Goal: Task Accomplishment & Management: Manage account settings

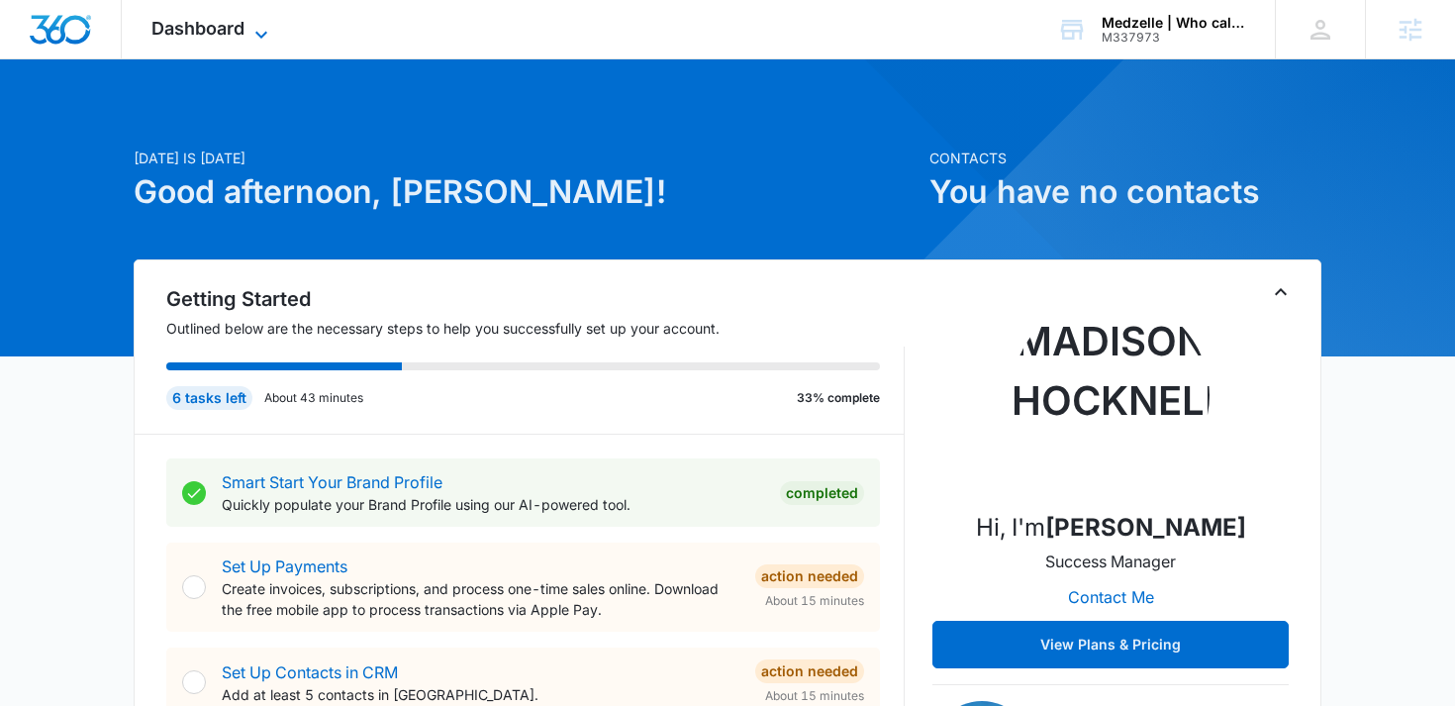
click at [261, 26] on icon at bounding box center [261, 35] width 24 height 24
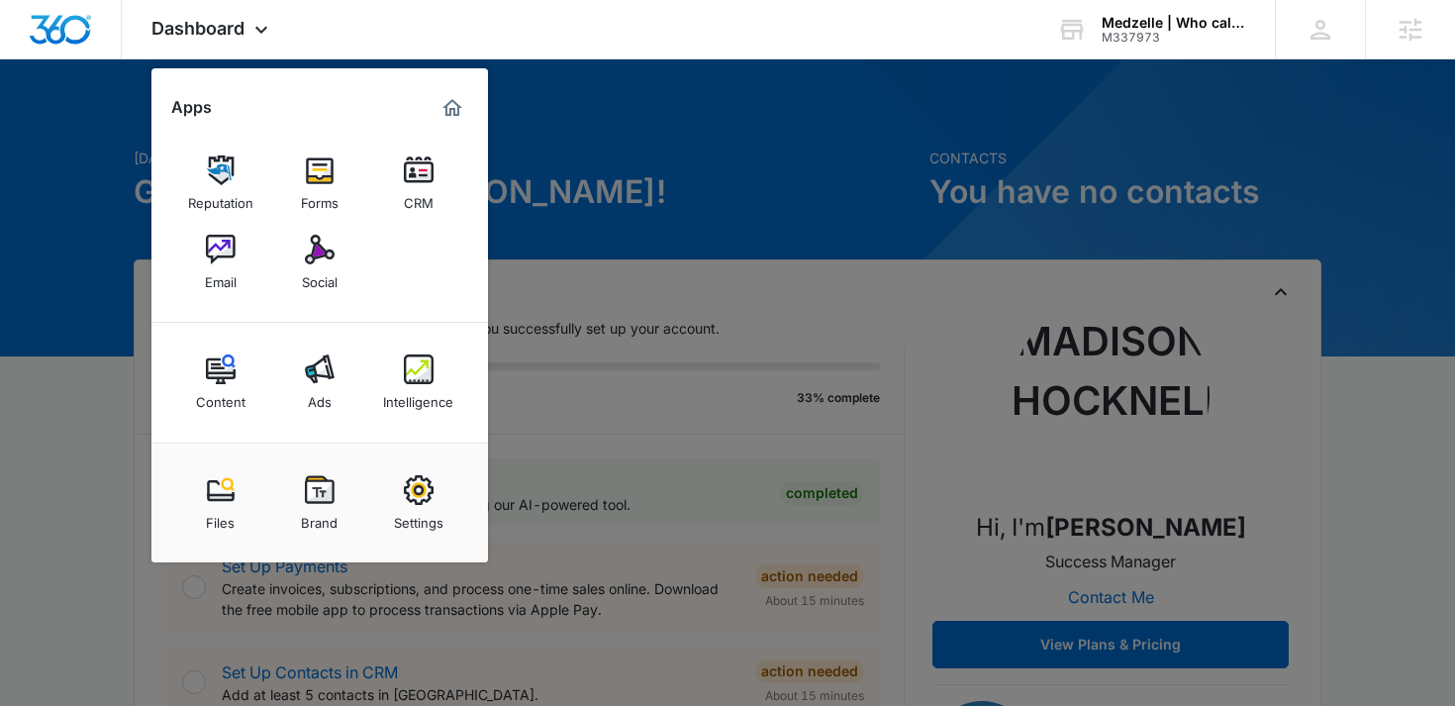
click at [653, 289] on div at bounding box center [727, 353] width 1455 height 706
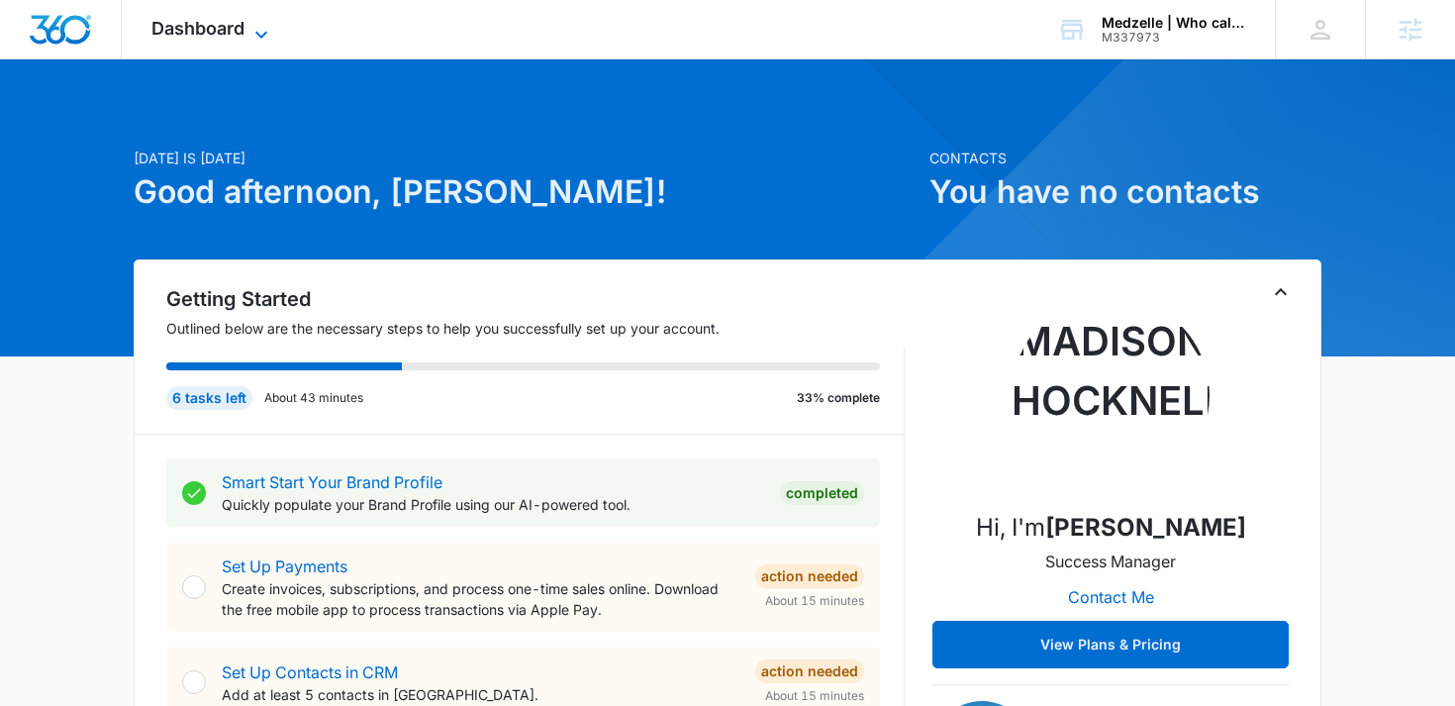
click at [254, 42] on icon at bounding box center [261, 35] width 24 height 24
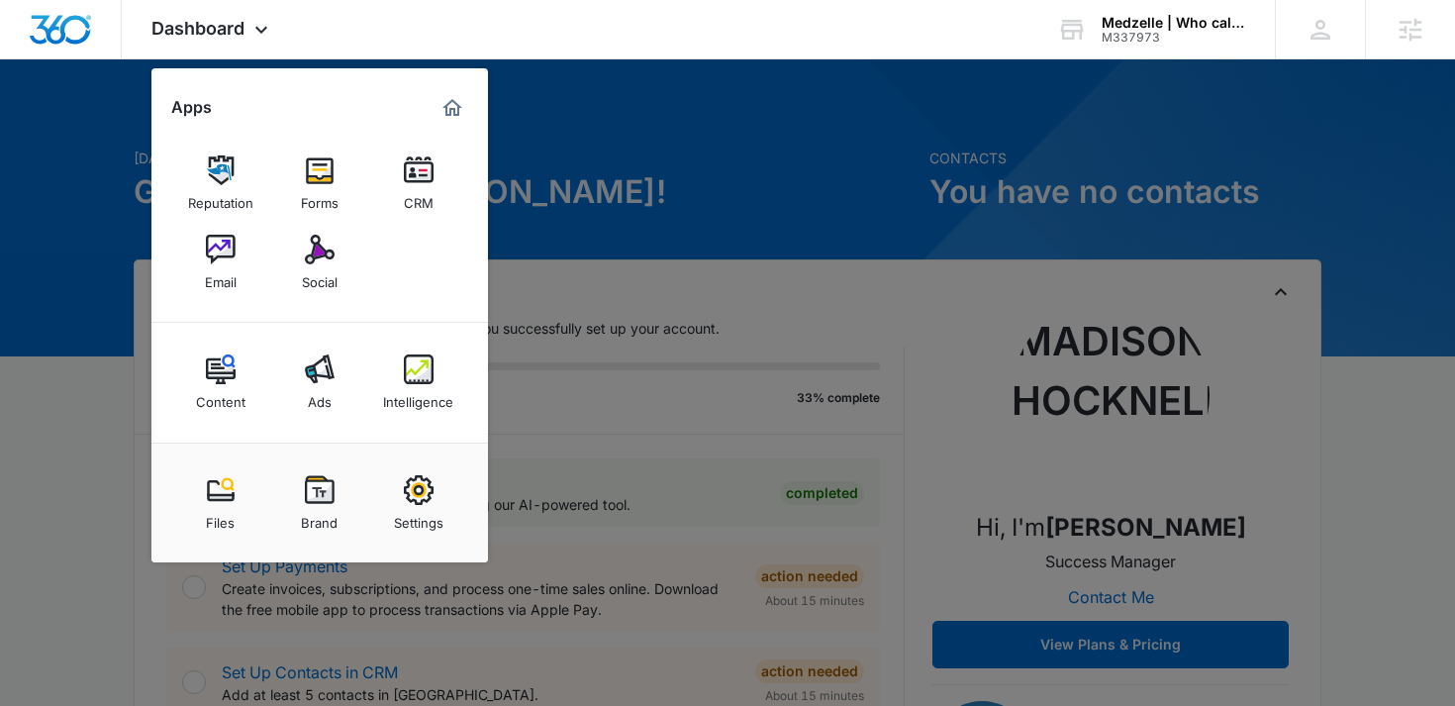
click at [715, 150] on div at bounding box center [727, 353] width 1455 height 706
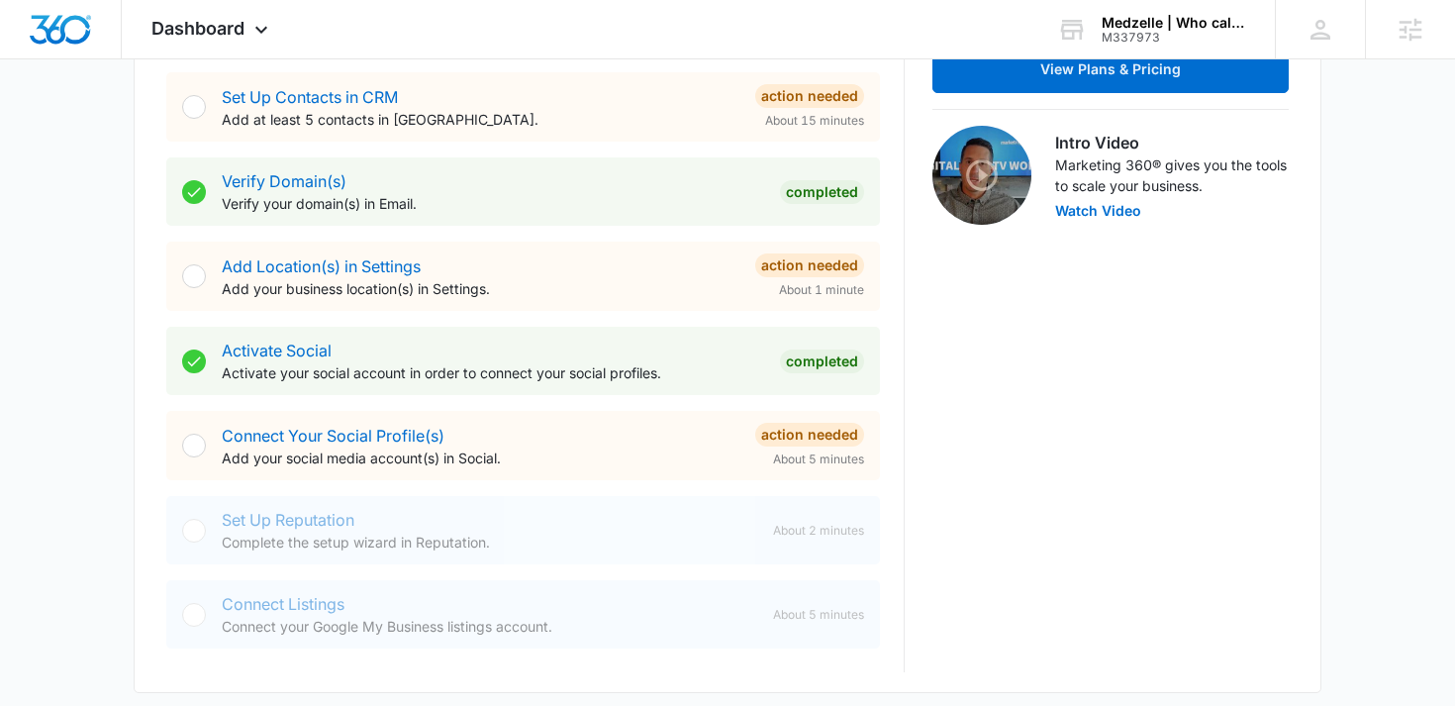
scroll to position [580, 0]
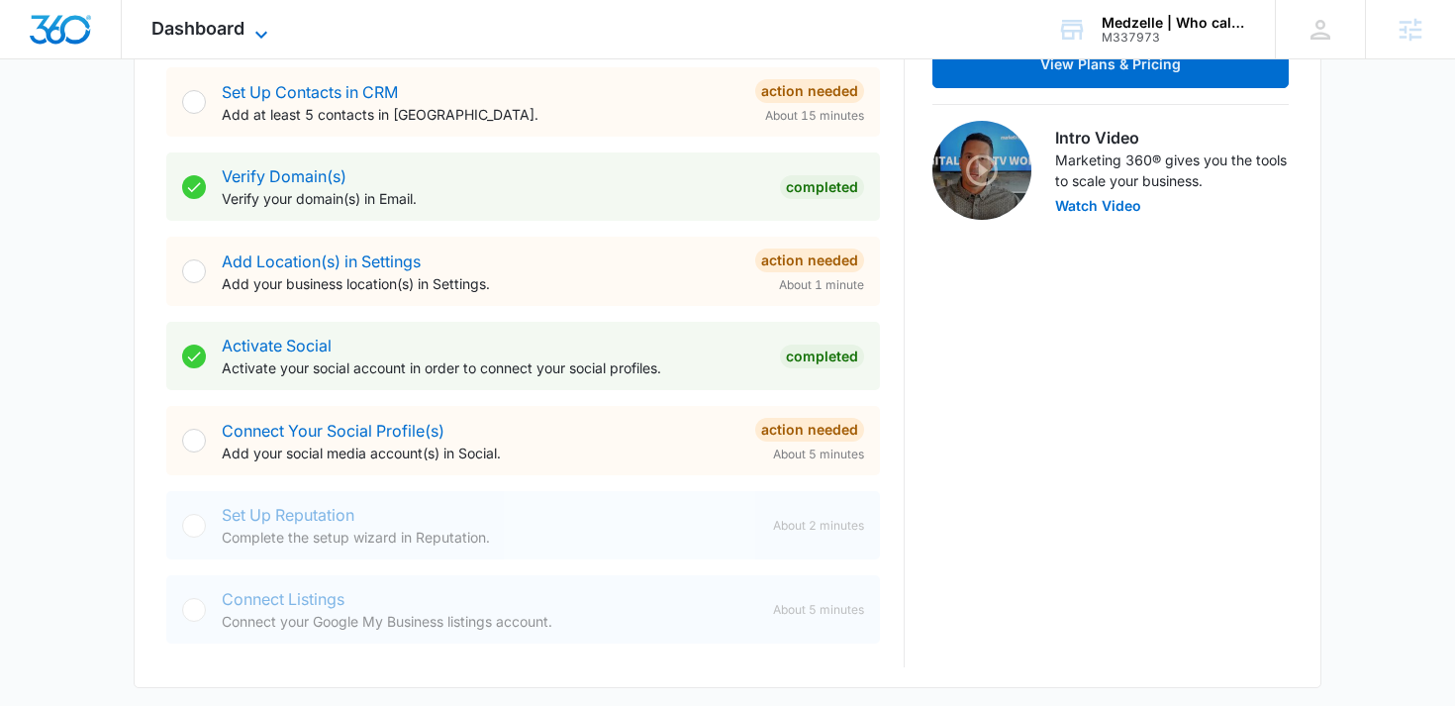
click at [205, 26] on span "Dashboard" at bounding box center [197, 28] width 93 height 21
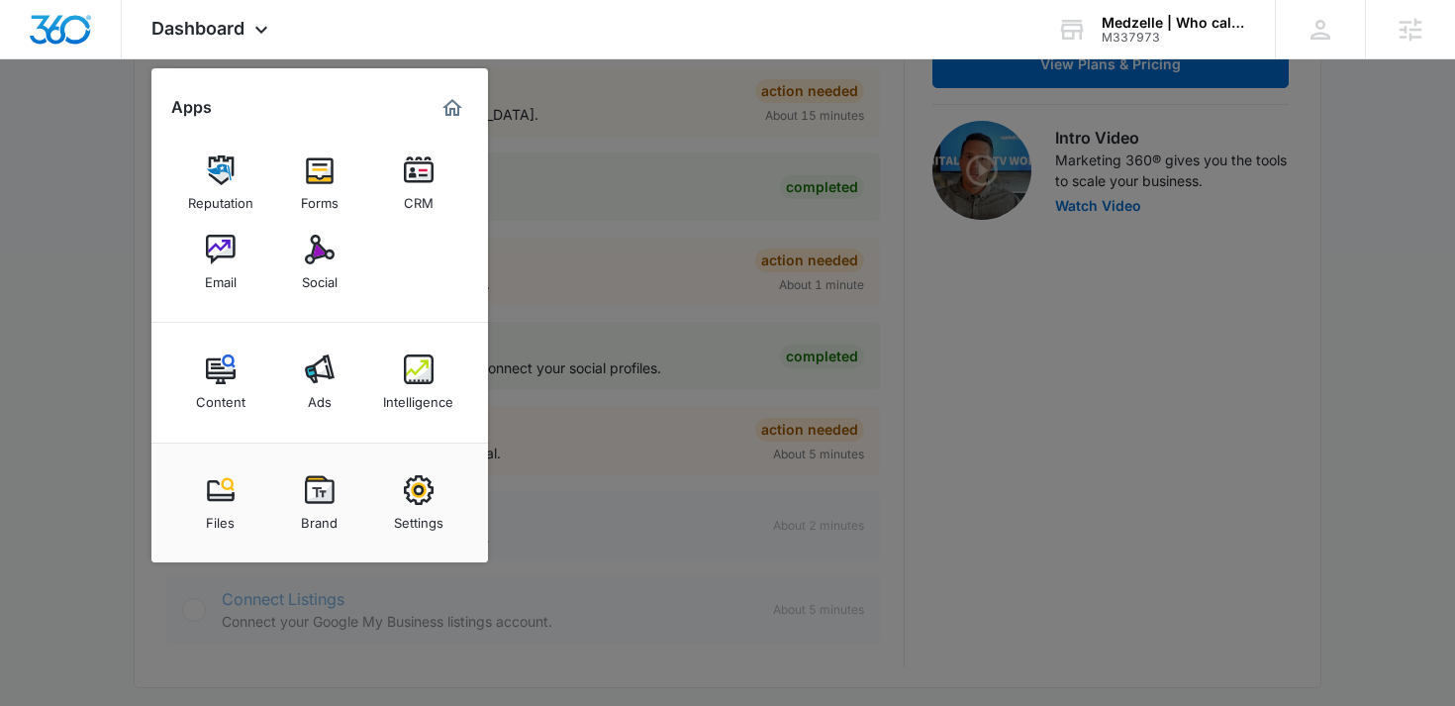
click at [426, 506] on div "Settings" at bounding box center [418, 518] width 49 height 26
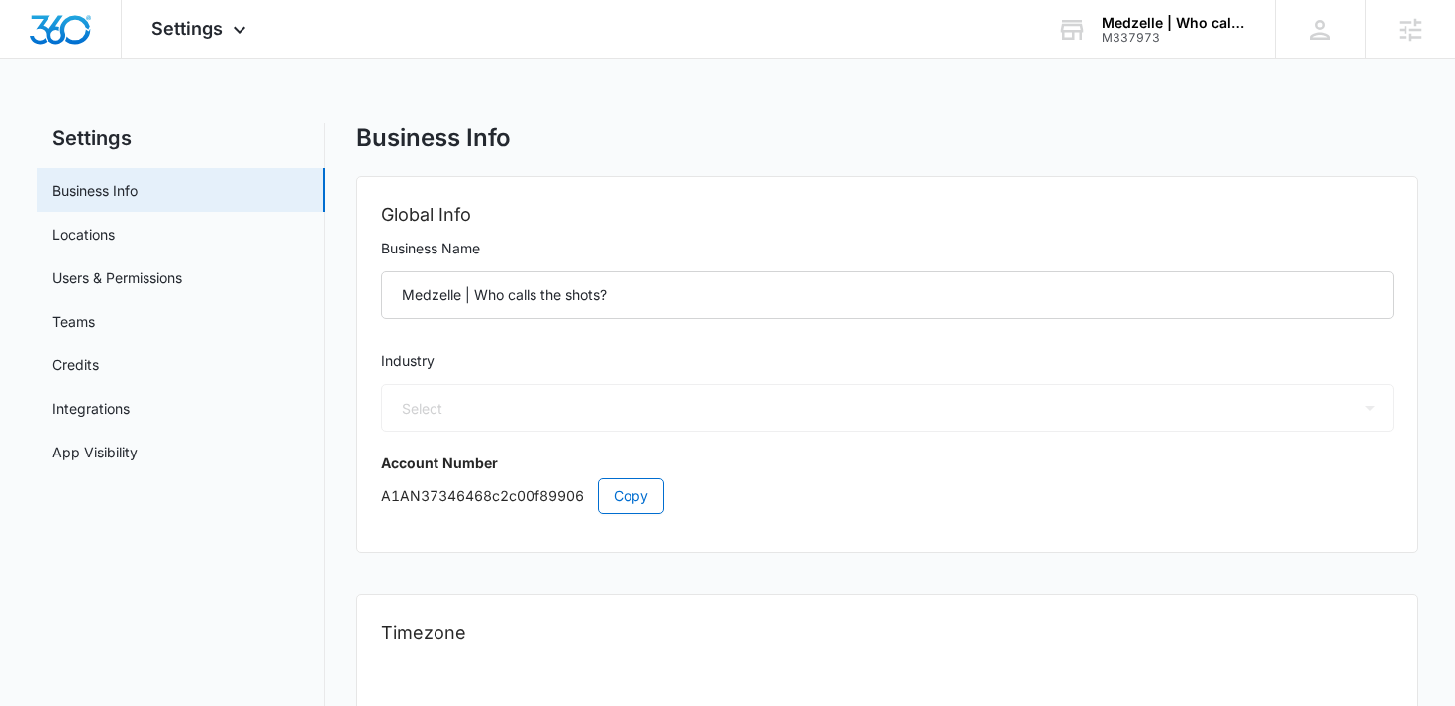
select select "52"
select select "US"
select select "America/Chicago"
click at [115, 224] on link "Locations" at bounding box center [83, 234] width 62 height 21
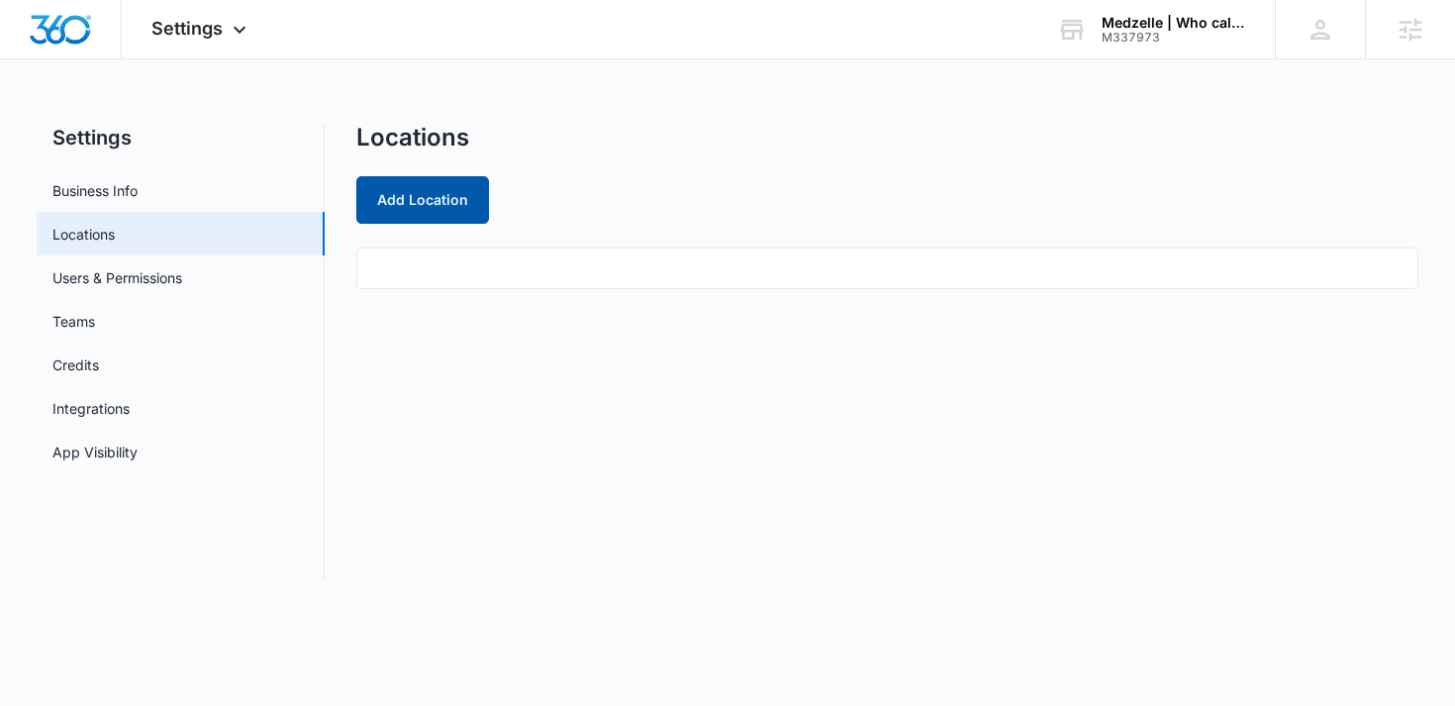
click at [438, 202] on button "Add Location" at bounding box center [422, 200] width 133 height 48
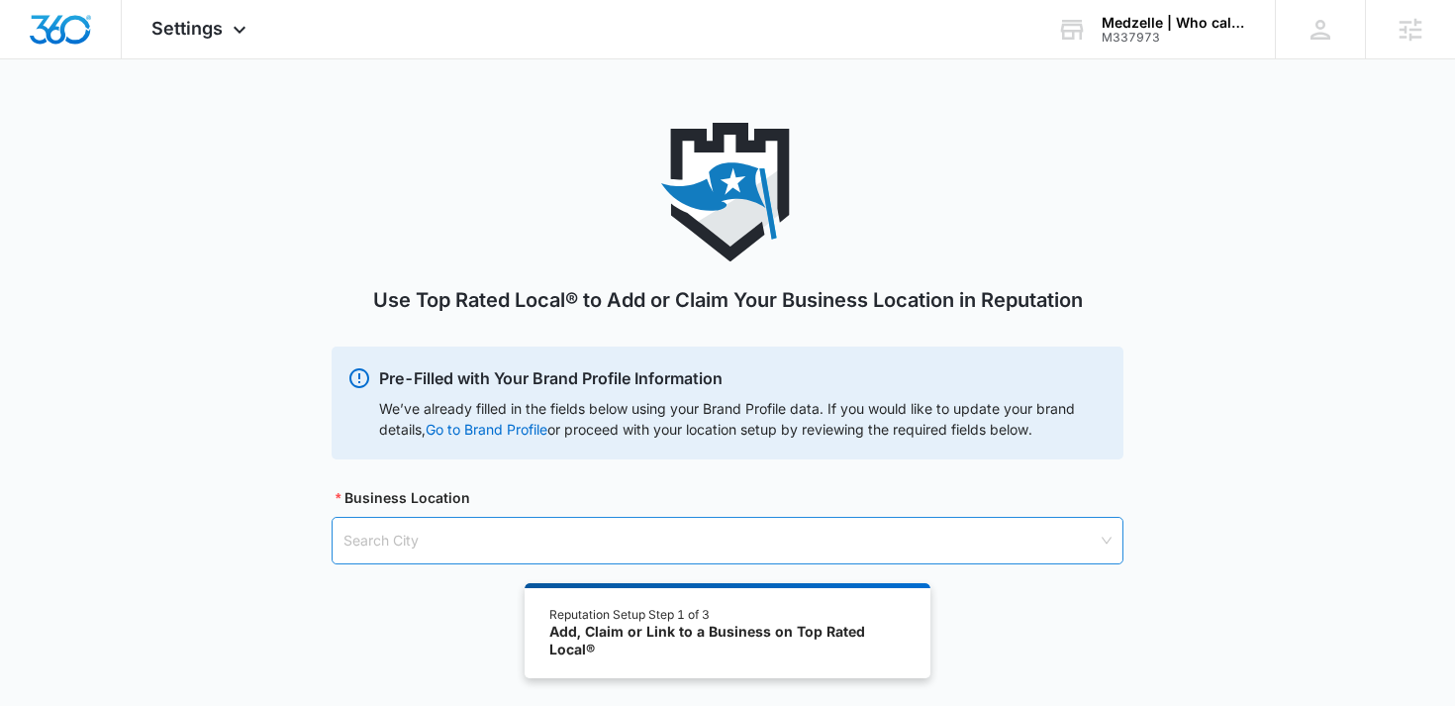
click at [467, 531] on input "search" at bounding box center [720, 541] width 754 height 46
paste input "Midlothian"
type input "Midlothian"
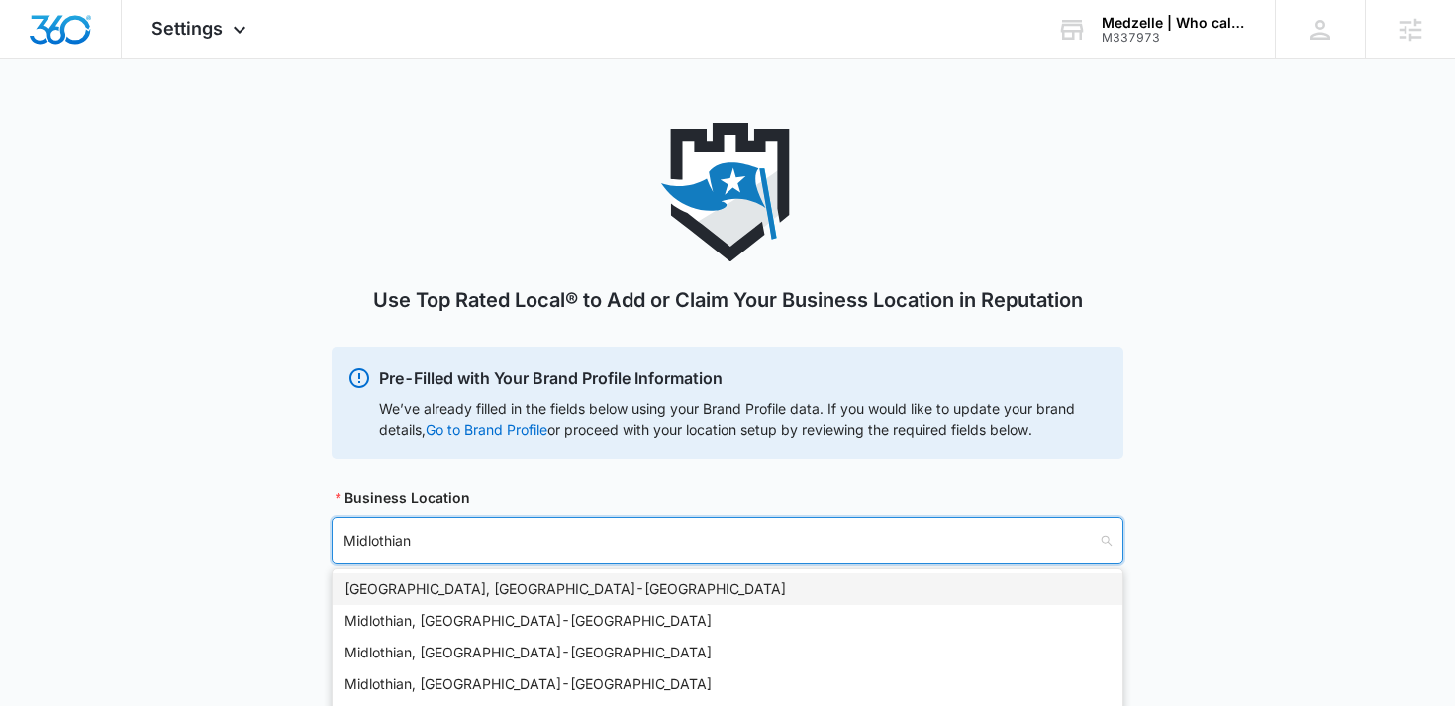
click at [423, 592] on div "Midlothian, TX - USA" at bounding box center [727, 589] width 766 height 22
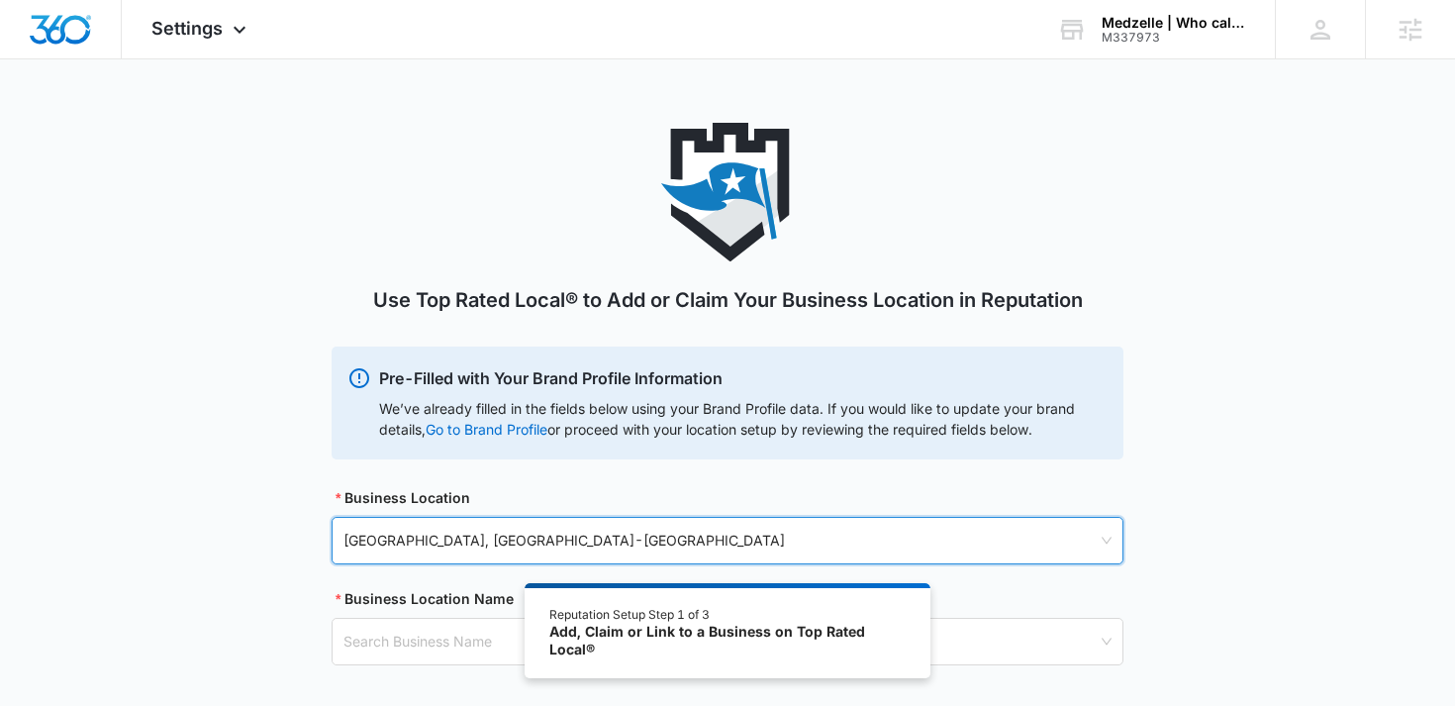
scroll to position [109, 0]
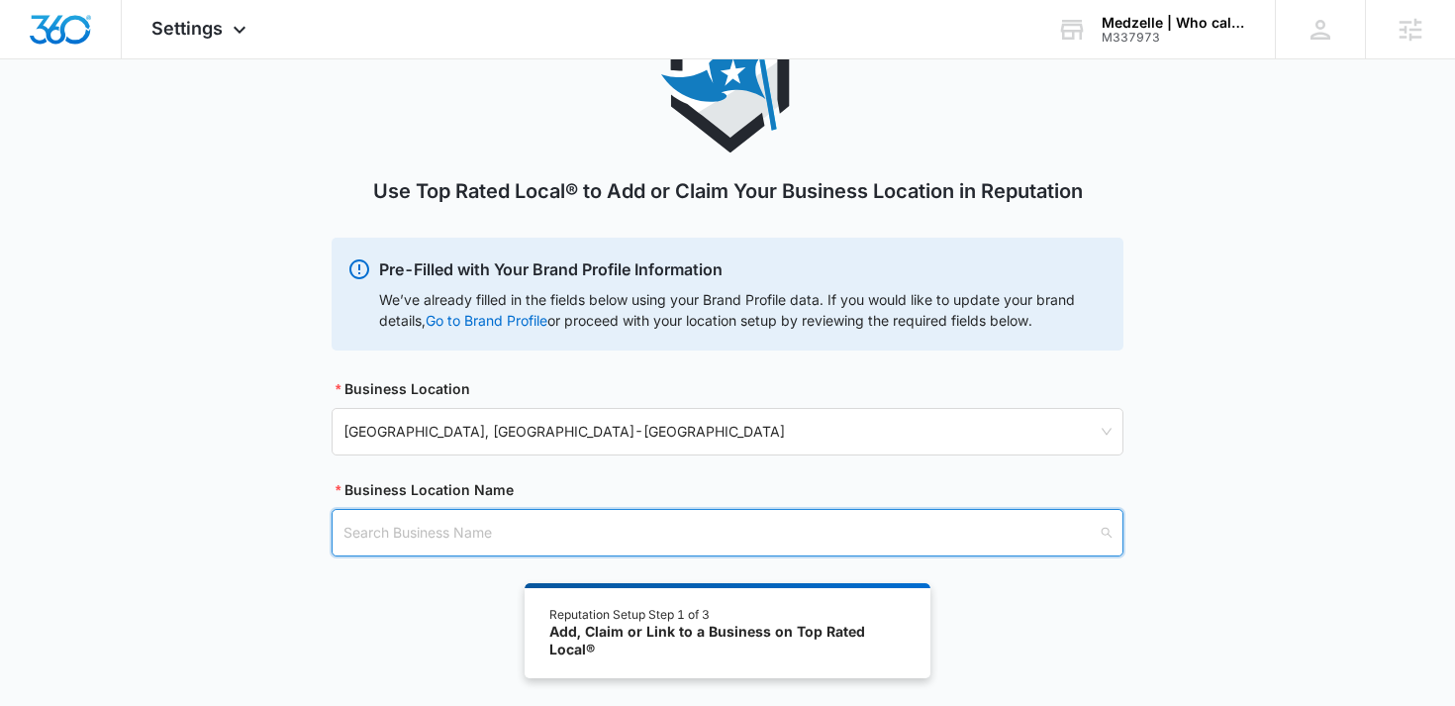
click at [435, 526] on input "search" at bounding box center [720, 533] width 754 height 46
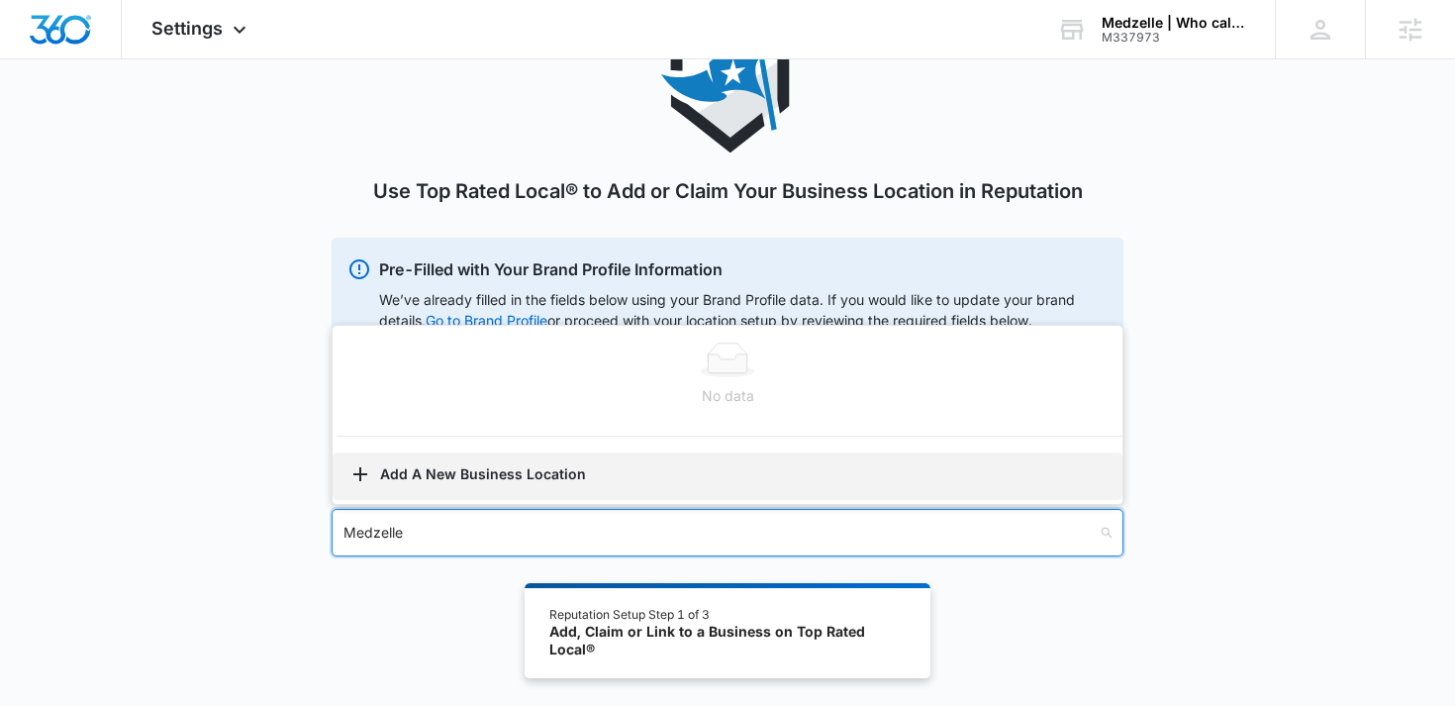
type input "Medzelle"
click at [512, 477] on button "Add A New Business Location" at bounding box center [728, 476] width 790 height 48
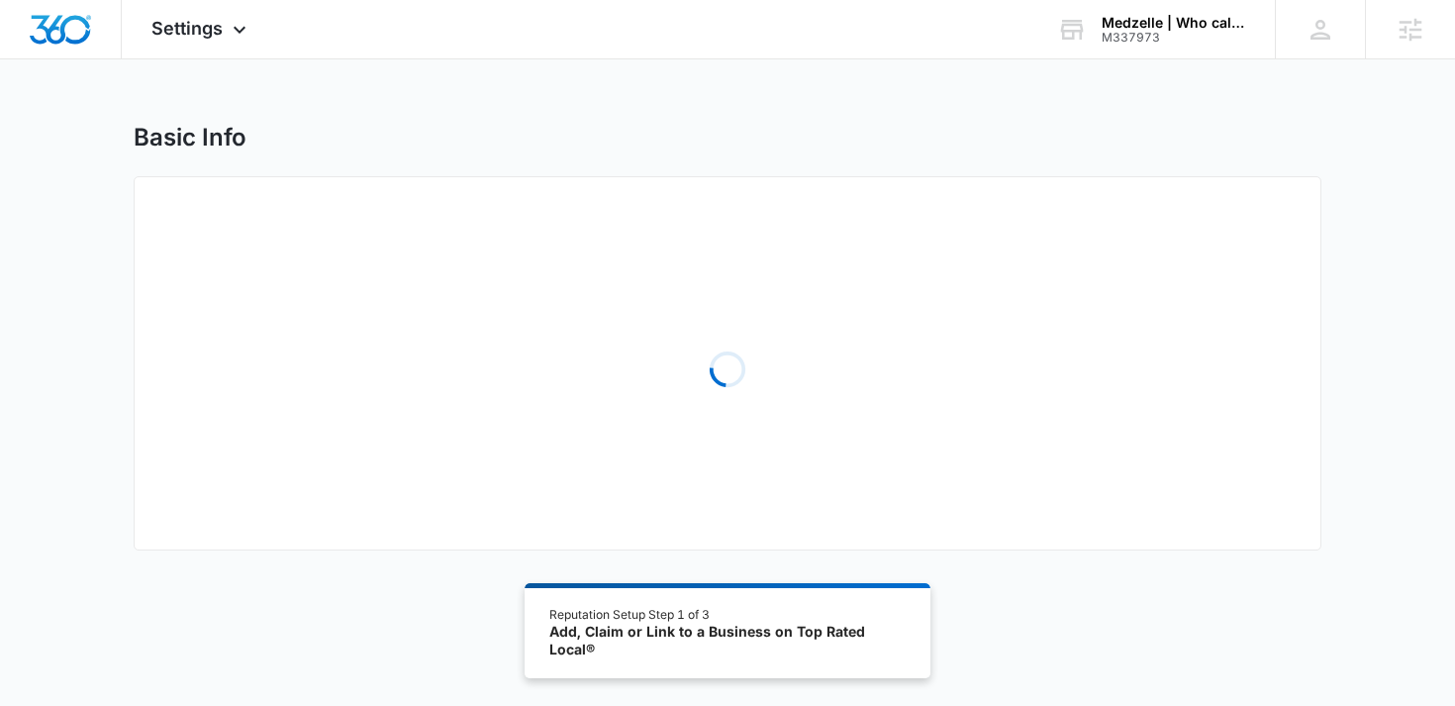
select select "Texas"
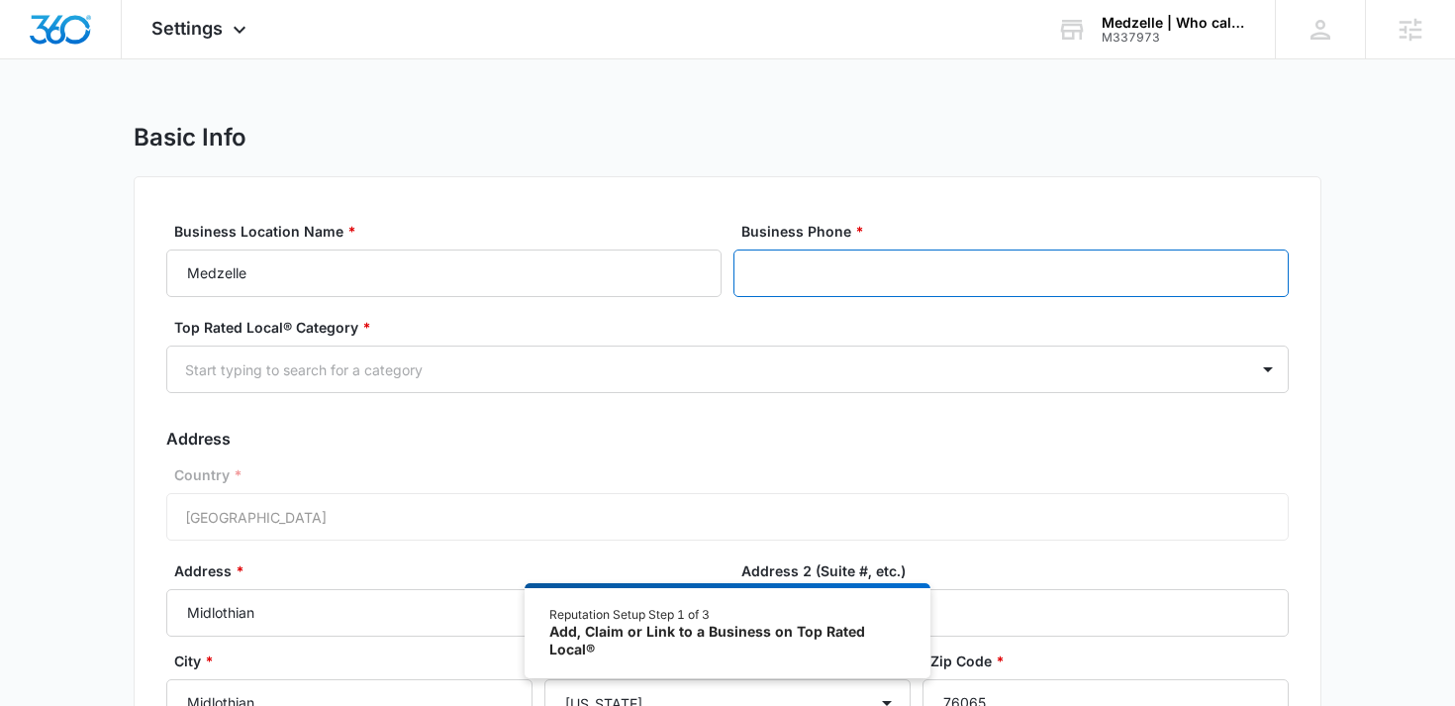
click at [882, 279] on input "Business Phone *" at bounding box center [1010, 273] width 555 height 48
paste input "(214) 690-6017"
type input "(214) 690-6017"
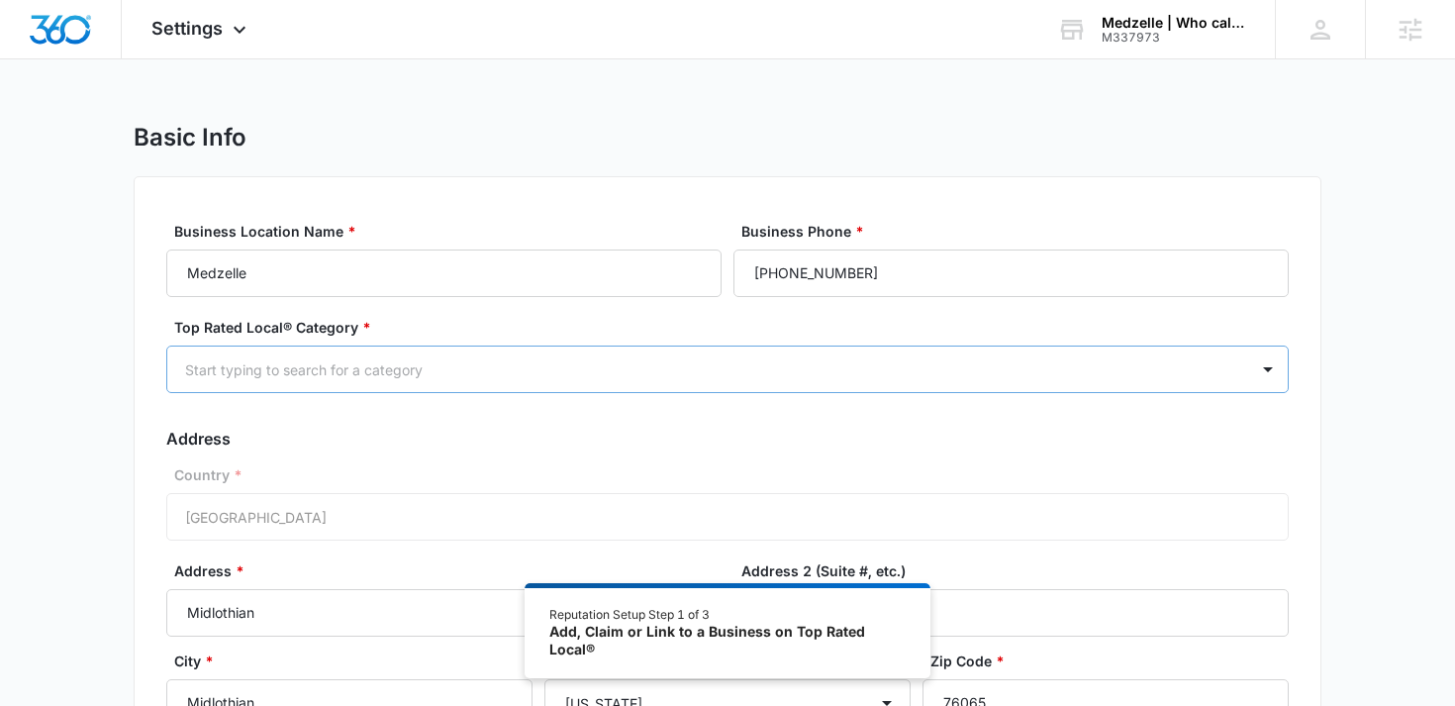
click at [569, 382] on div "Start typing to search for a category" at bounding box center [707, 369] width 1081 height 45
type input "ecomm"
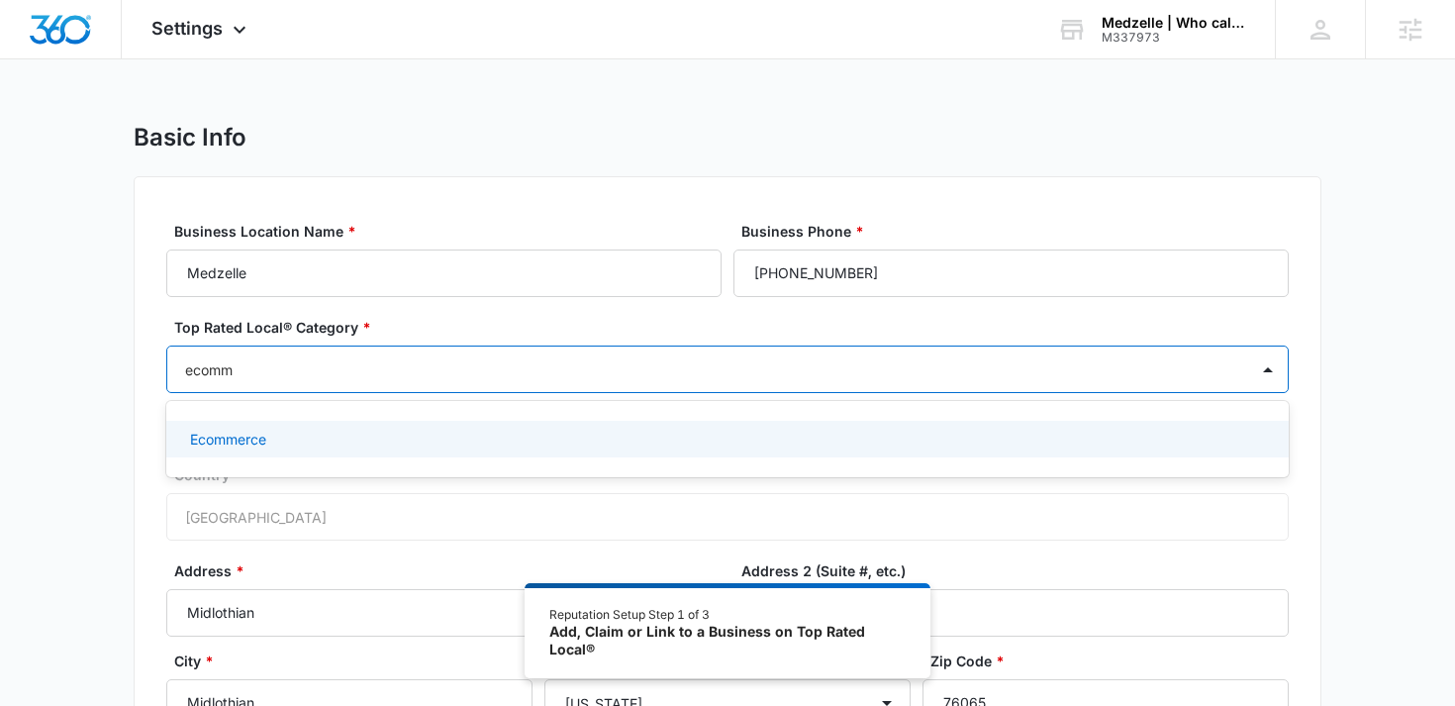
click at [334, 451] on div "Ecommerce" at bounding box center [727, 439] width 1122 height 37
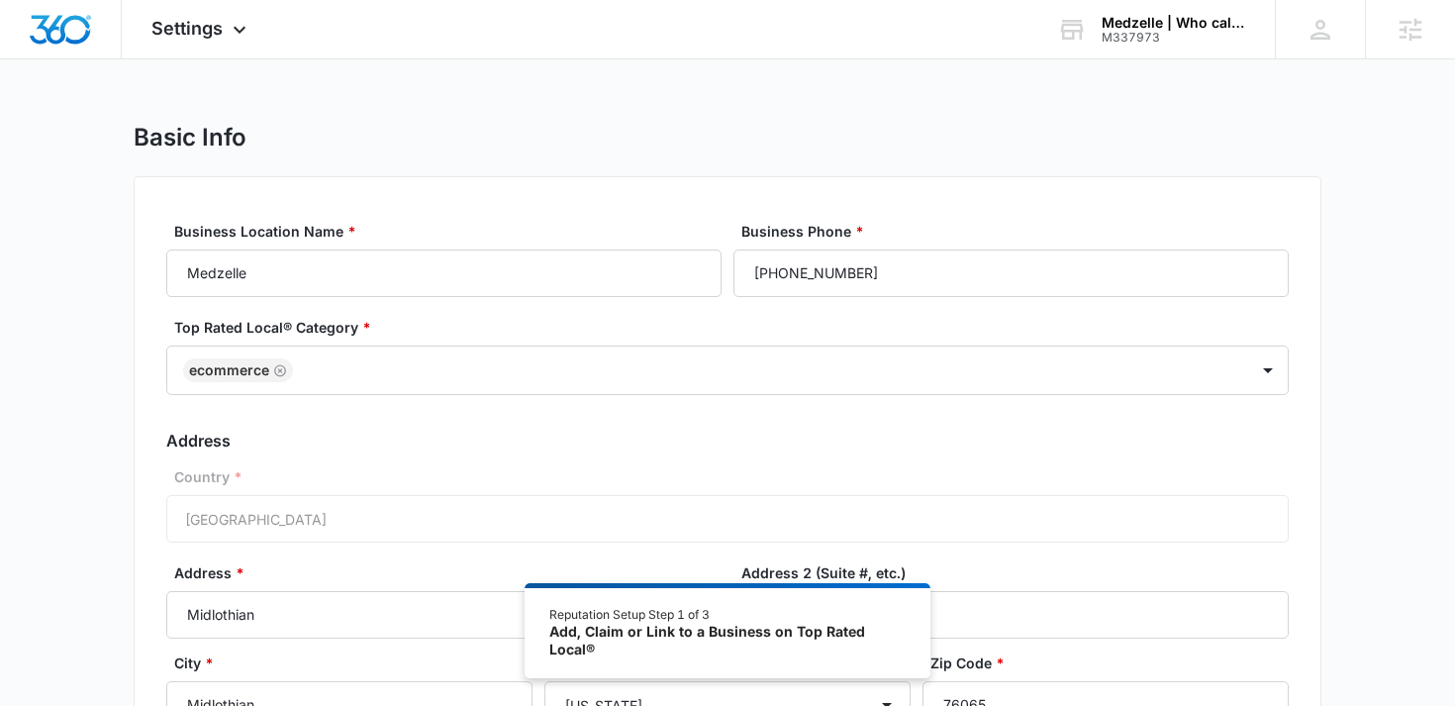
click at [332, 485] on label "Country *" at bounding box center [735, 476] width 1122 height 21
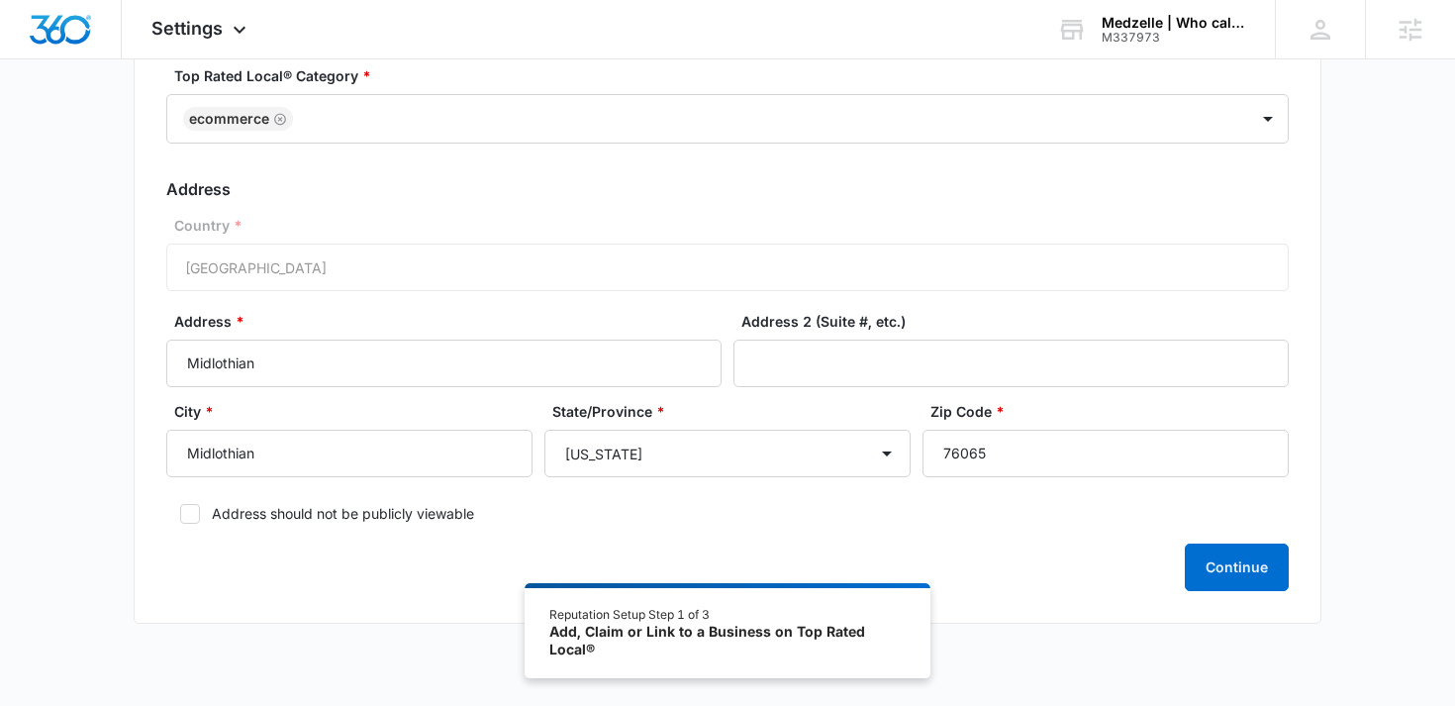
scroll to position [295, 0]
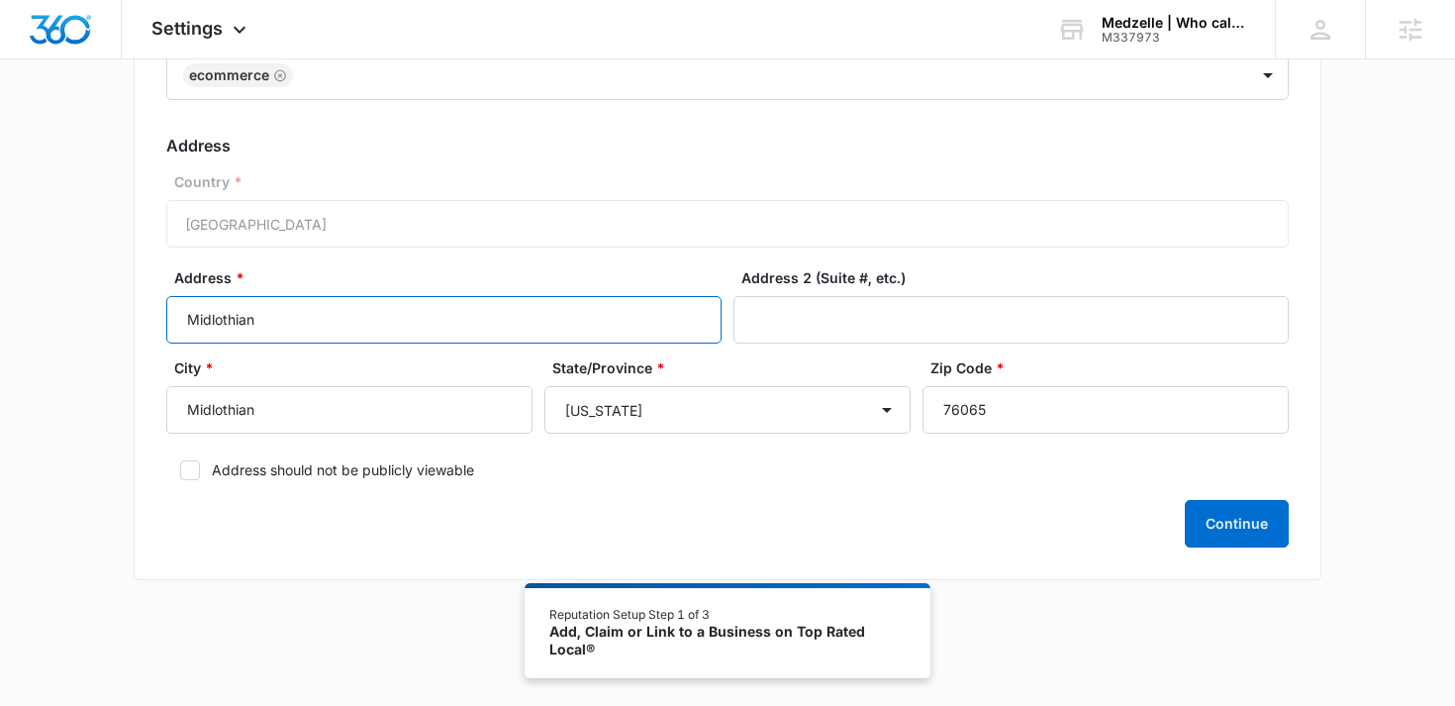
click at [268, 311] on input "Midlothian" at bounding box center [443, 320] width 555 height 48
type input "1705 Bryson Ln"
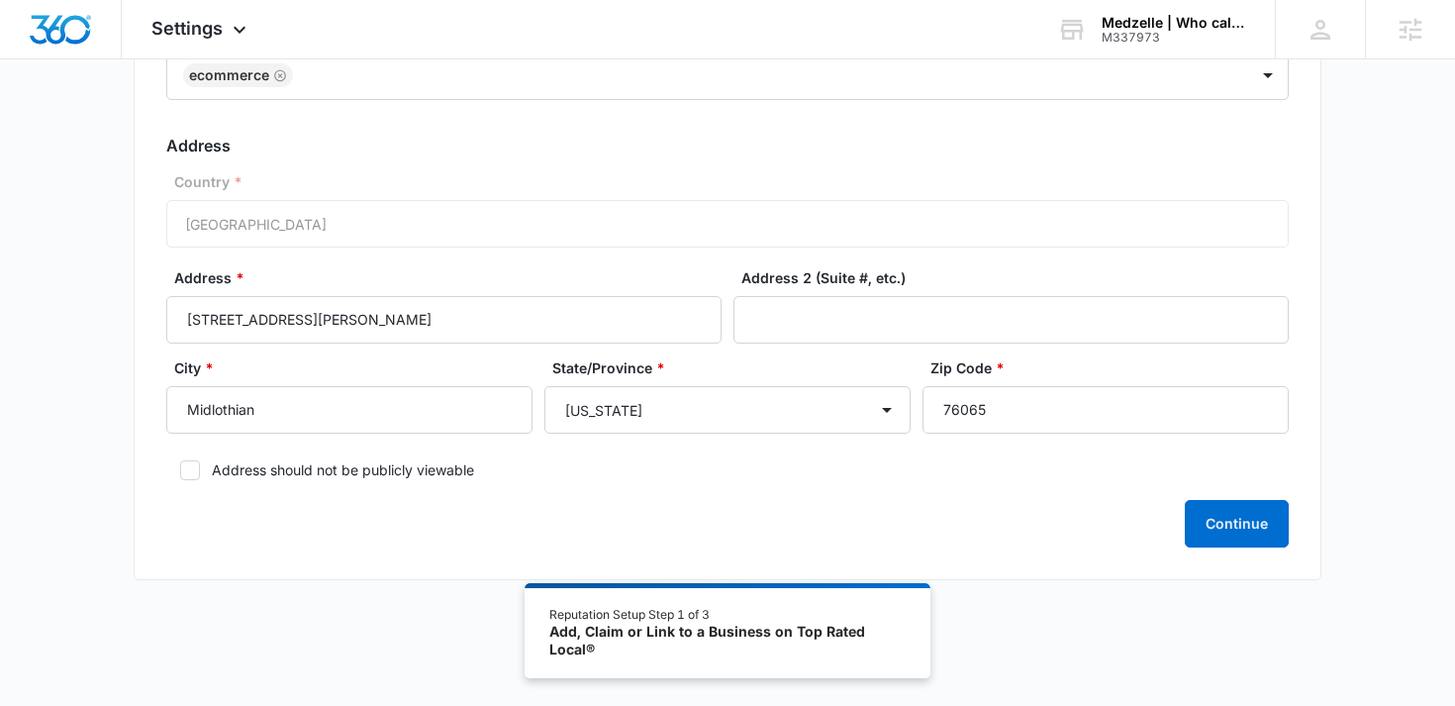
click at [192, 469] on icon at bounding box center [190, 470] width 18 height 18
click at [180, 469] on input "Address should not be publicly viewable" at bounding box center [173, 470] width 14 height 14
checkbox input "true"
click at [1250, 525] on button "Continue" at bounding box center [1237, 524] width 104 height 48
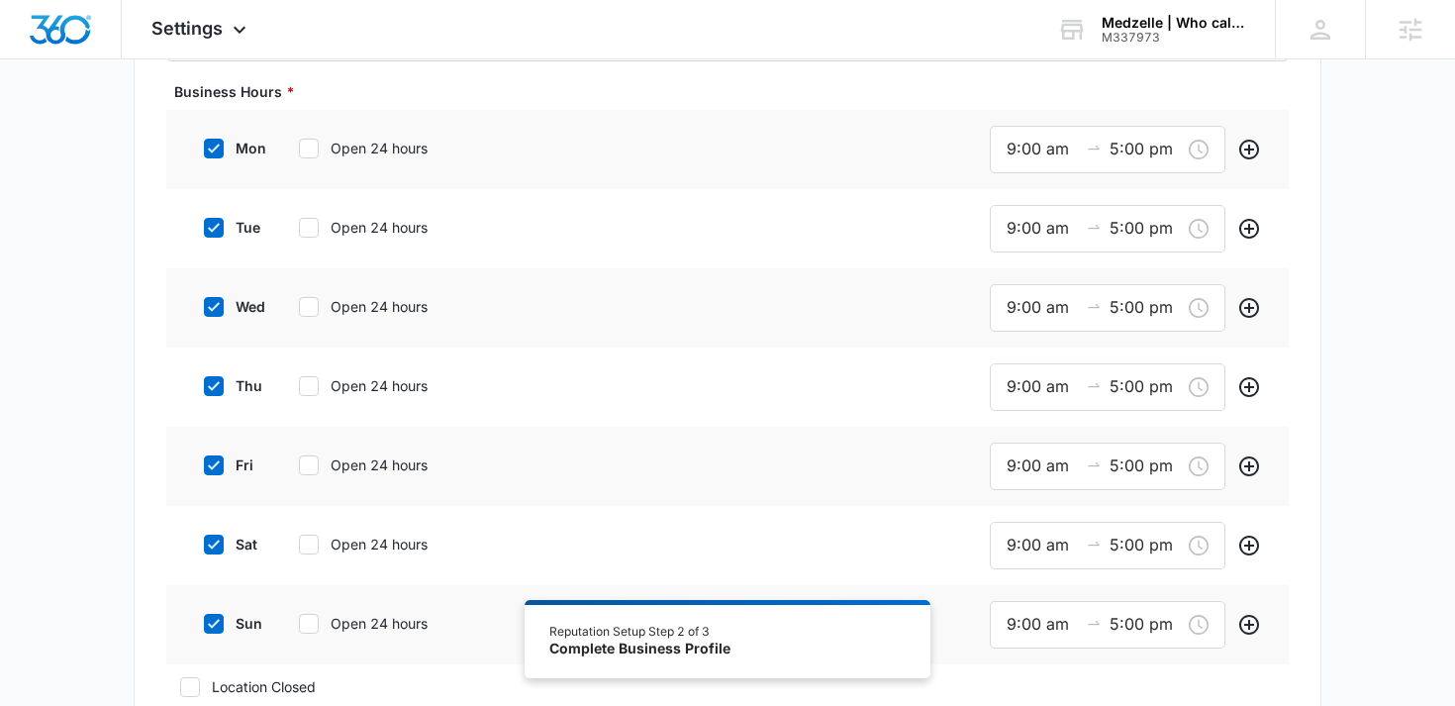
scroll to position [695, 0]
click at [314, 156] on icon at bounding box center [309, 151] width 18 height 18
click at [299, 156] on input "Open 24 hours" at bounding box center [292, 150] width 14 height 14
checkbox input "true"
click at [313, 243] on div "tue Open 24 hours" at bounding box center [339, 226] width 299 height 45
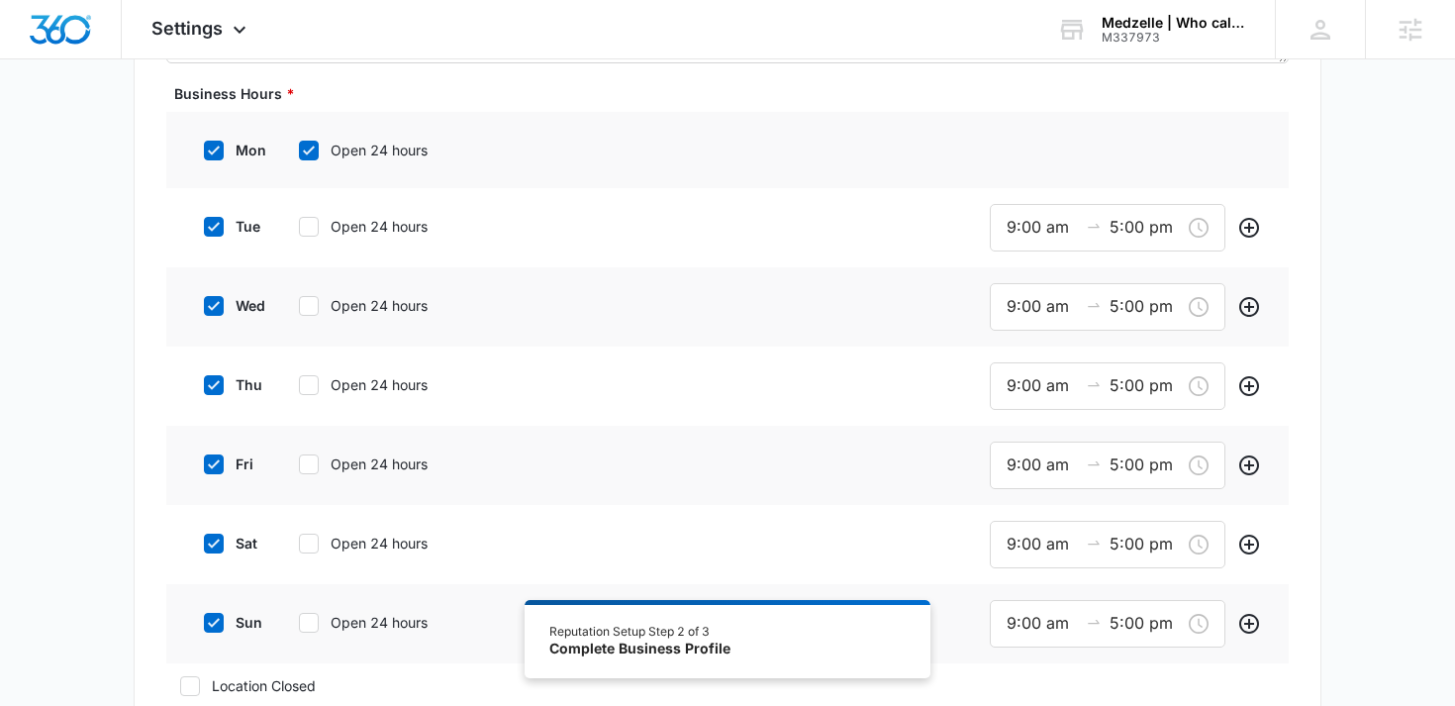
click at [312, 229] on icon at bounding box center [309, 227] width 18 height 18
click at [299, 229] on input "Open 24 hours" at bounding box center [292, 227] width 14 height 14
checkbox input "true"
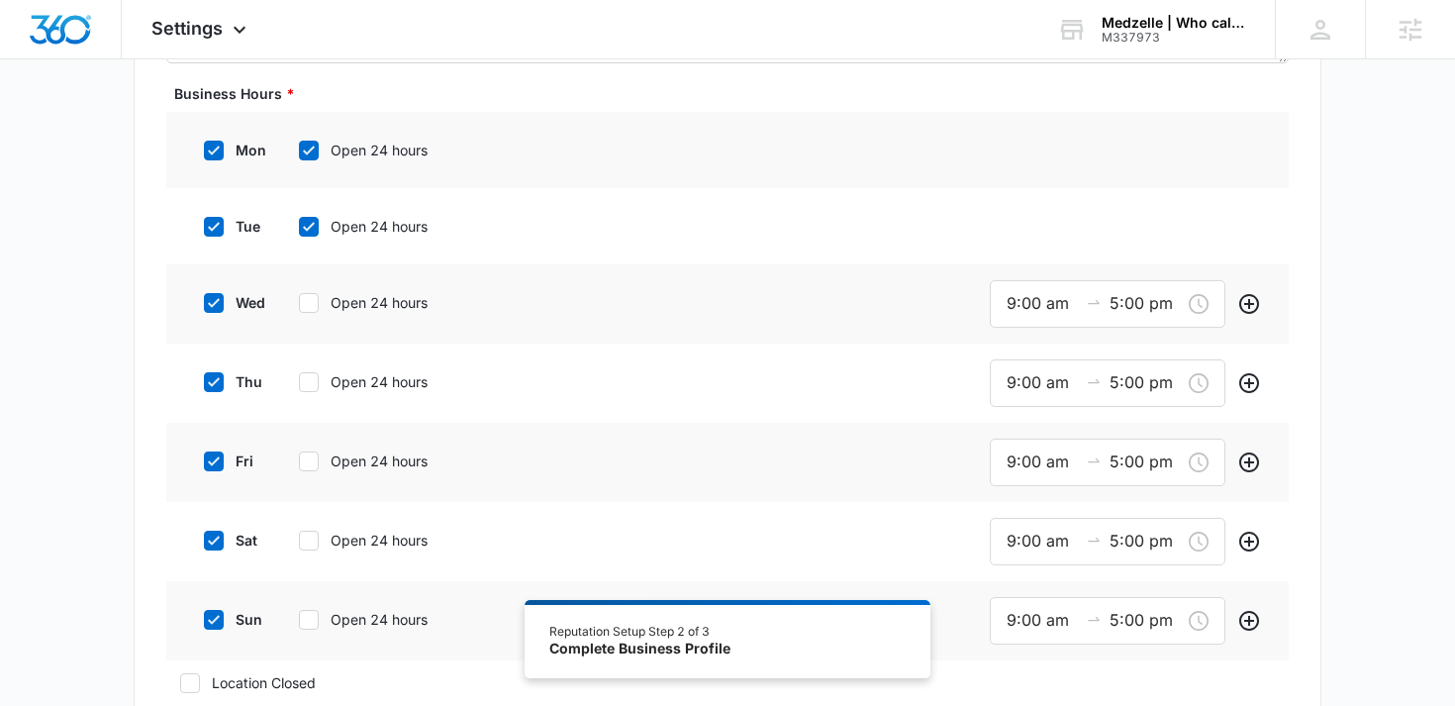
click at [306, 309] on icon at bounding box center [309, 303] width 18 height 18
click at [299, 309] on input "Open 24 hours" at bounding box center [292, 303] width 14 height 14
checkbox input "true"
click at [300, 390] on div "thu Open 24 hours" at bounding box center [339, 378] width 299 height 45
click at [309, 386] on icon at bounding box center [309, 379] width 18 height 18
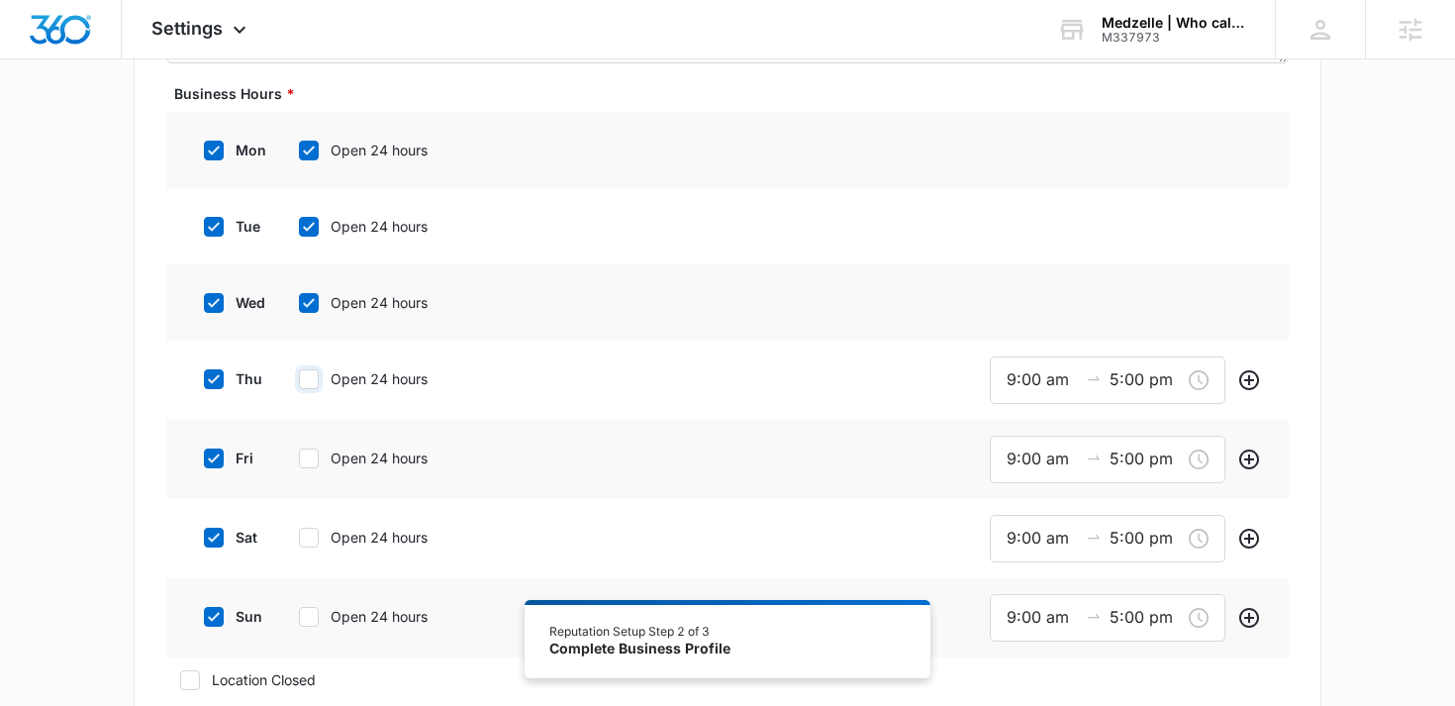
click at [299, 386] on input "Open 24 hours" at bounding box center [292, 379] width 14 height 14
checkbox input "true"
click at [309, 452] on icon at bounding box center [309, 455] width 18 height 18
click at [299, 452] on input "Open 24 hours" at bounding box center [292, 455] width 14 height 14
checkbox input "true"
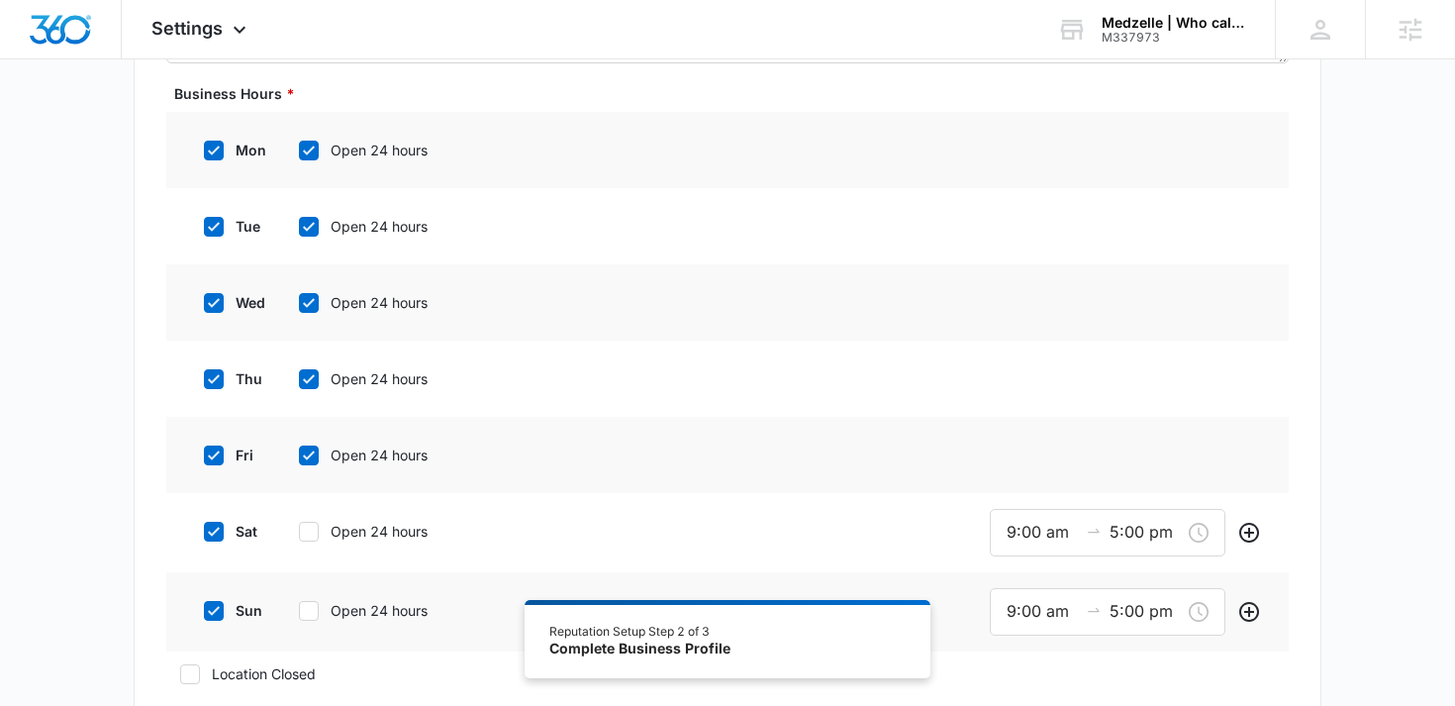
click at [309, 527] on icon at bounding box center [309, 532] width 18 height 18
click at [299, 527] on input "Open 24 hours" at bounding box center [292, 532] width 14 height 14
checkbox input "true"
click at [311, 607] on icon at bounding box center [309, 608] width 18 height 18
click at [299, 607] on input "Open 24 hours" at bounding box center [292, 608] width 14 height 14
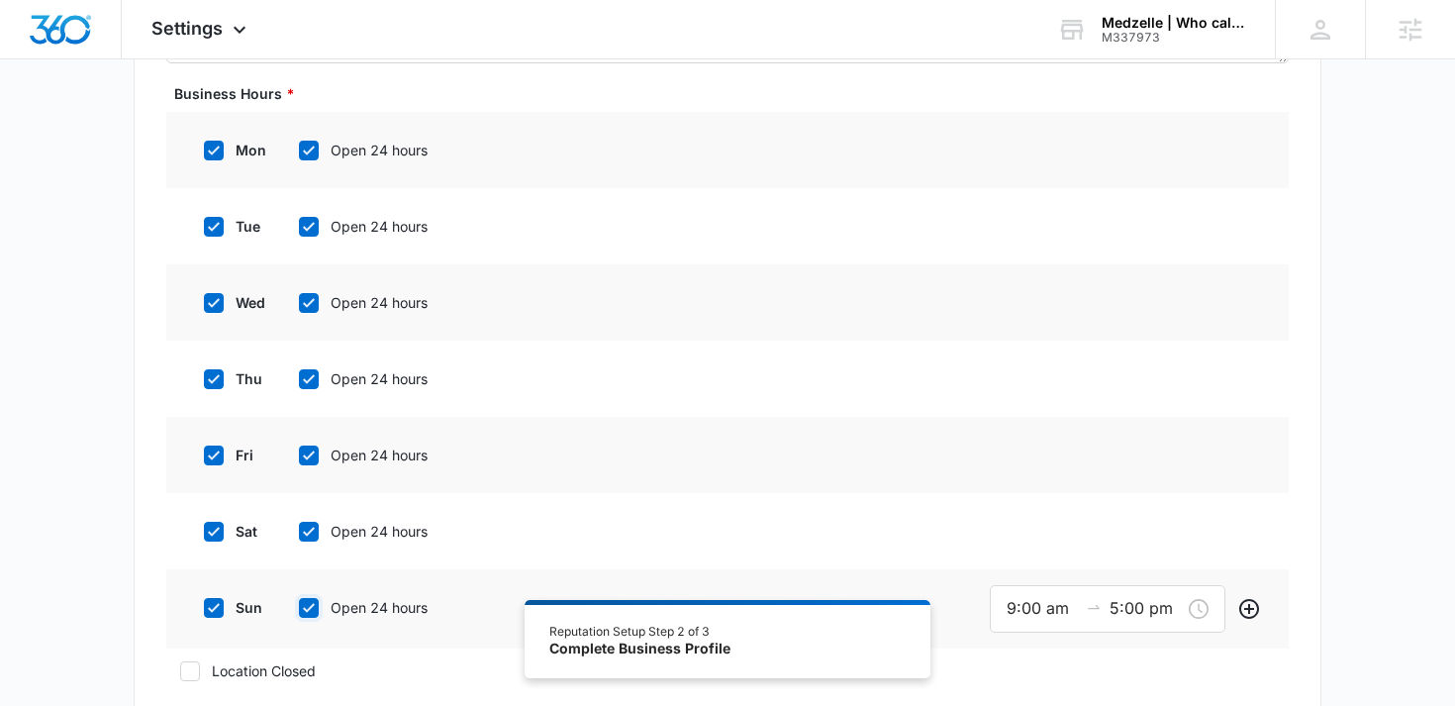
checkbox input "true"
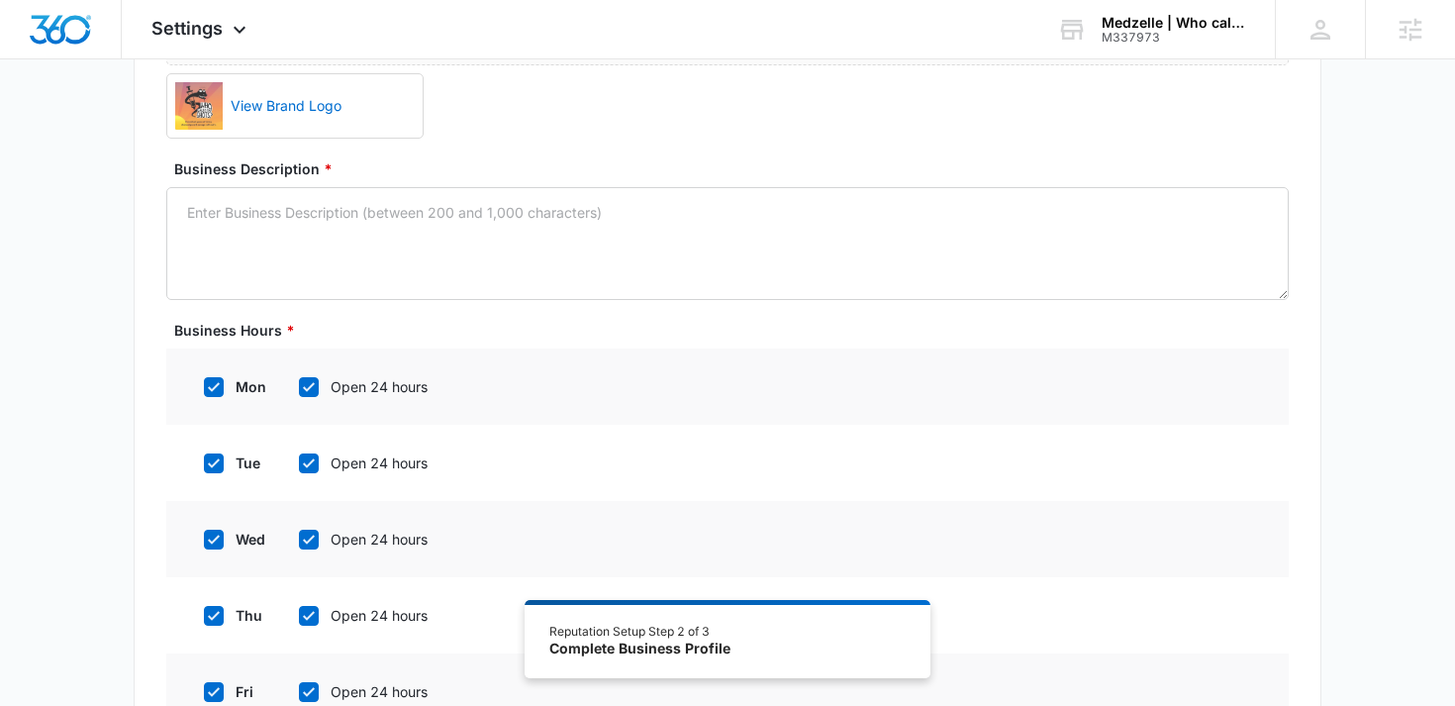
scroll to position [461, 0]
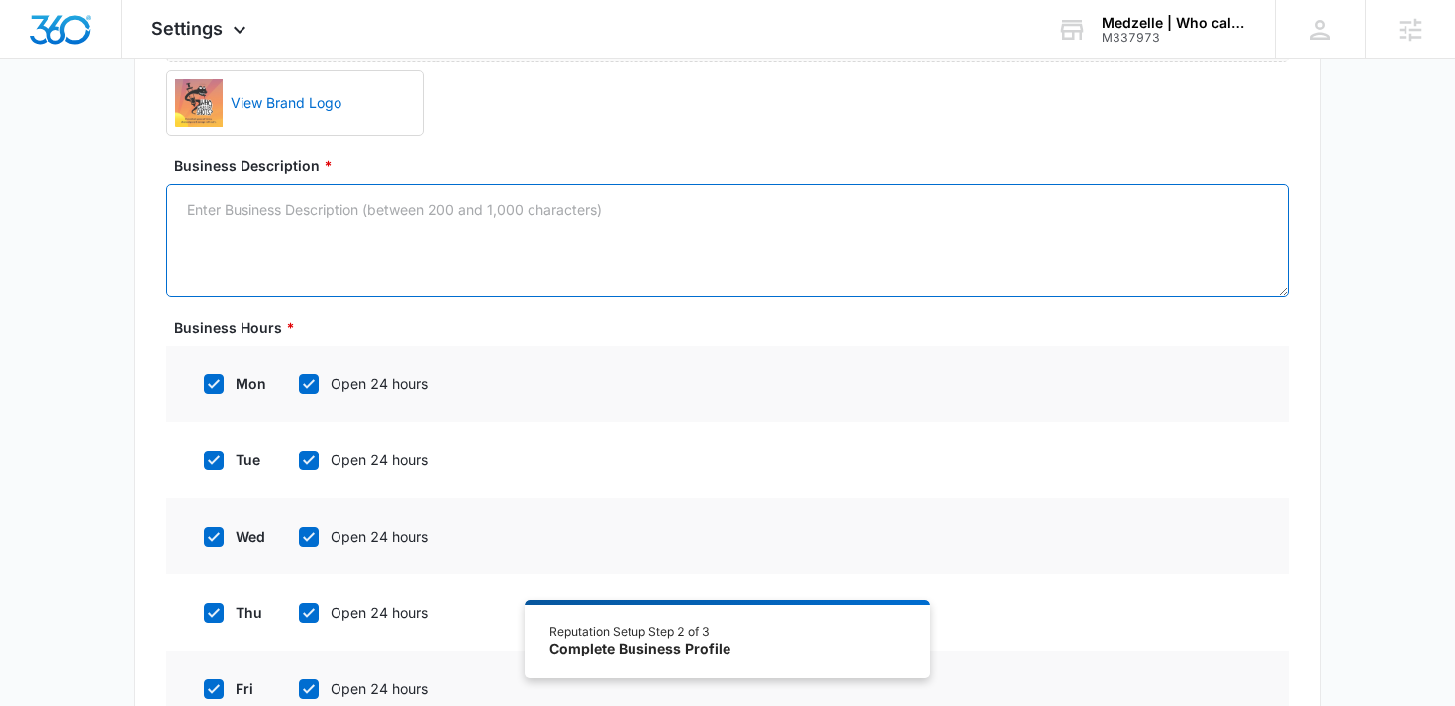
click at [446, 221] on textarea "Business Description *" at bounding box center [727, 240] width 1122 height 113
click at [708, 217] on textarea "Business Description *" at bounding box center [727, 240] width 1122 height 113
click at [643, 221] on textarea "Business Description *" at bounding box center [727, 240] width 1122 height 113
paste textarea "EVERYONE that works in the healthcare field needs to get their hands on this ga…"
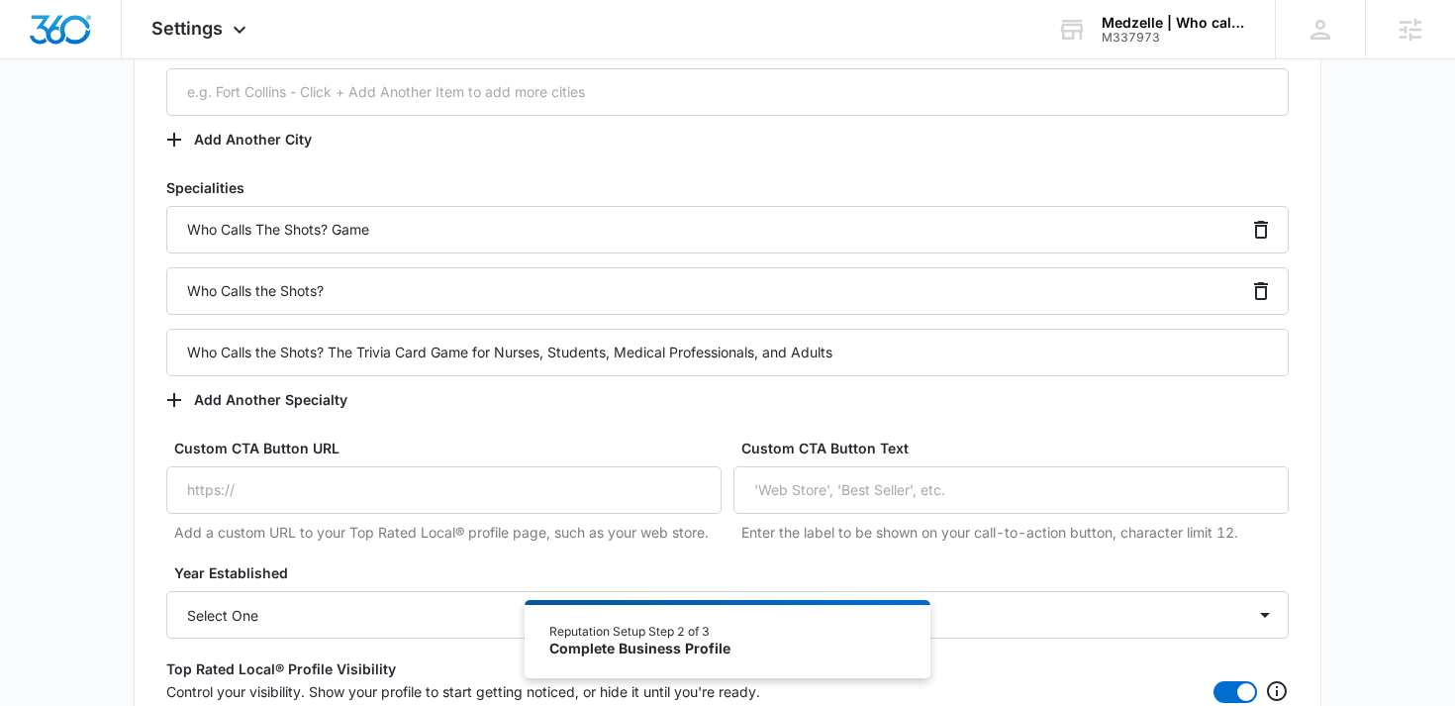
scroll to position [1602, 0]
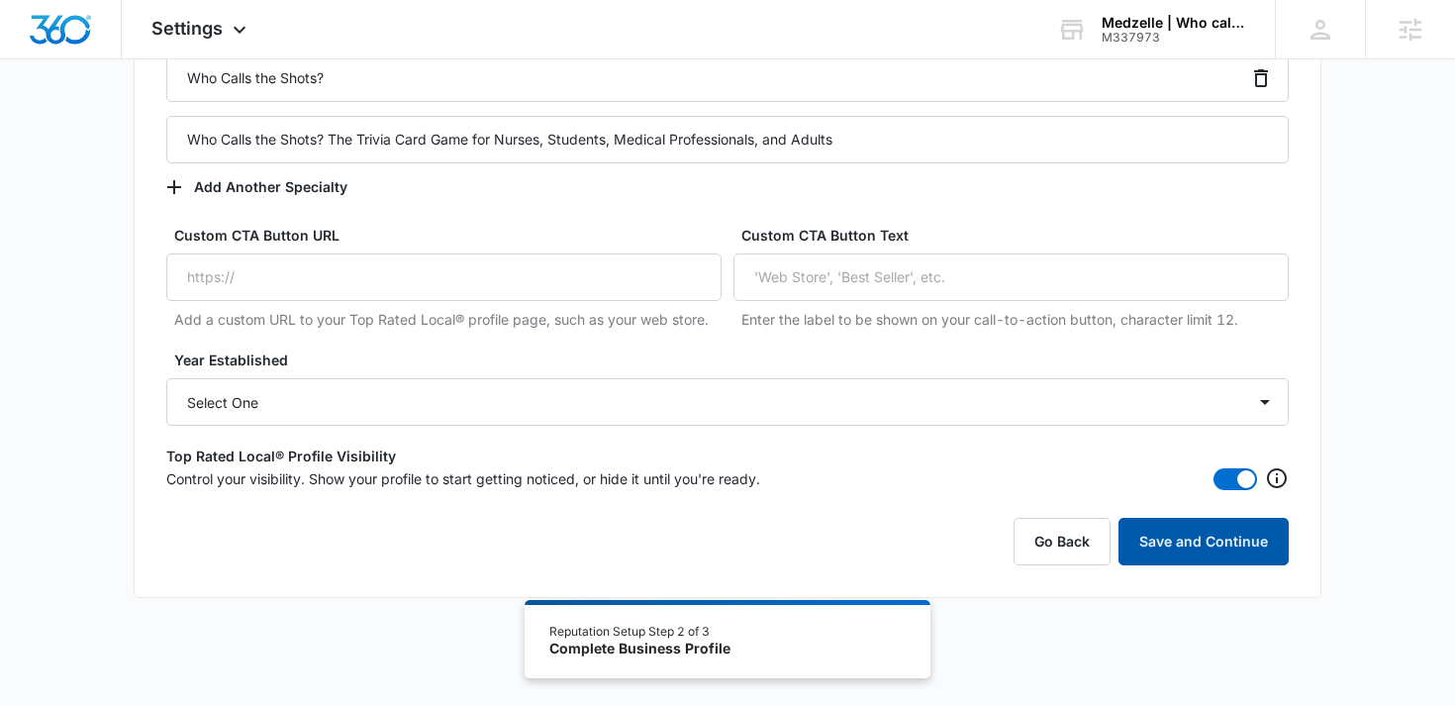
type textarea "EVERYONE that works in the healthcare field needs to get their hands on this ga…"
click at [1207, 552] on button "Save and Continue" at bounding box center [1203, 542] width 170 height 48
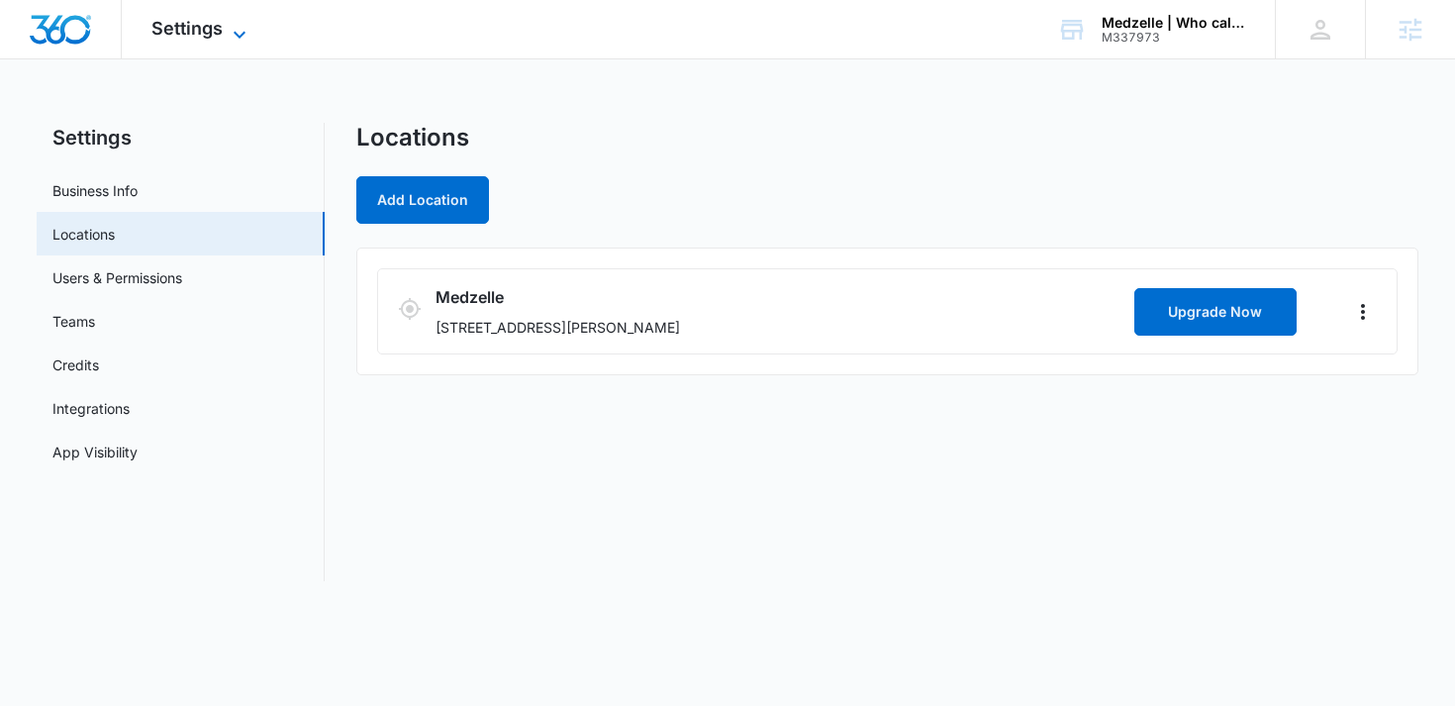
click at [231, 33] on icon at bounding box center [240, 35] width 24 height 24
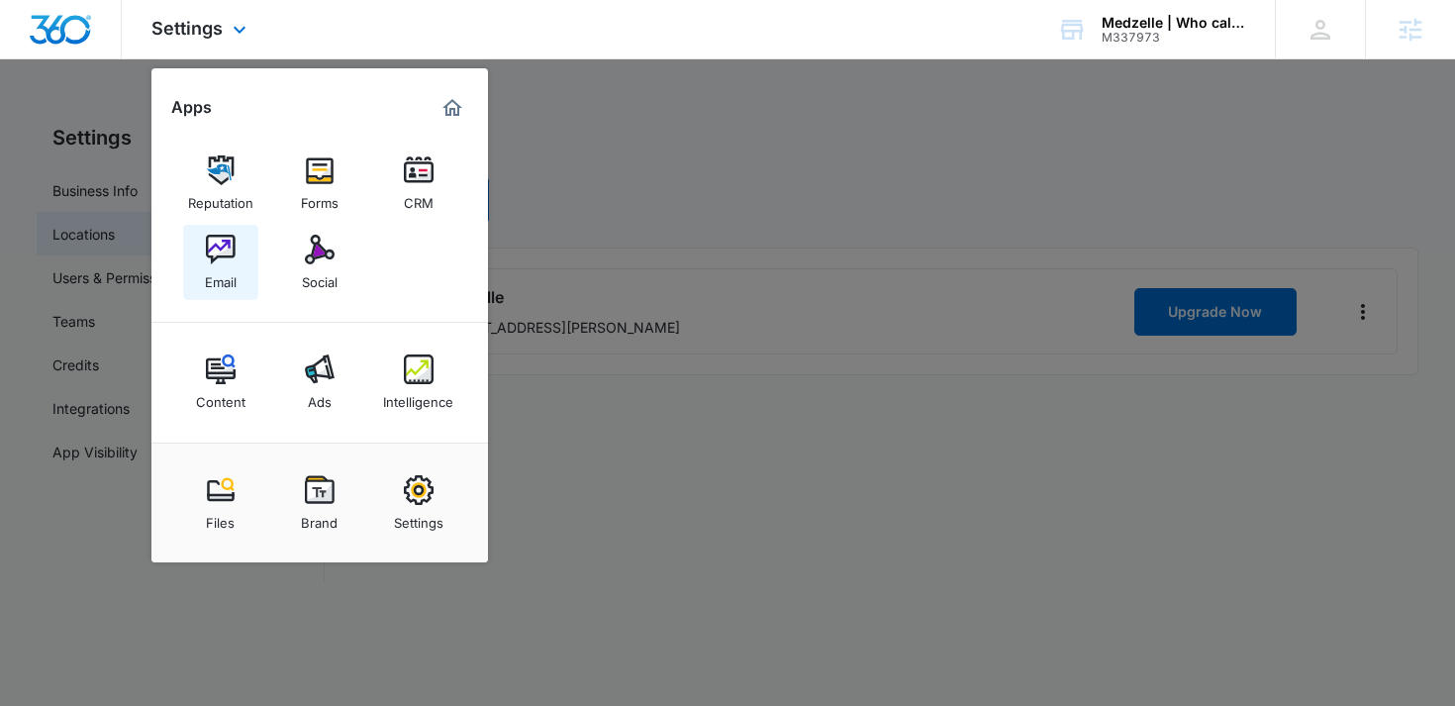
click at [234, 235] on img at bounding box center [221, 250] width 30 height 30
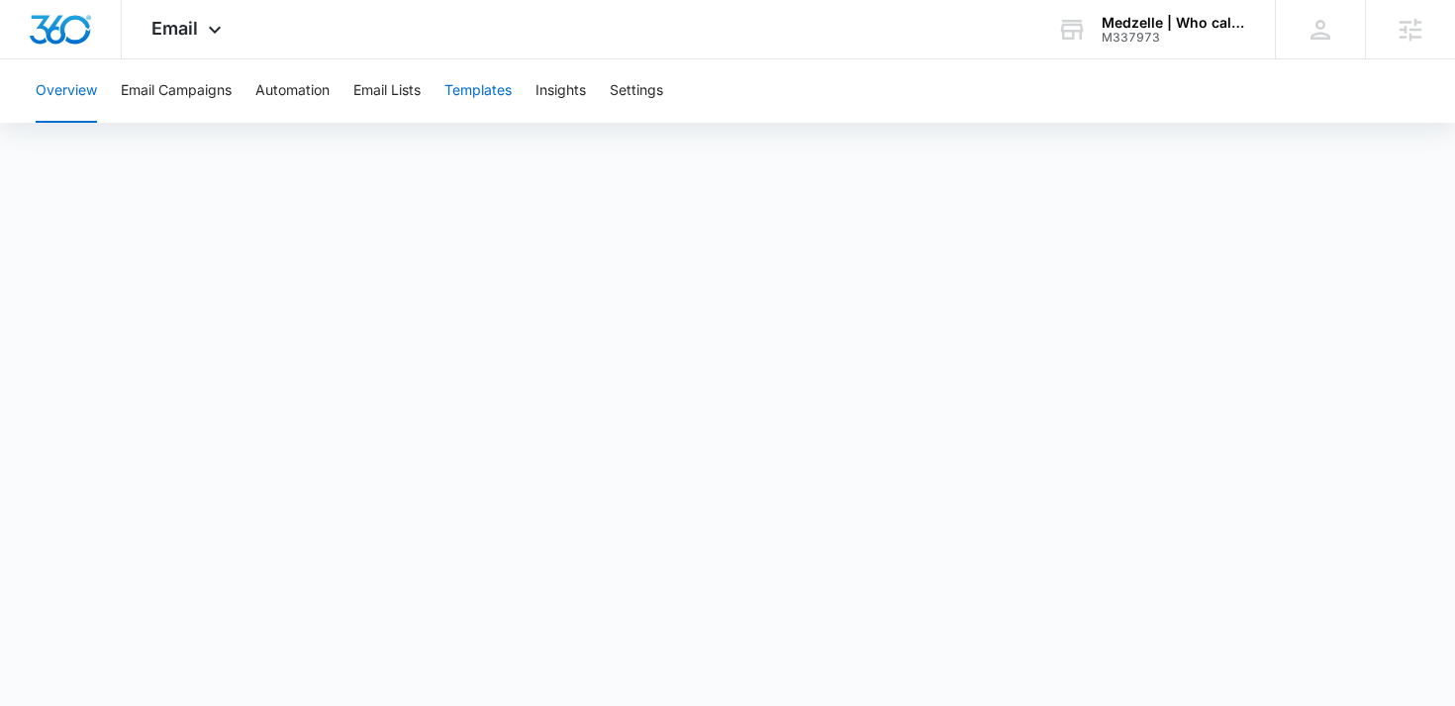
click at [475, 93] on button "Templates" at bounding box center [477, 90] width 67 height 63
click at [321, 92] on button "Automation" at bounding box center [292, 90] width 74 height 63
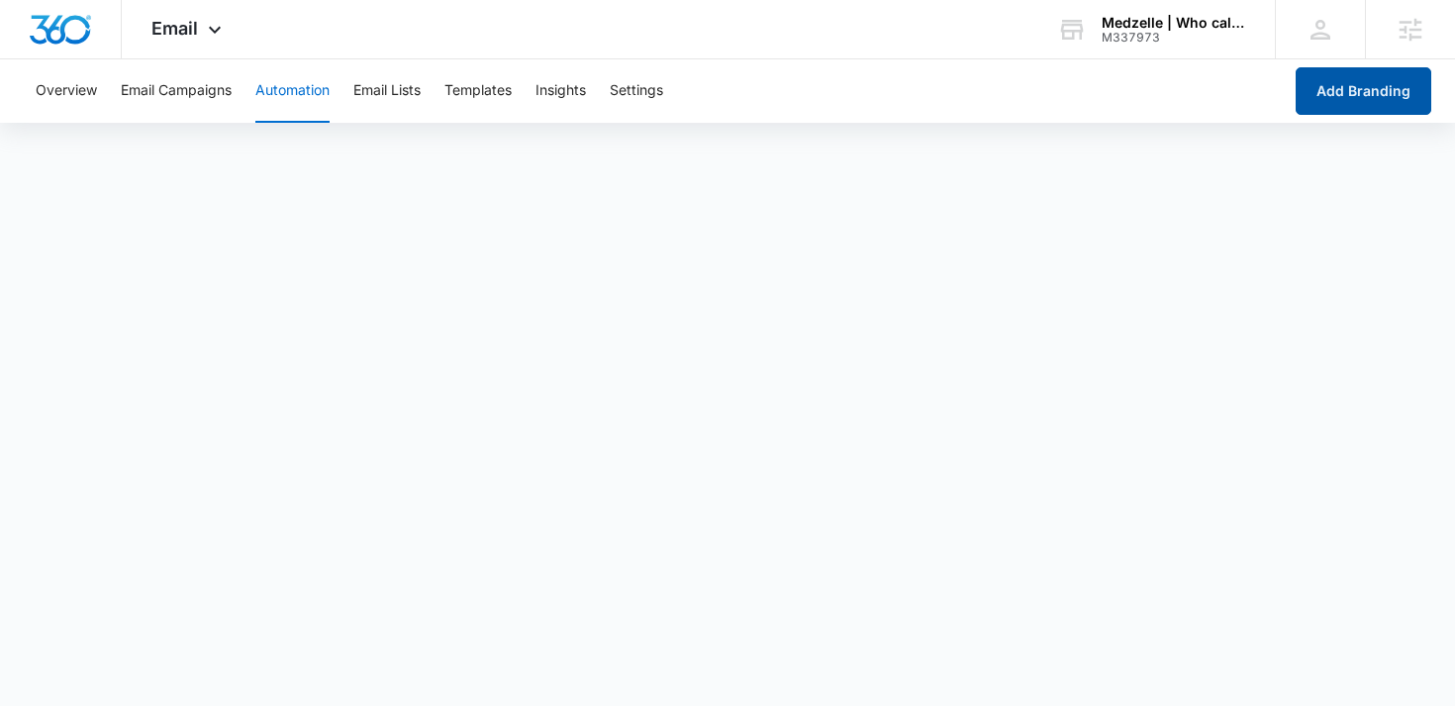
click at [1335, 85] on button "Add Branding" at bounding box center [1363, 91] width 136 height 48
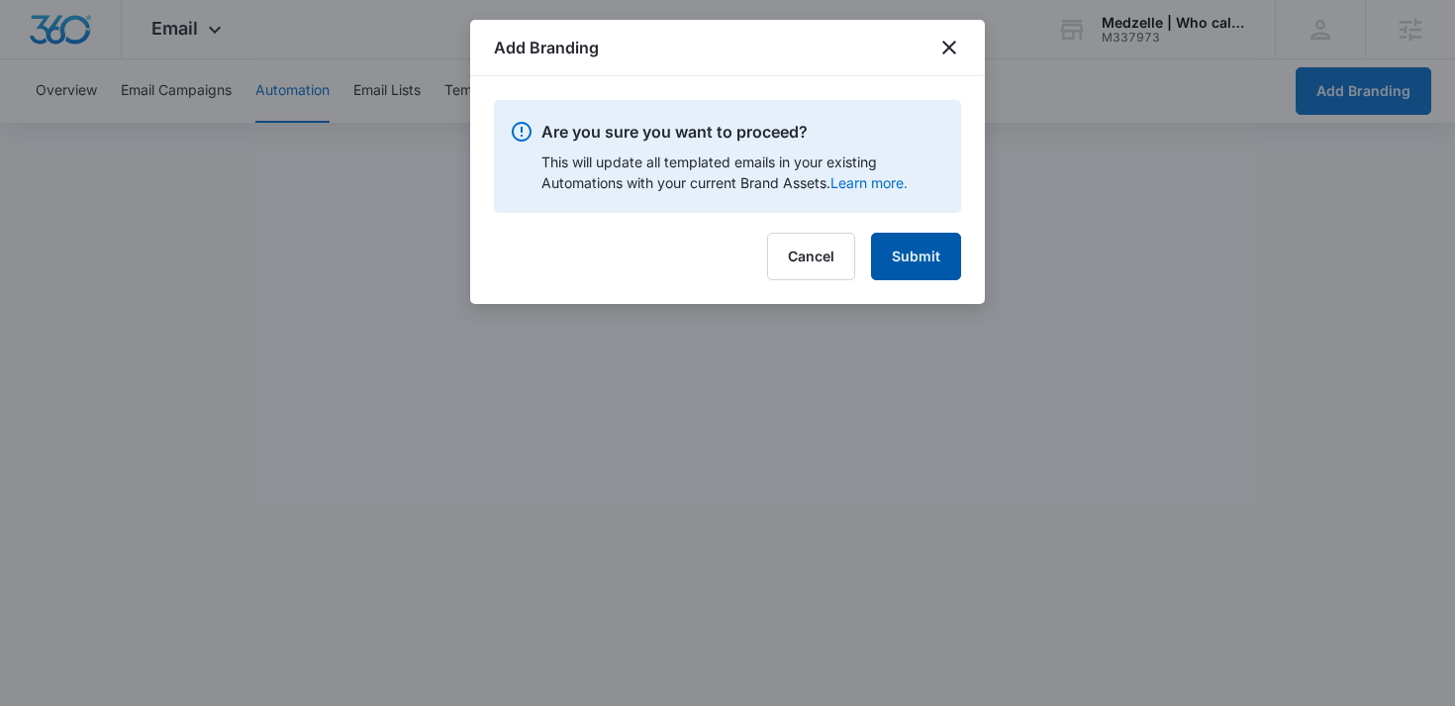
click at [928, 253] on button "Submit" at bounding box center [916, 257] width 90 height 48
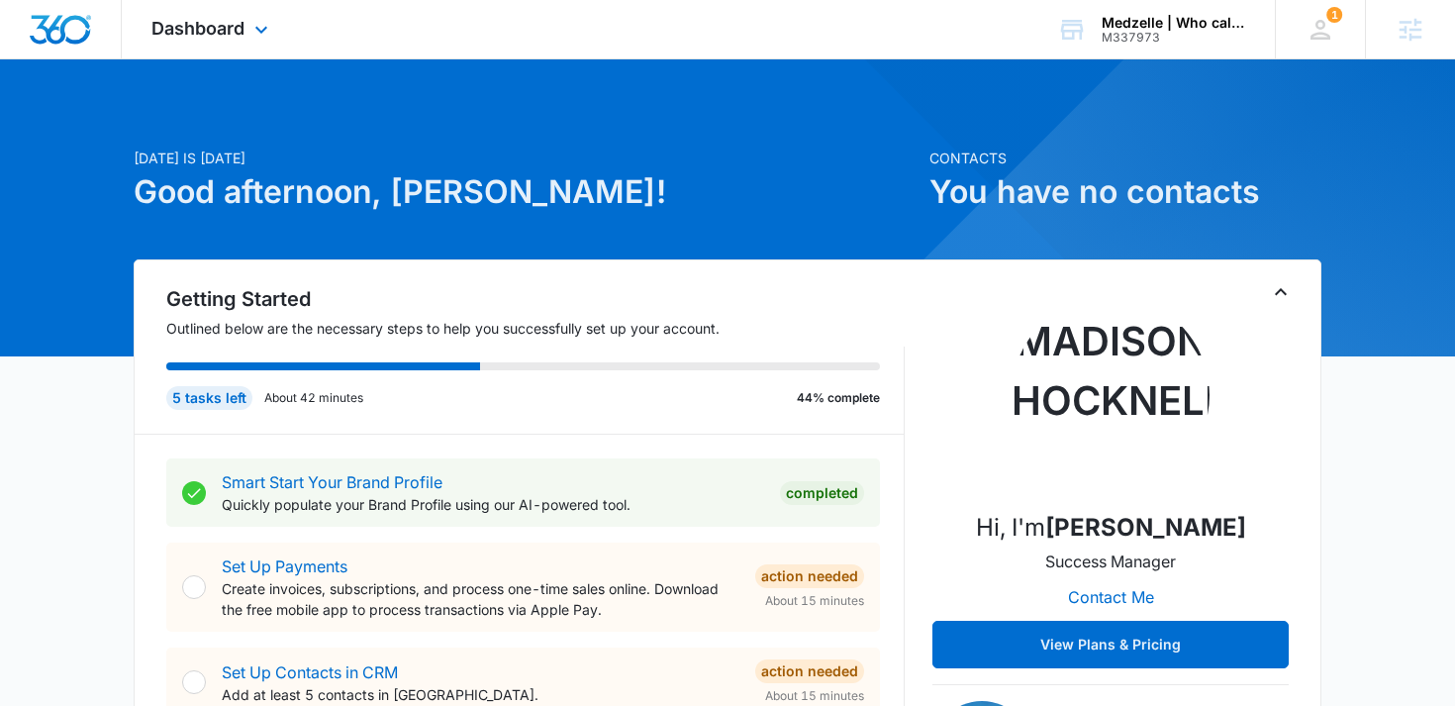
click at [244, 32] on div "Dashboard Apps Reputation Forms CRM Email Social Content Ads Intelligence Files…" at bounding box center [212, 29] width 181 height 58
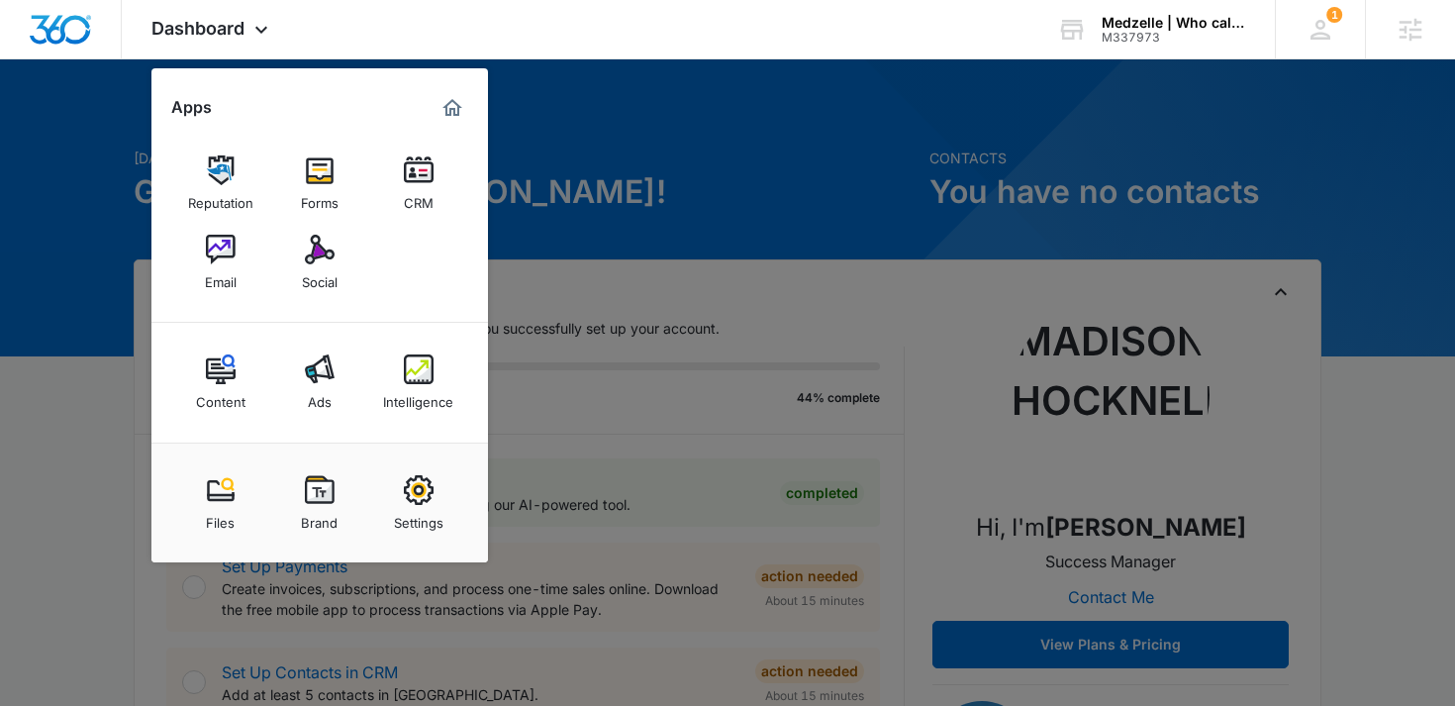
click at [427, 172] on img at bounding box center [419, 170] width 30 height 30
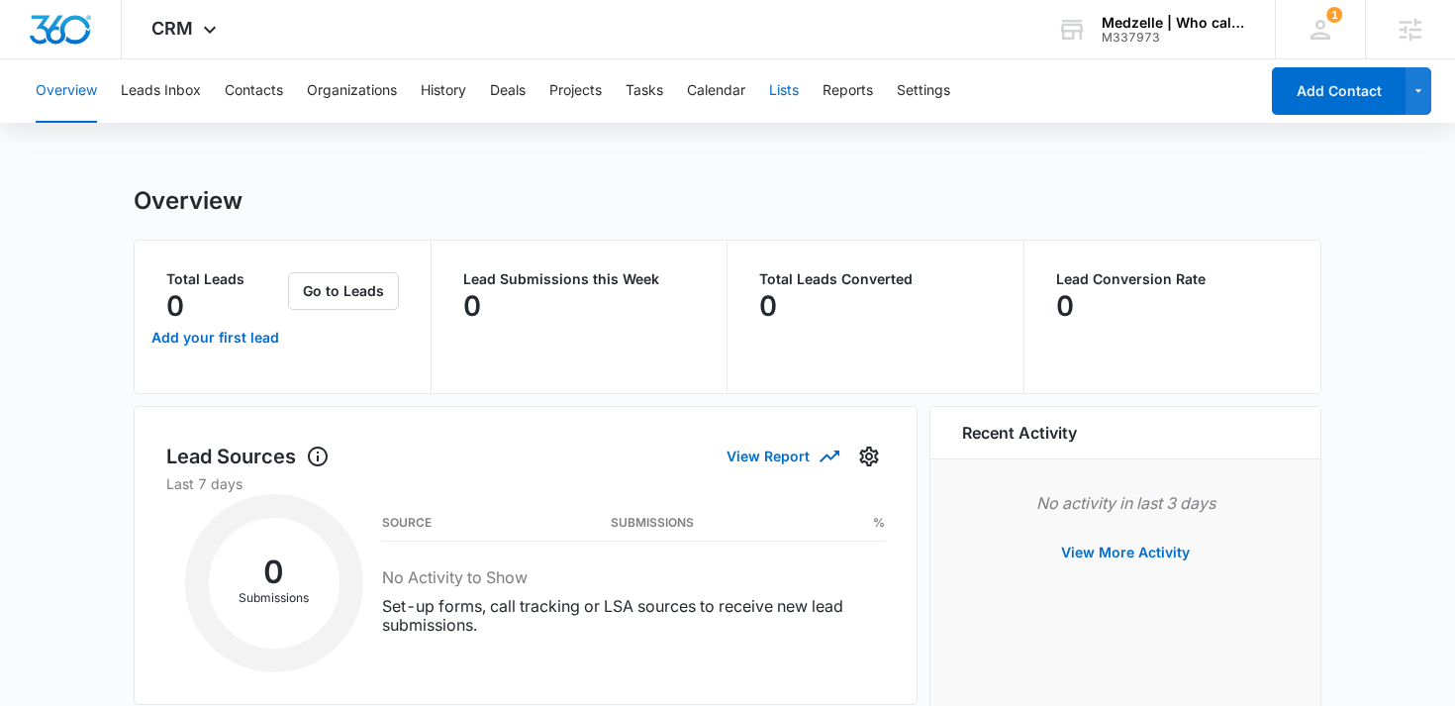
click at [799, 100] on button "Lists" at bounding box center [784, 90] width 30 height 63
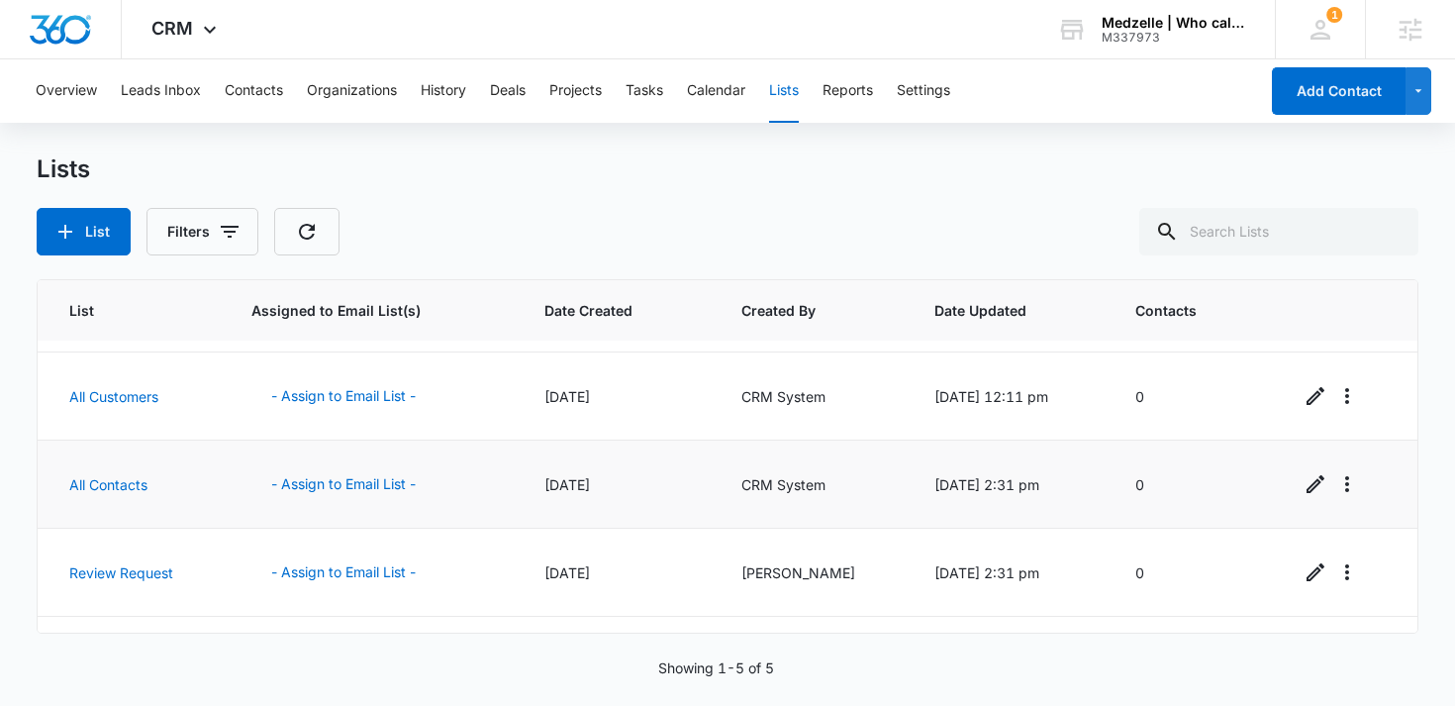
scroll to position [68, 0]
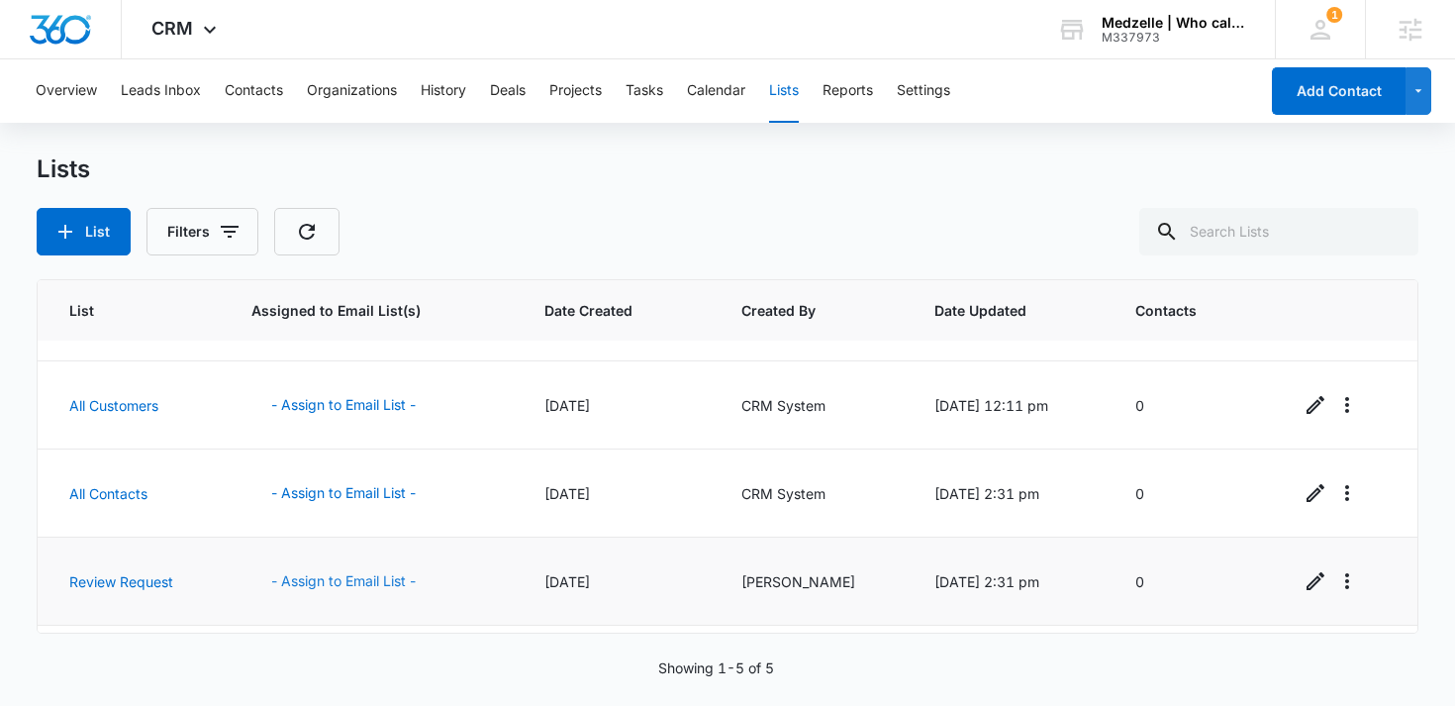
click at [325, 574] on button "- Assign to Email List -" at bounding box center [343, 581] width 184 height 48
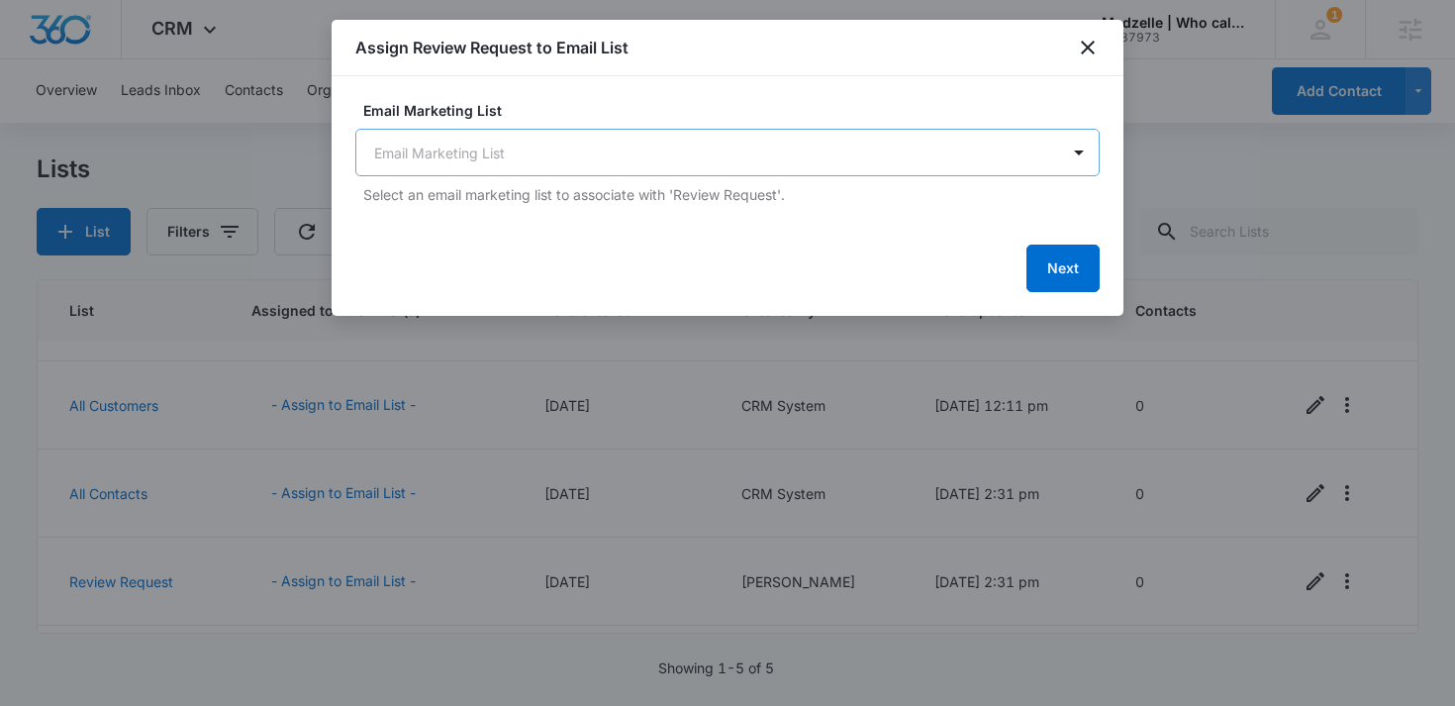
click at [728, 153] on body "CRM Apps Reputation Forms CRM Email Social Content Ads Intelligence Files Brand…" at bounding box center [727, 353] width 1455 height 706
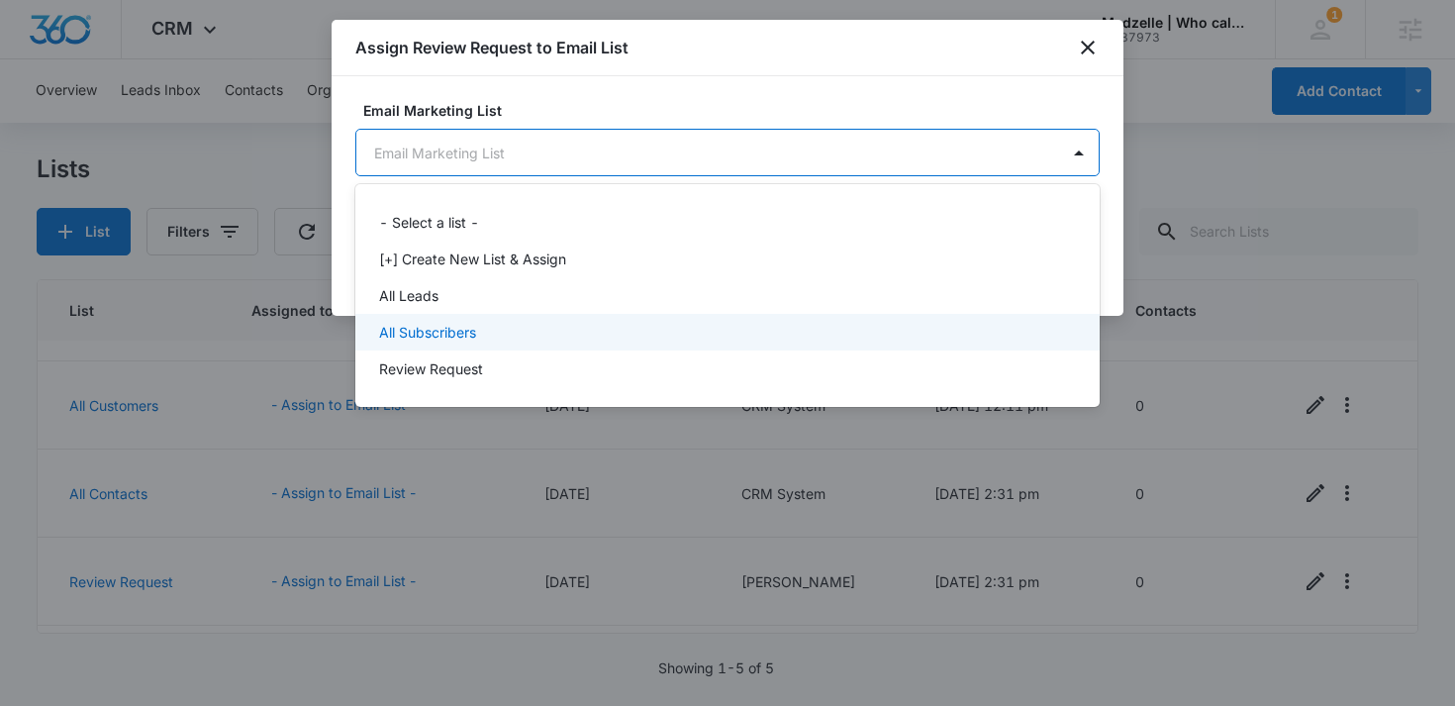
click at [520, 351] on div "Review Request" at bounding box center [727, 368] width 744 height 37
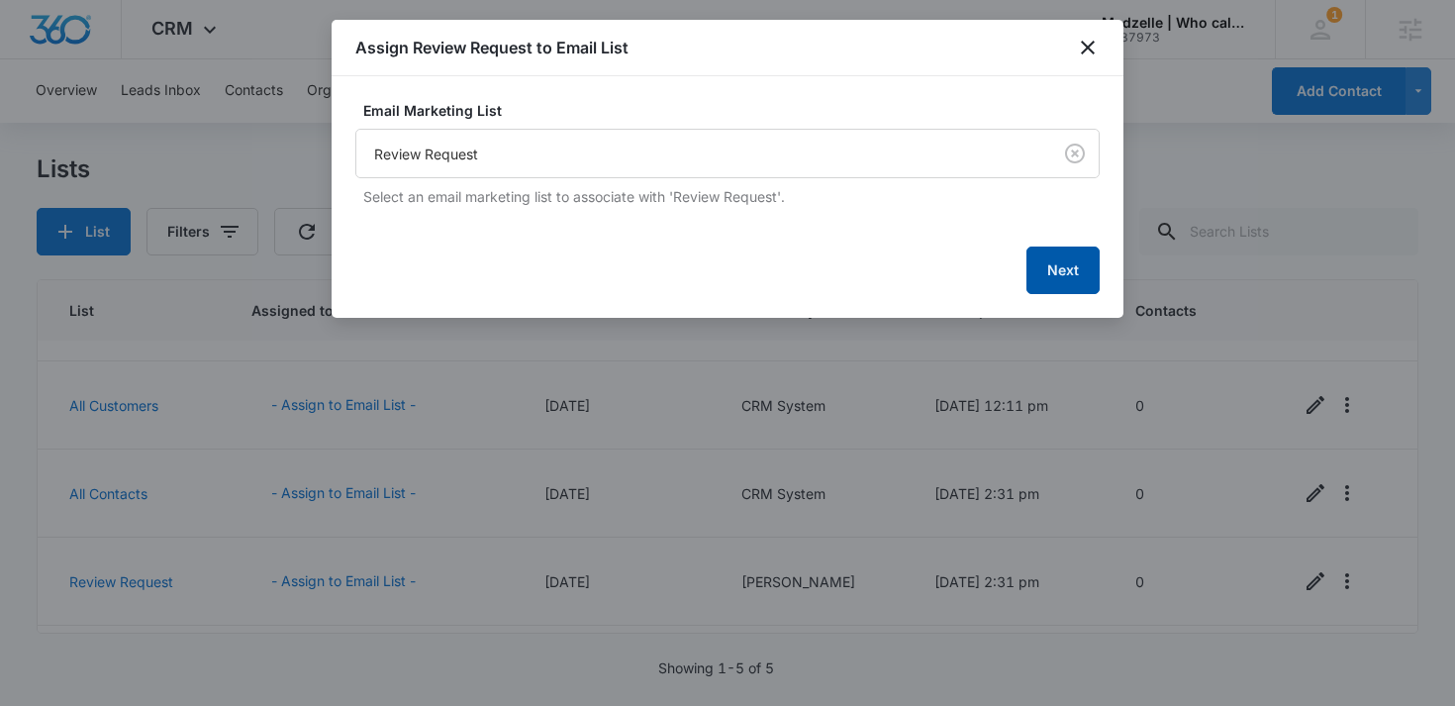
click at [1064, 262] on button "Next" at bounding box center [1062, 270] width 73 height 48
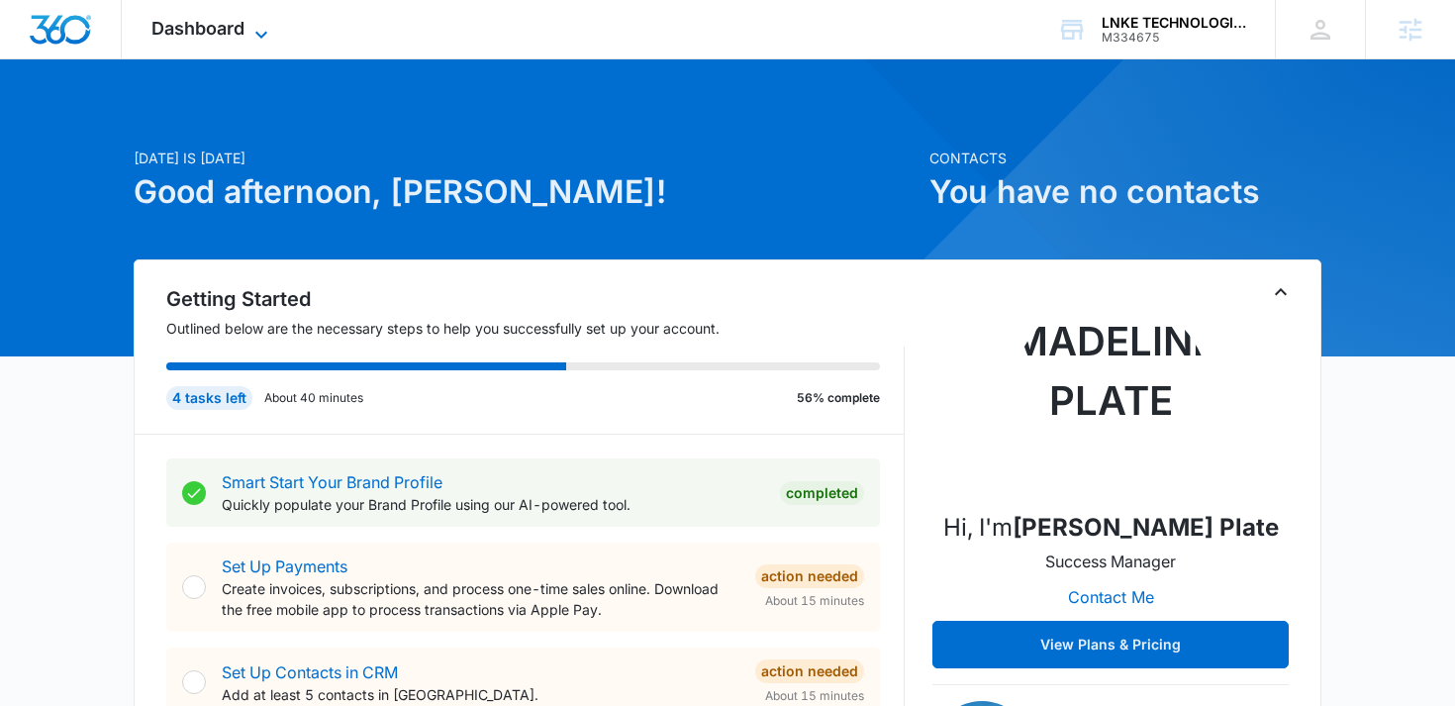
click at [196, 25] on span "Dashboard" at bounding box center [197, 28] width 93 height 21
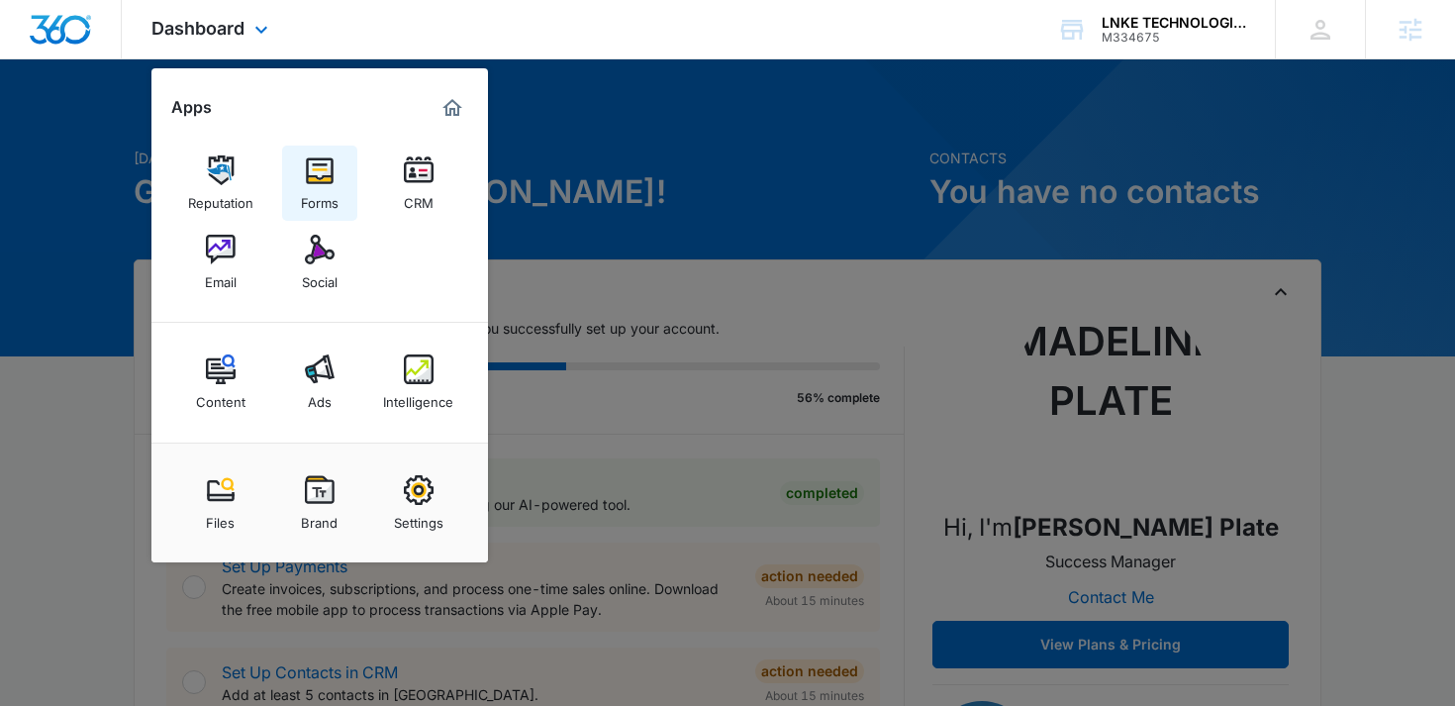
click at [323, 182] on img at bounding box center [320, 170] width 30 height 30
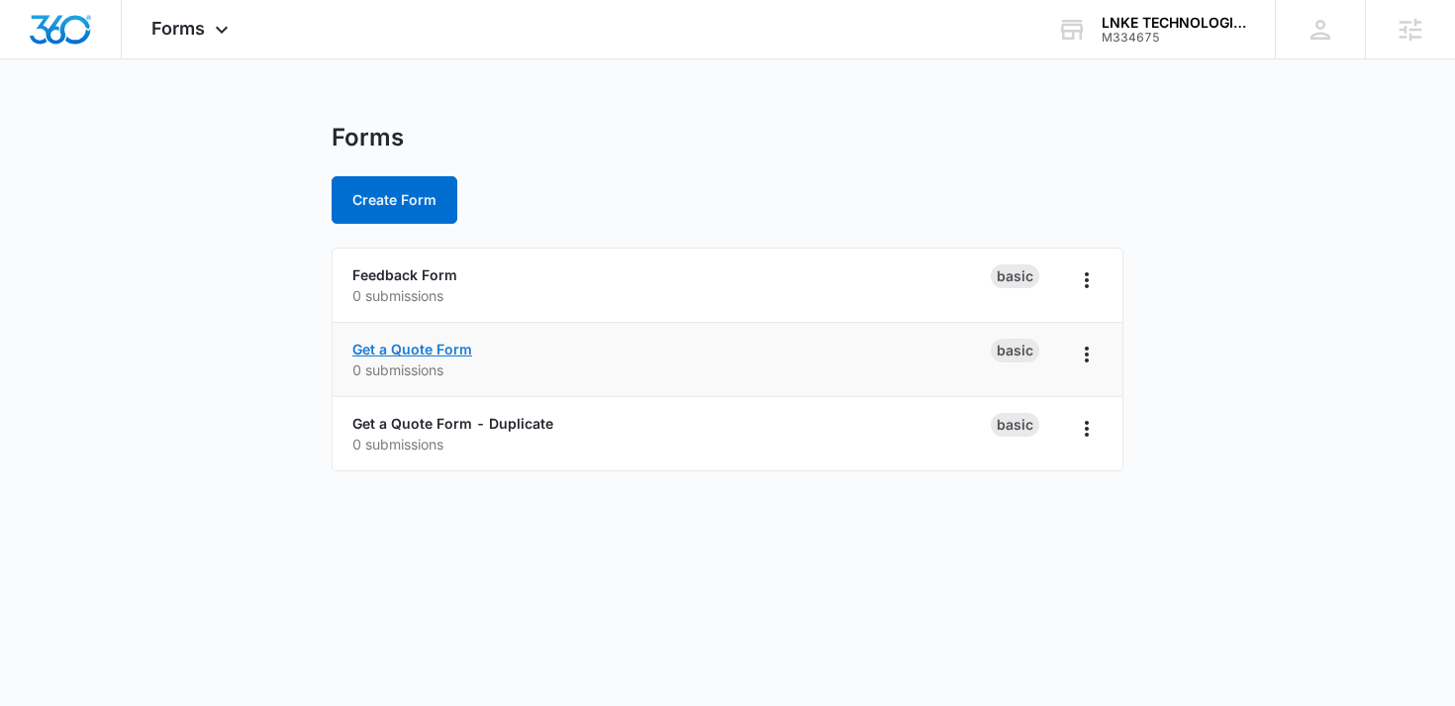
click at [434, 353] on link "Get a Quote Form" at bounding box center [412, 348] width 120 height 17
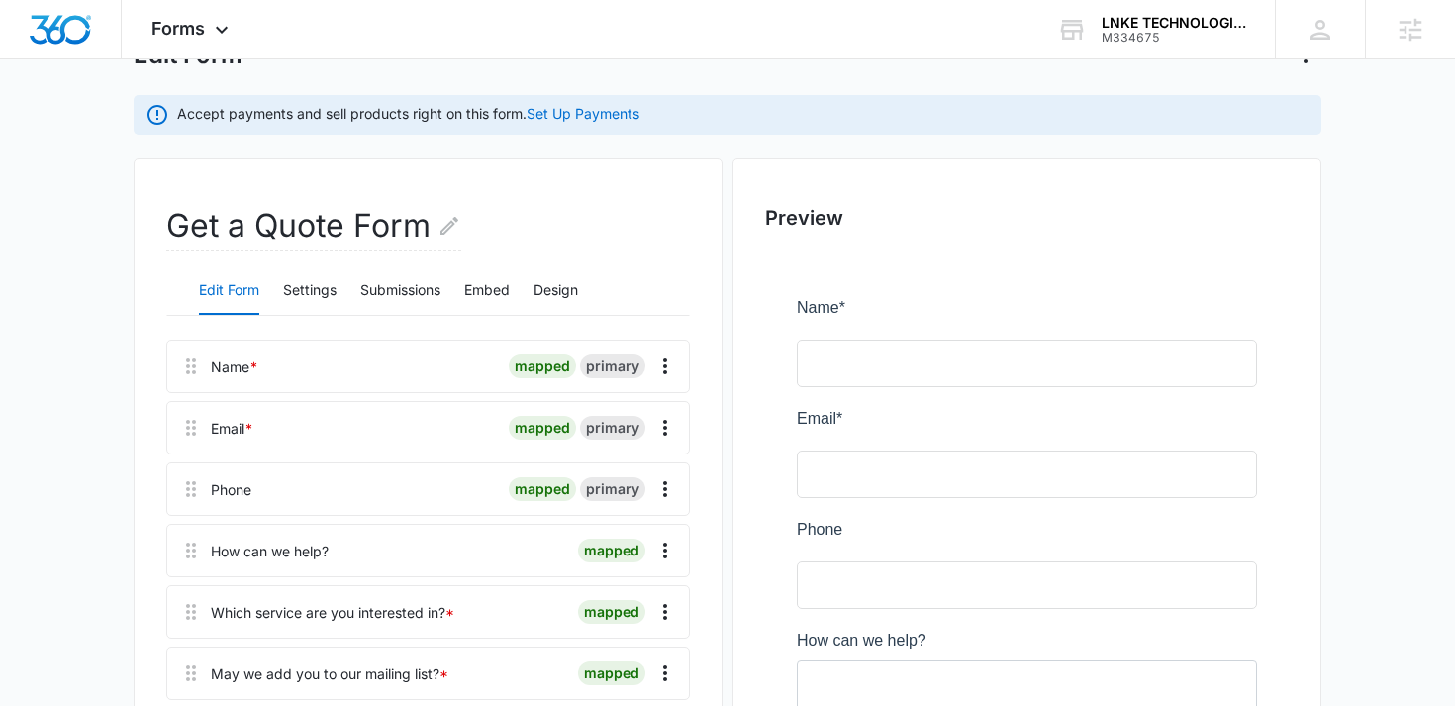
scroll to position [154, 0]
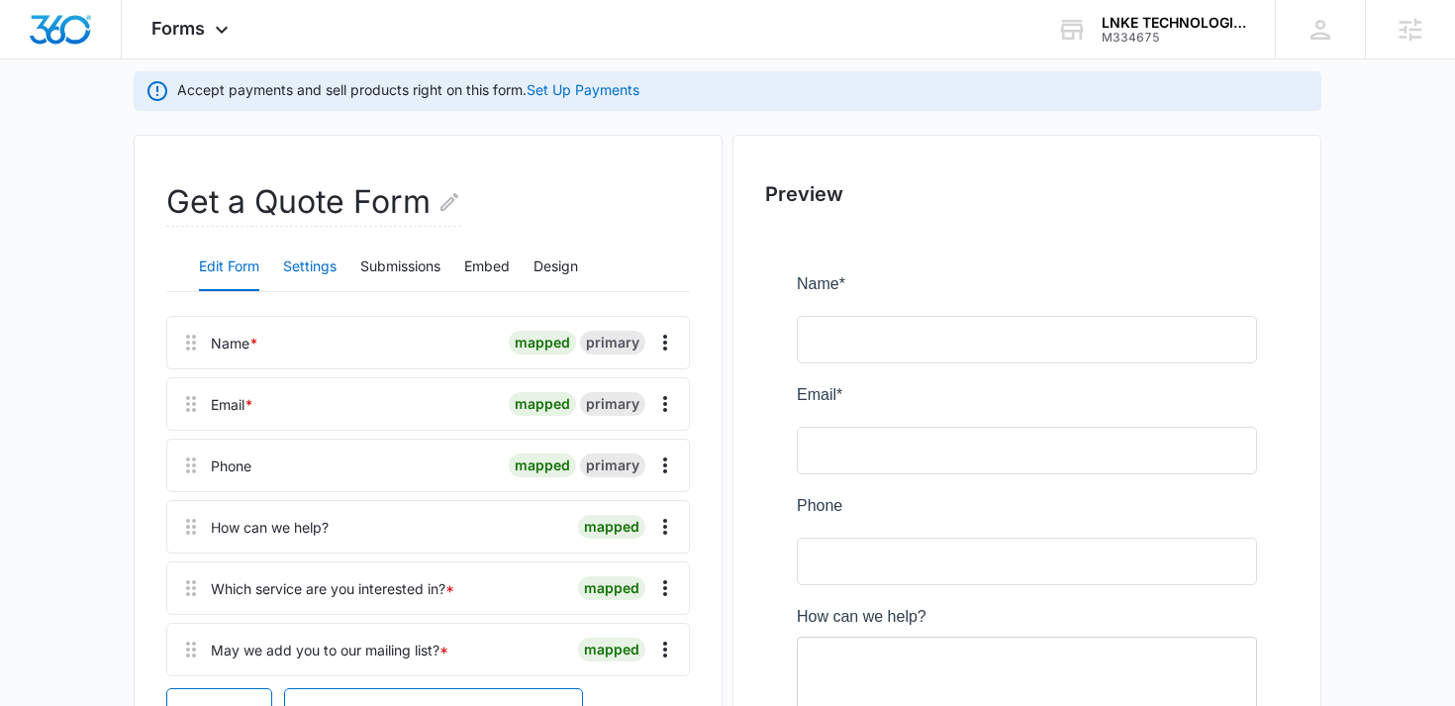
click at [304, 268] on button "Settings" at bounding box center [309, 267] width 53 height 48
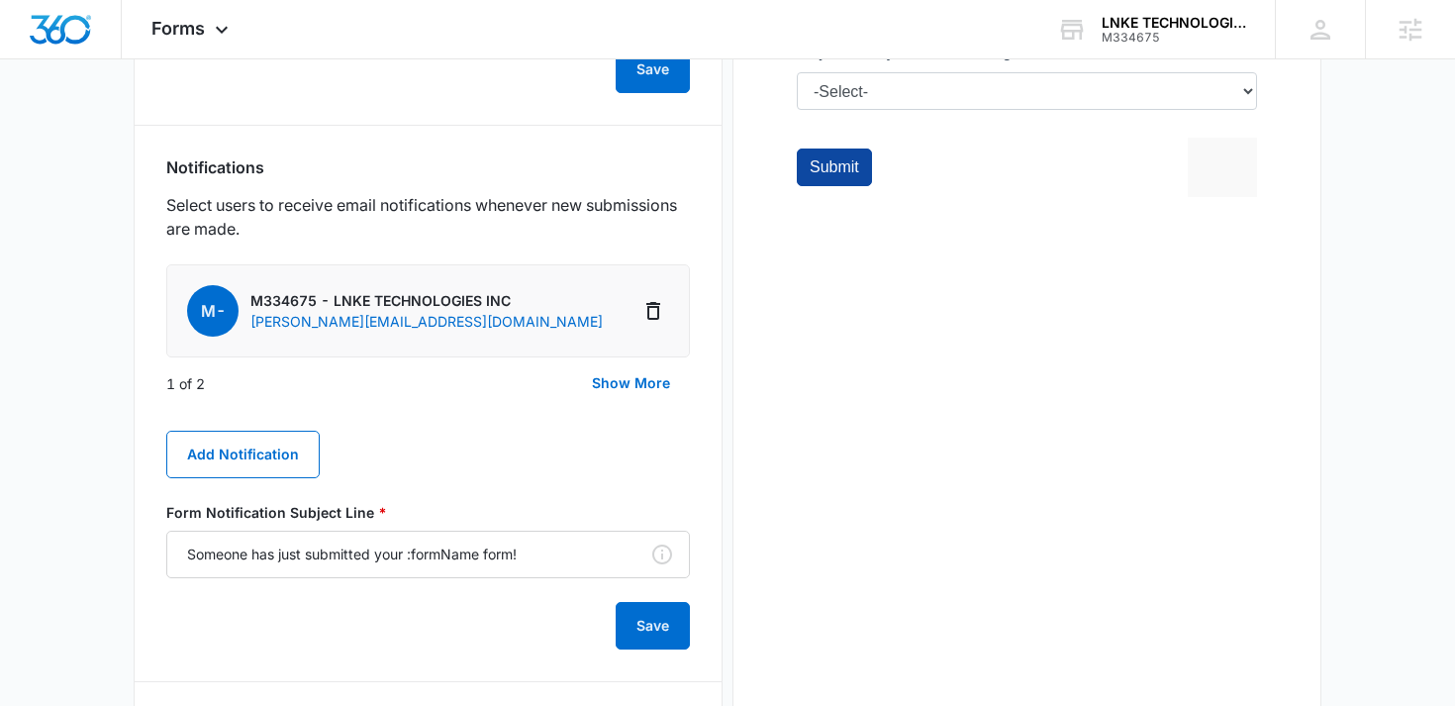
scroll to position [1002, 0]
click at [636, 385] on button "Show More" at bounding box center [631, 382] width 118 height 48
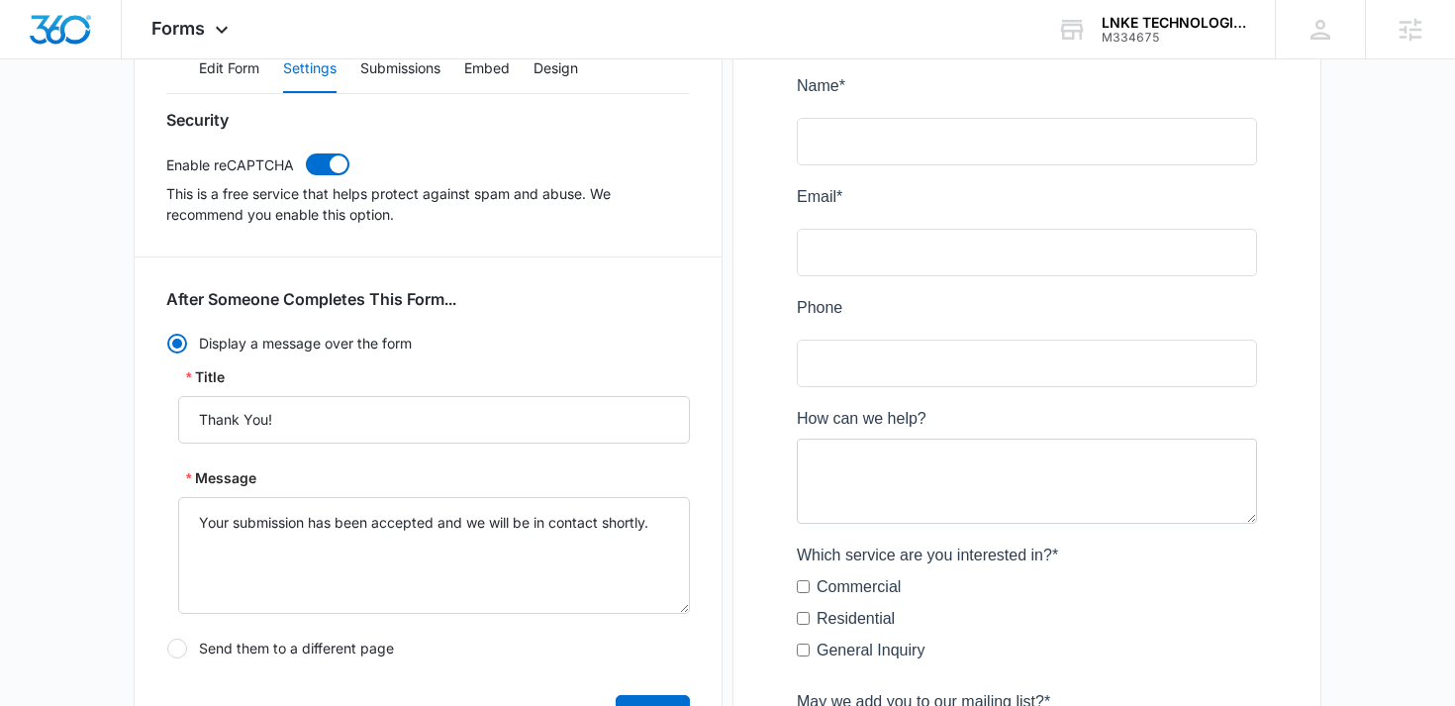
scroll to position [0, 0]
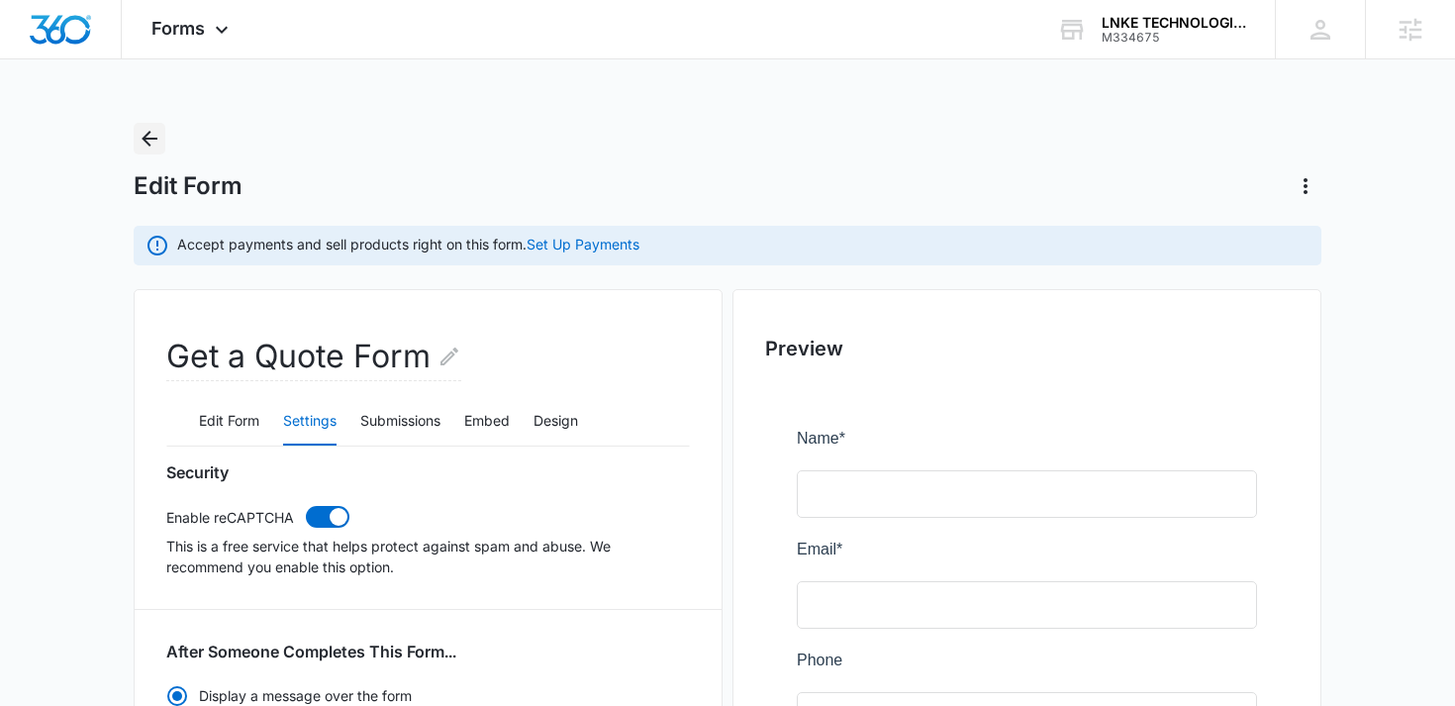
click at [155, 139] on icon "Back" at bounding box center [150, 139] width 16 height 16
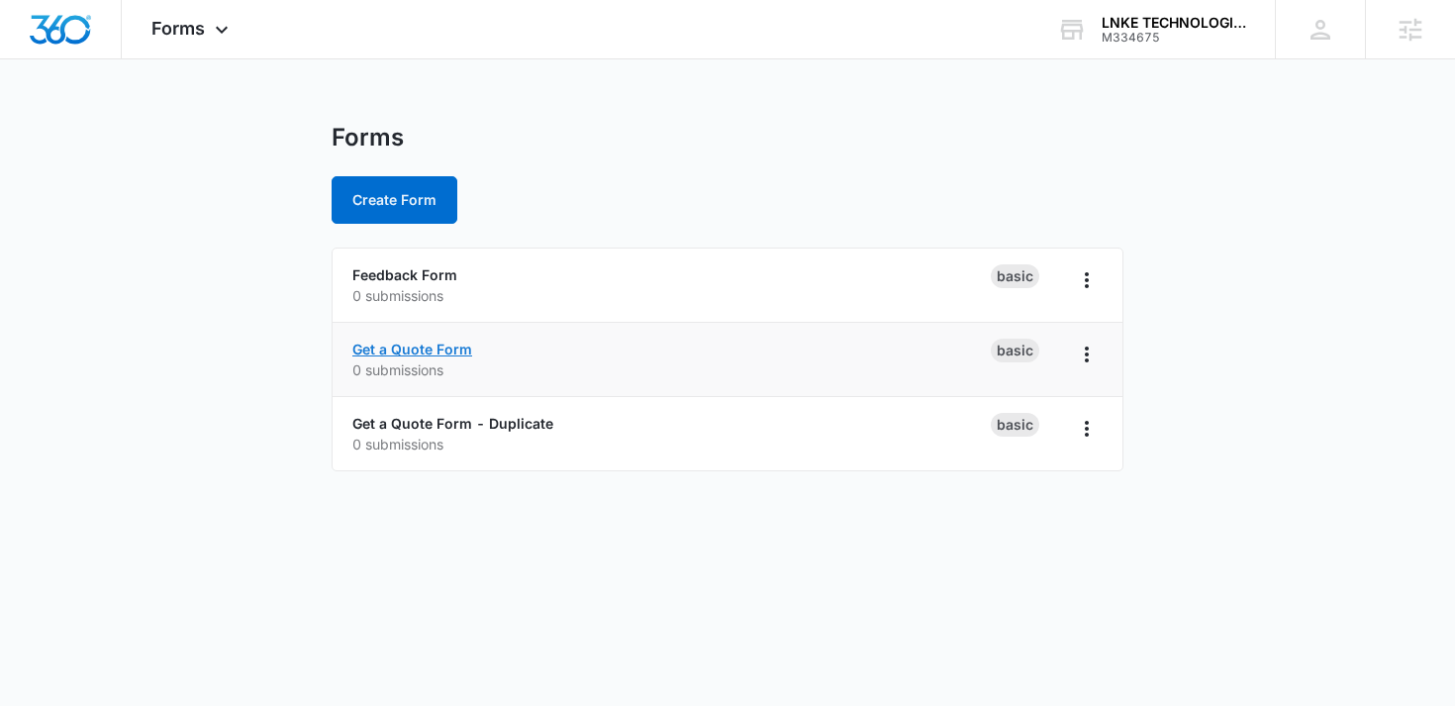
click at [425, 349] on link "Get a Quote Form" at bounding box center [412, 348] width 120 height 17
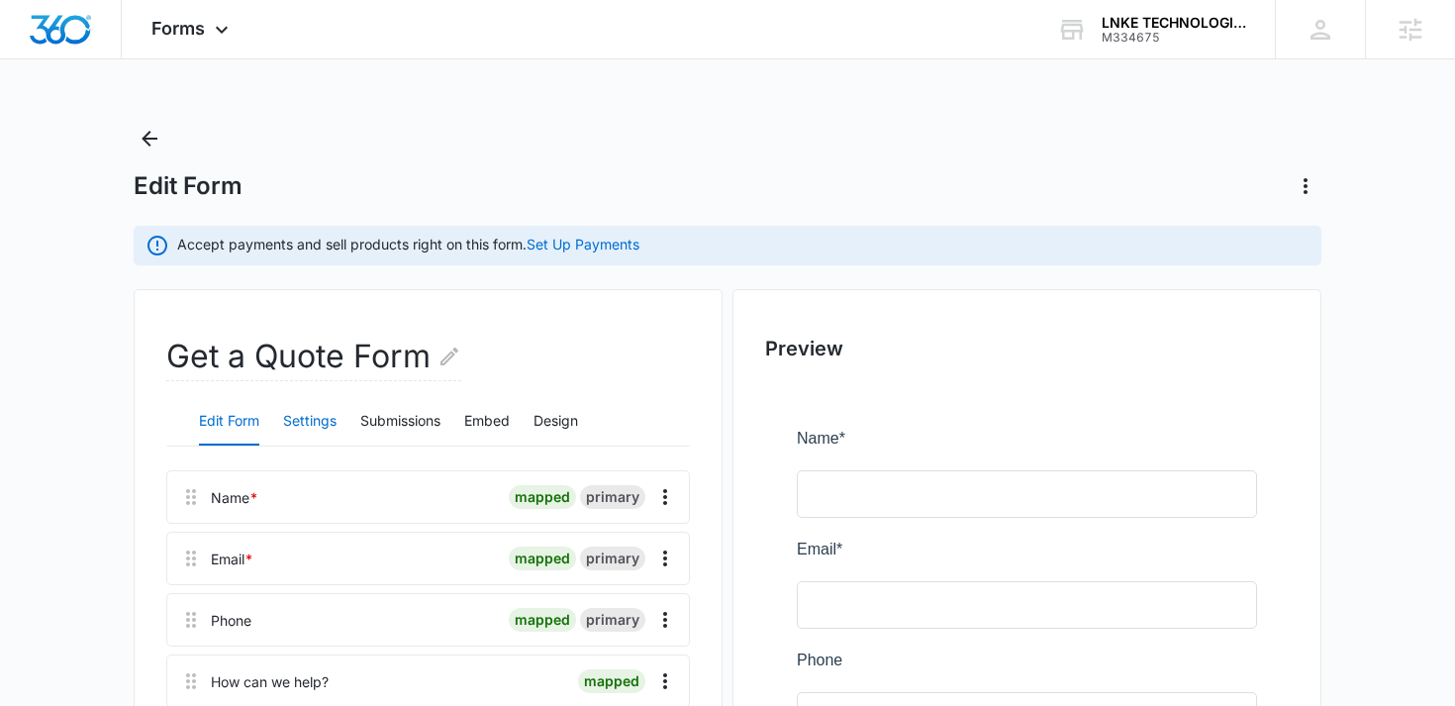
click at [320, 417] on button "Settings" at bounding box center [309, 422] width 53 height 48
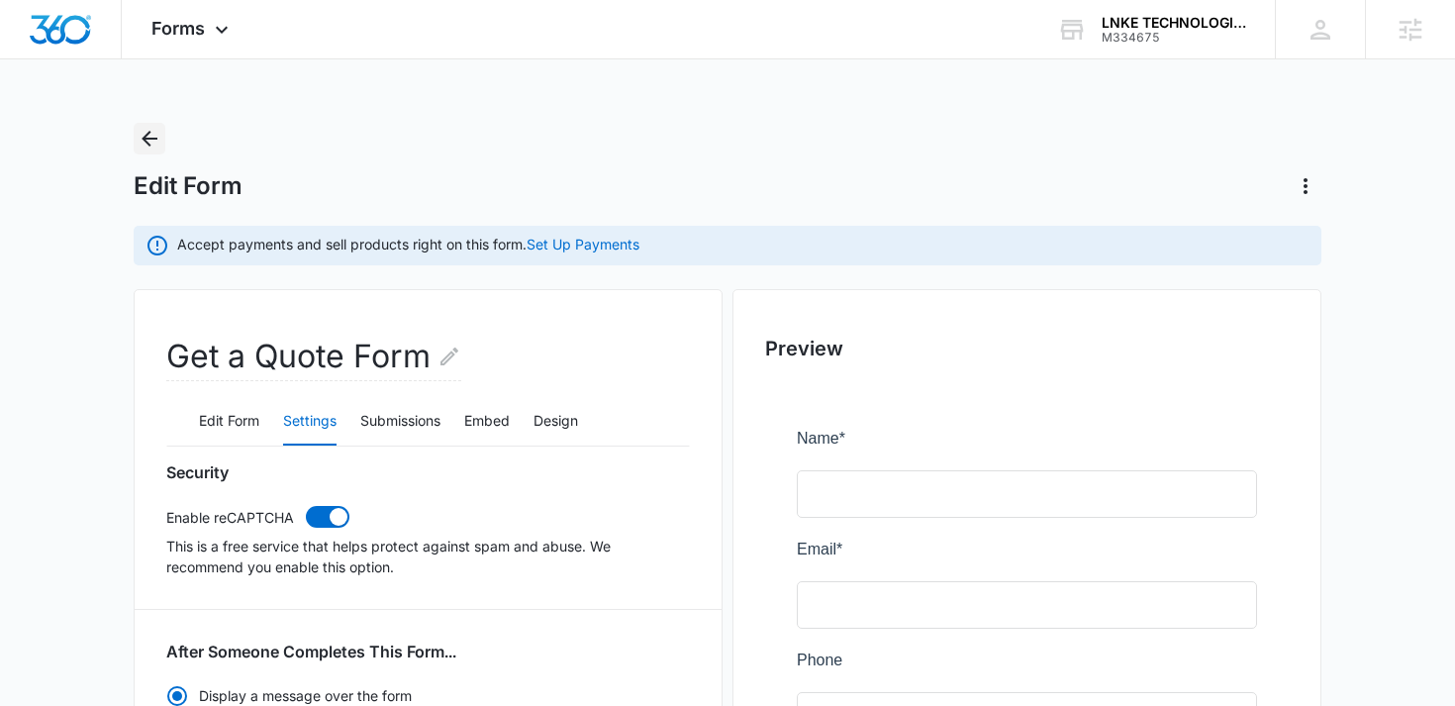
click at [151, 142] on icon "Back" at bounding box center [150, 139] width 24 height 24
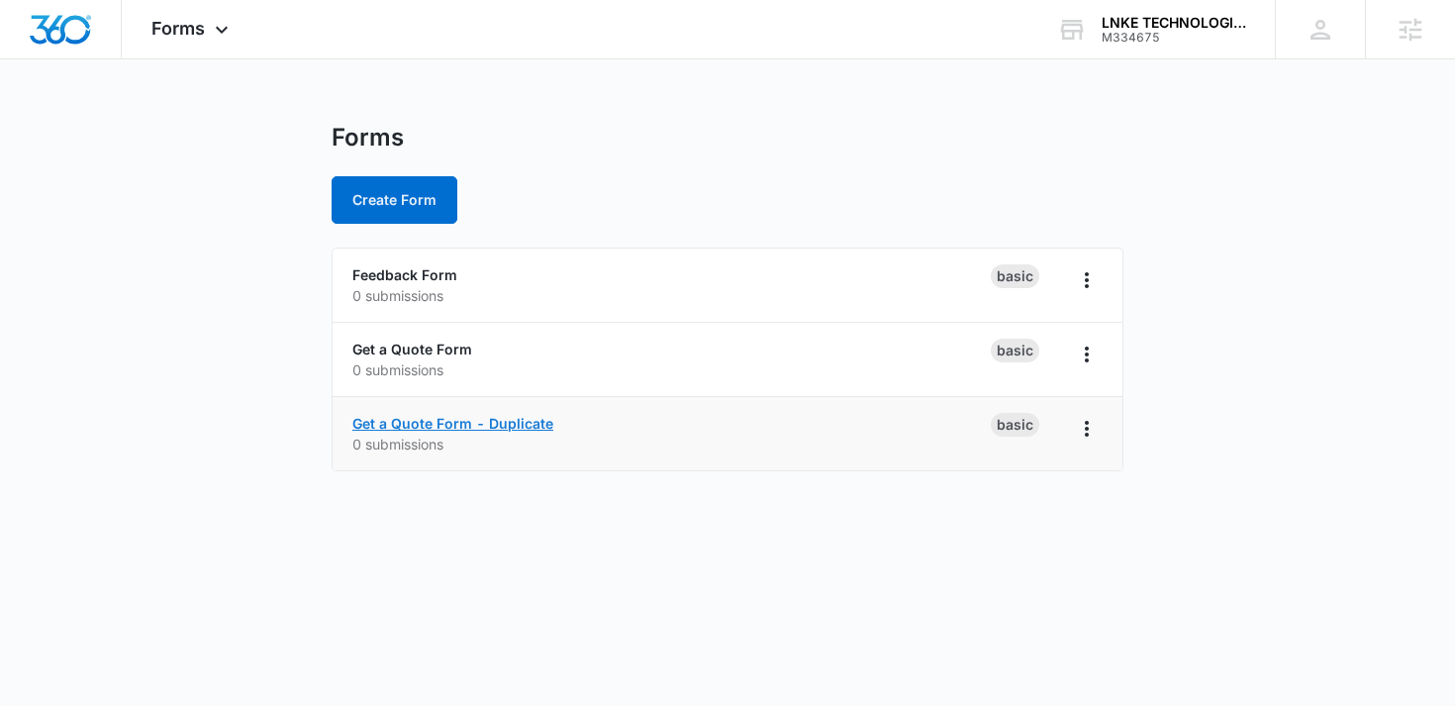
click at [456, 415] on link "Get a Quote Form - Duplicate" at bounding box center [452, 423] width 201 height 17
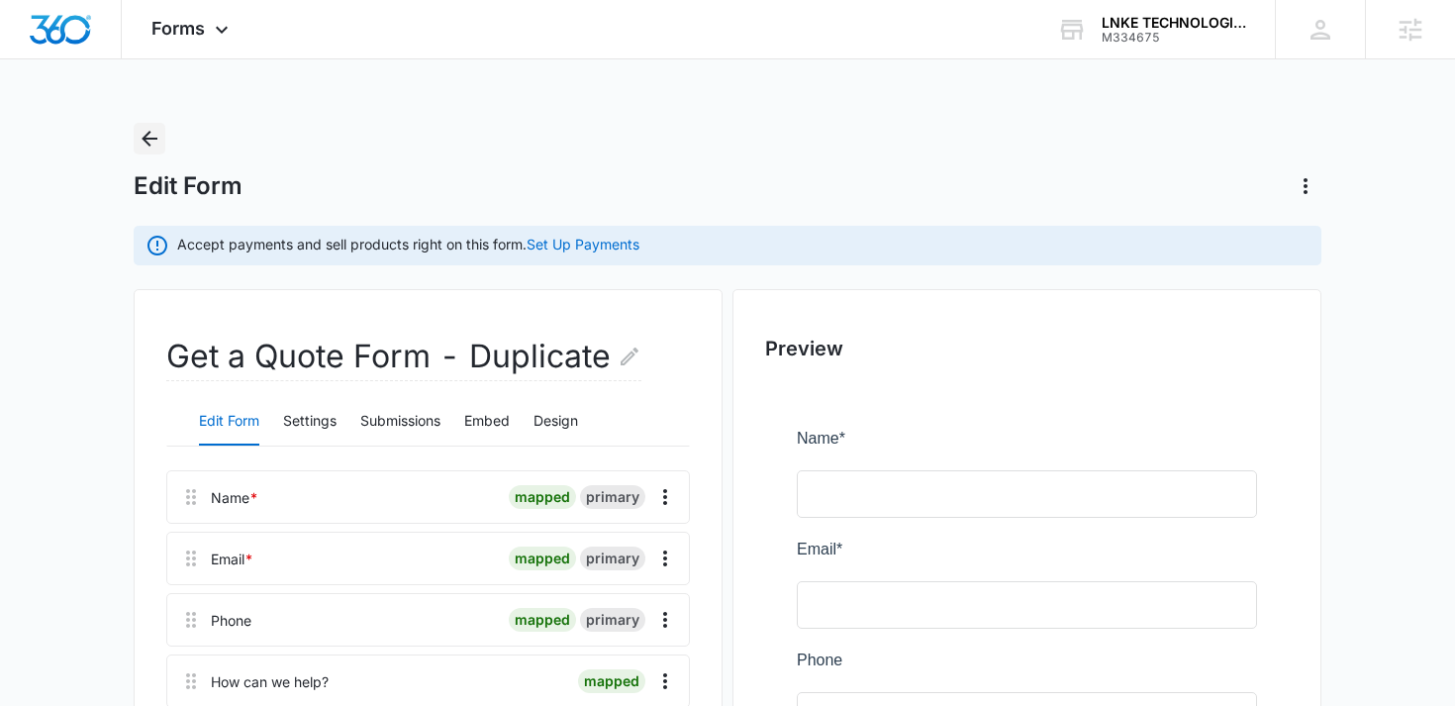
click at [150, 140] on icon "Back" at bounding box center [150, 139] width 24 height 24
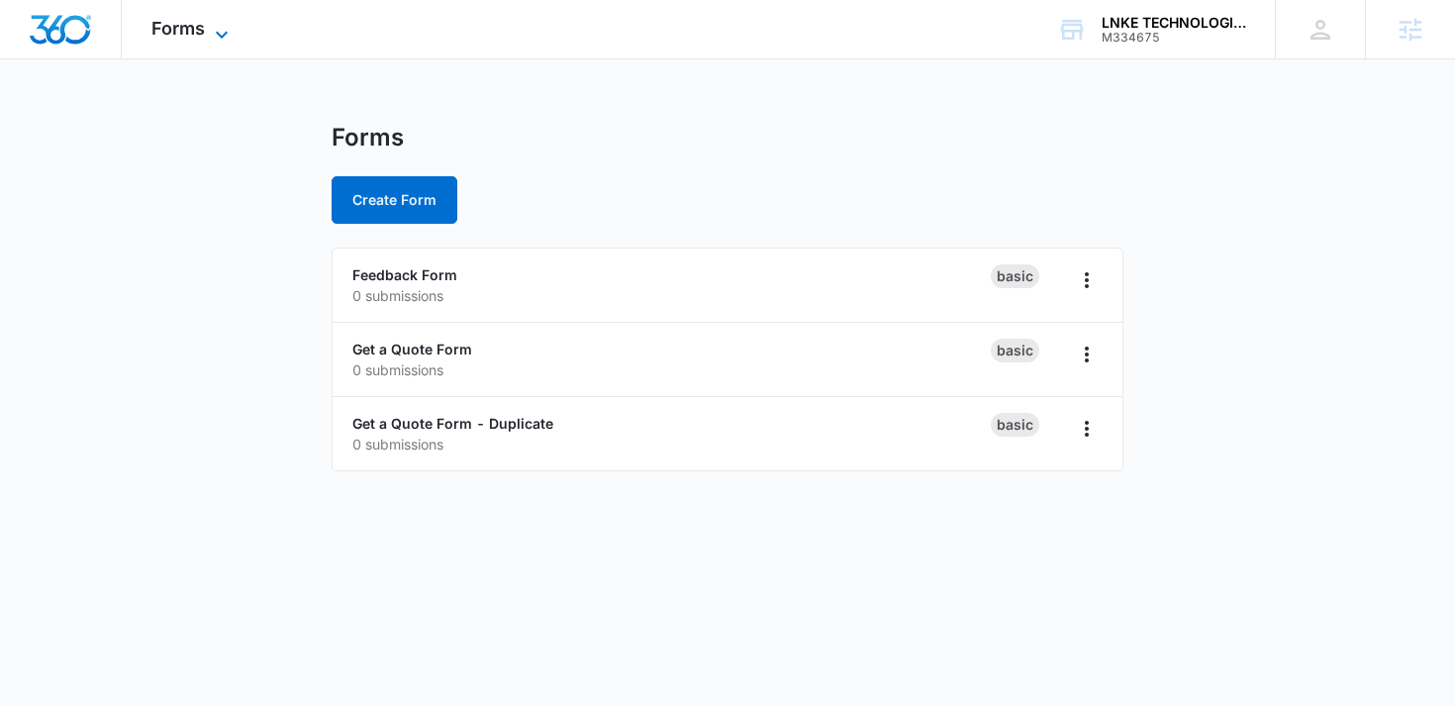
click at [204, 33] on span "Forms" at bounding box center [177, 28] width 53 height 21
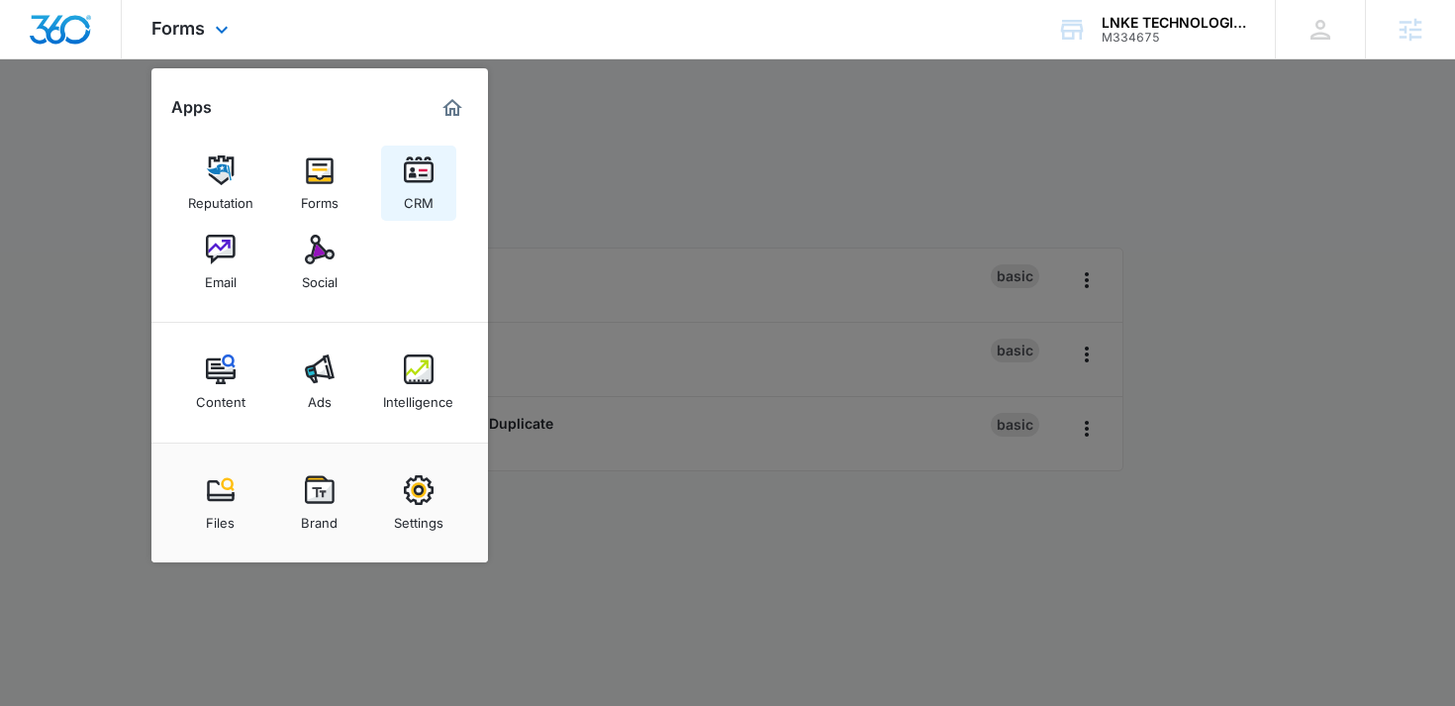
click at [420, 182] on img at bounding box center [419, 170] width 30 height 30
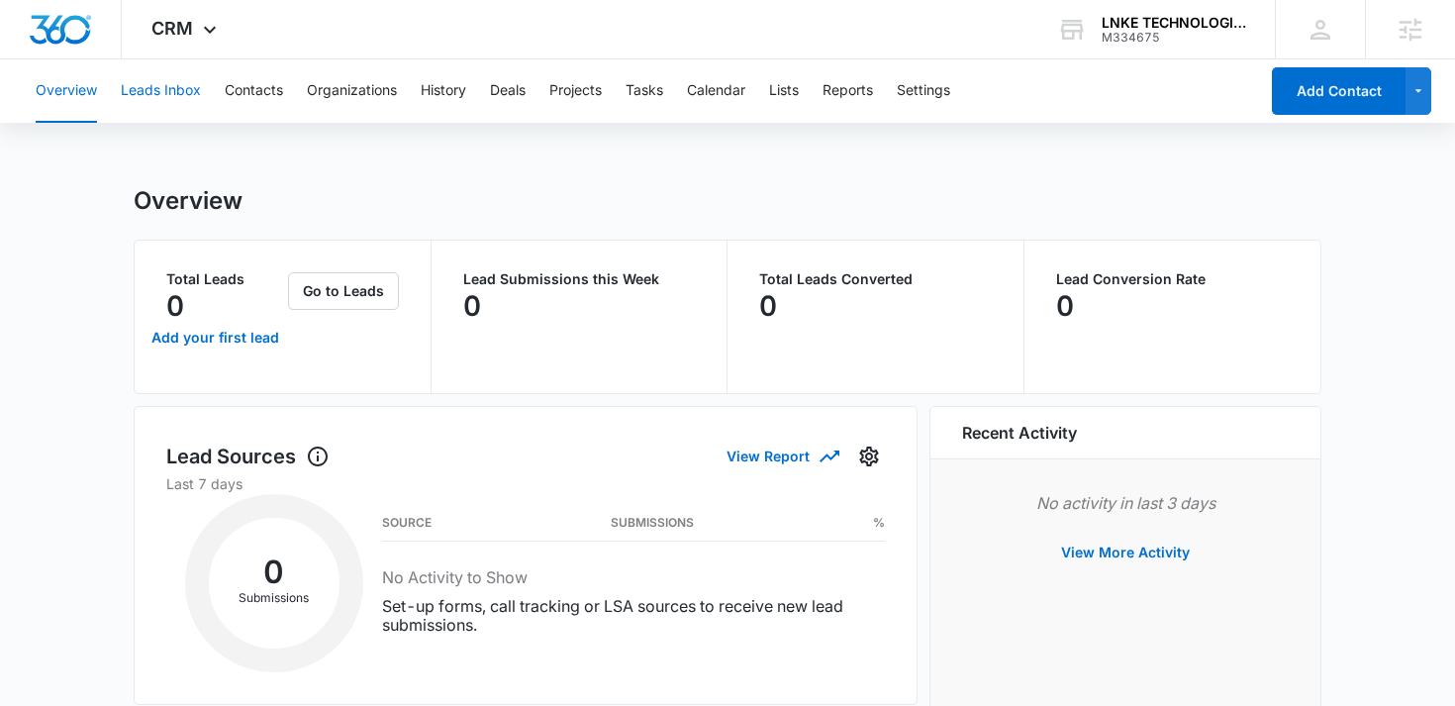
click at [184, 96] on button "Leads Inbox" at bounding box center [161, 90] width 80 height 63
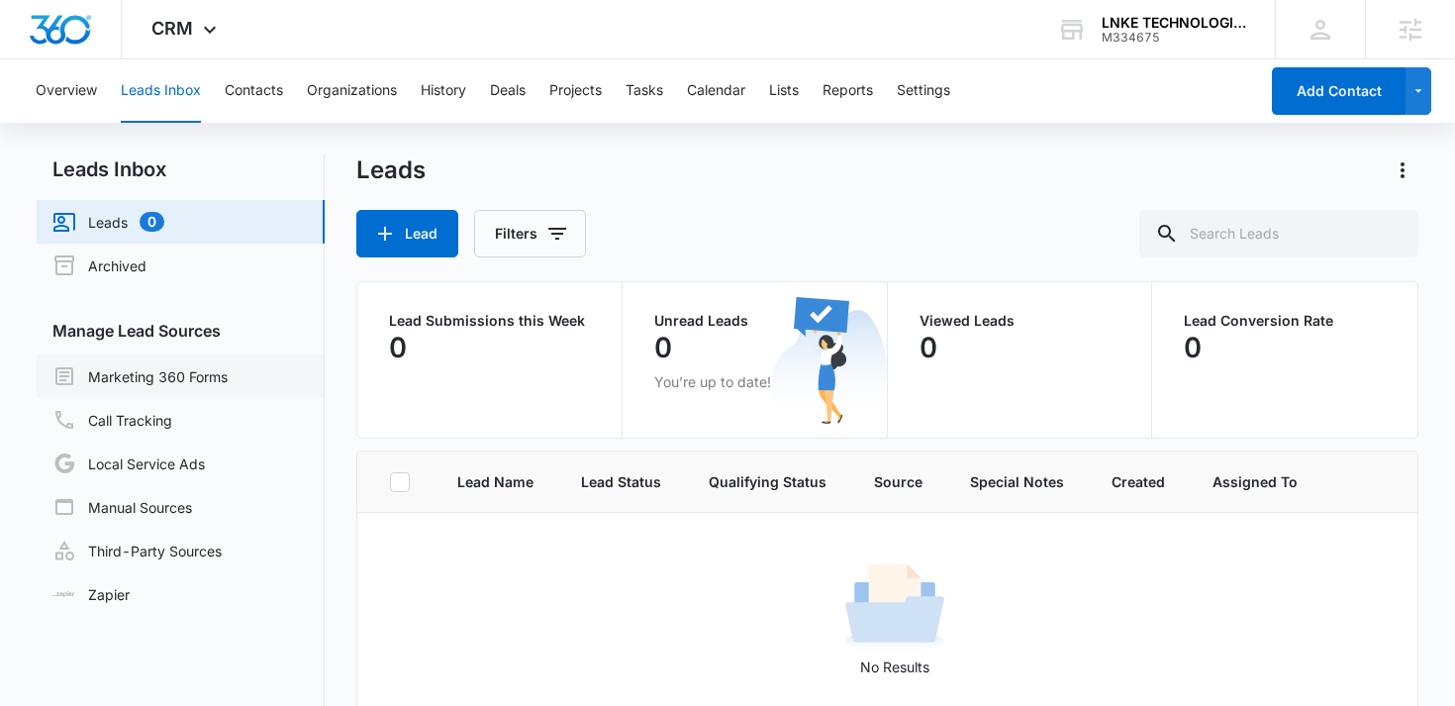
click at [176, 371] on link "Marketing 360 Forms" at bounding box center [139, 376] width 175 height 24
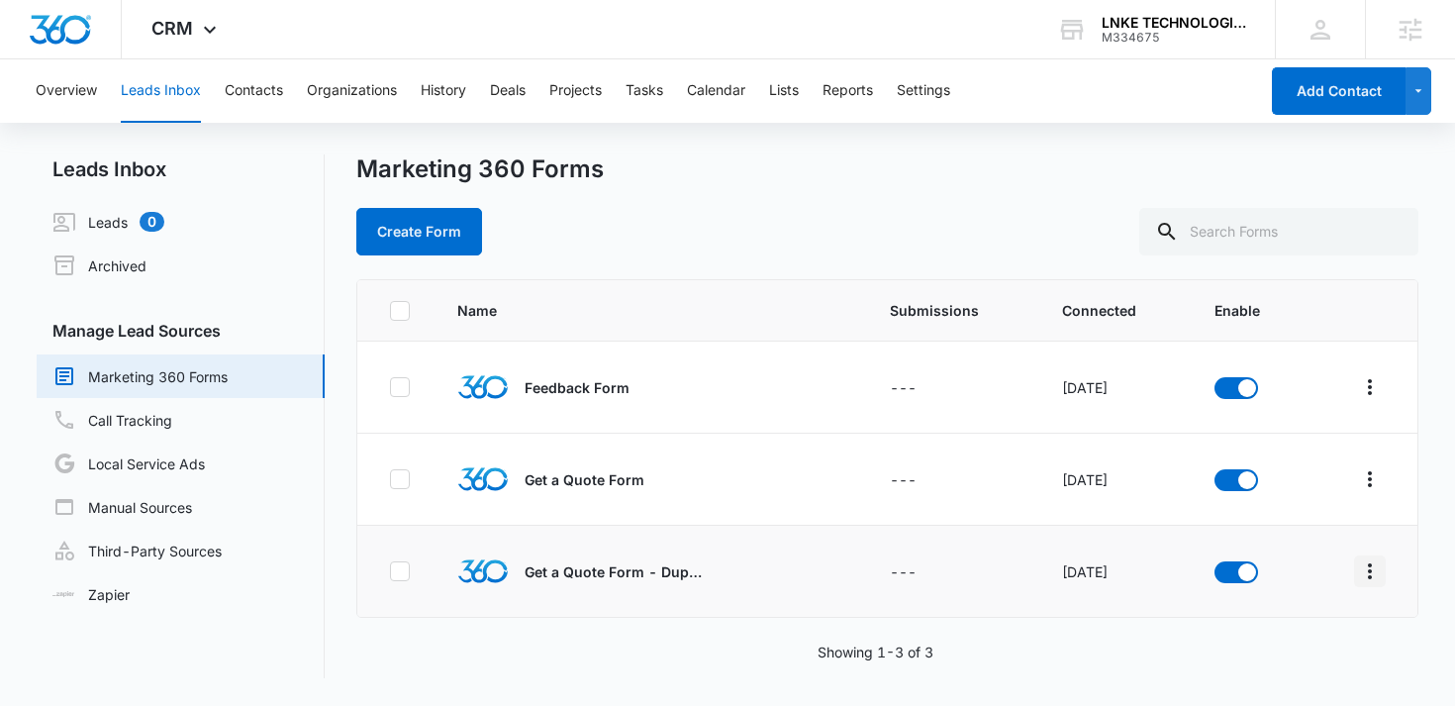
click at [1367, 559] on icon "Overflow Menu" at bounding box center [1370, 571] width 24 height 24
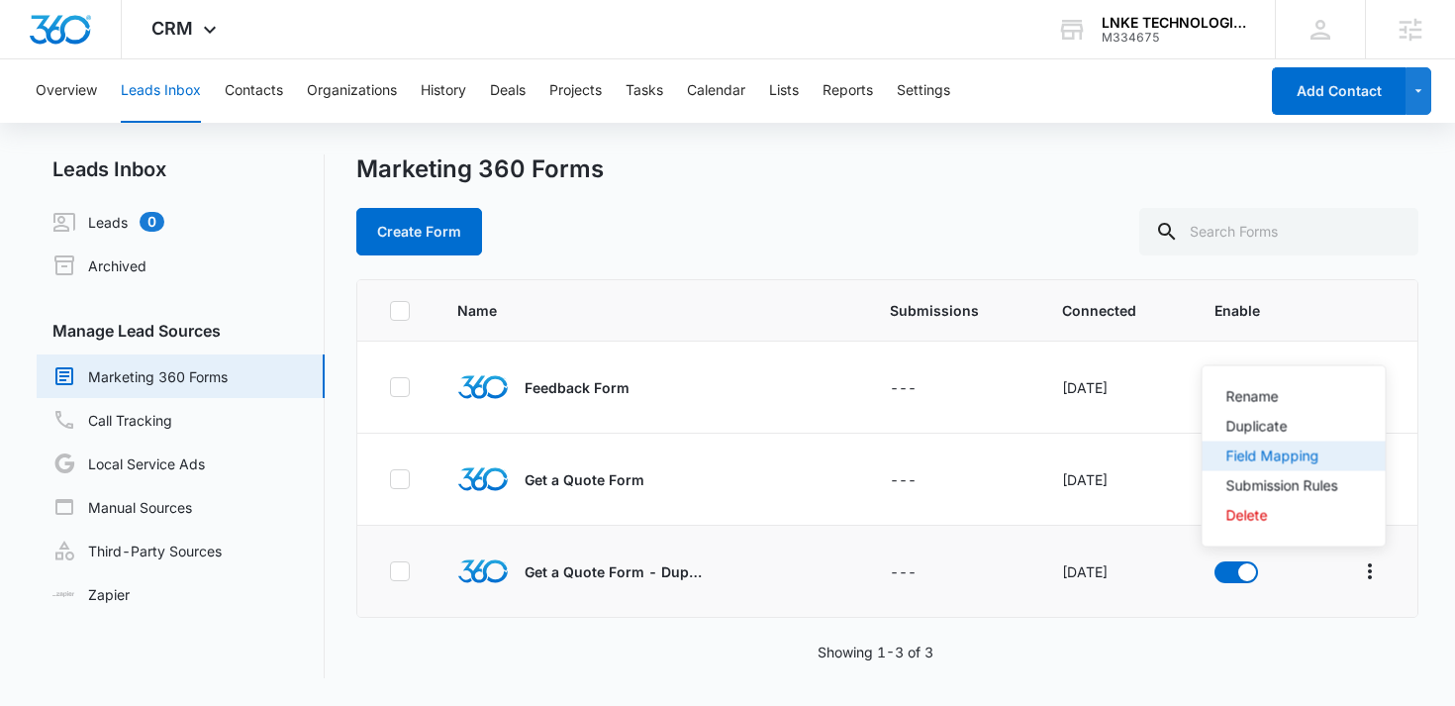
click at [1262, 454] on div "Field Mapping" at bounding box center [1282, 456] width 112 height 14
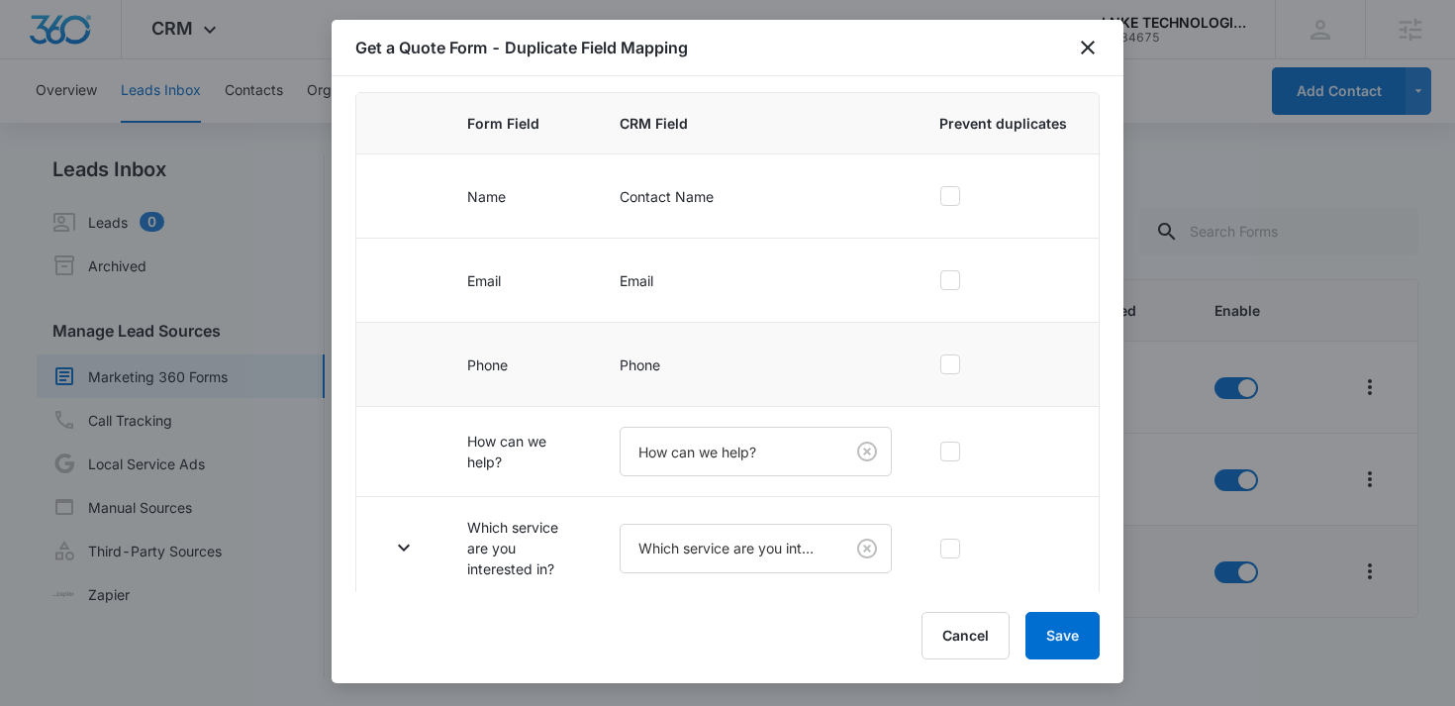
scroll to position [286, 0]
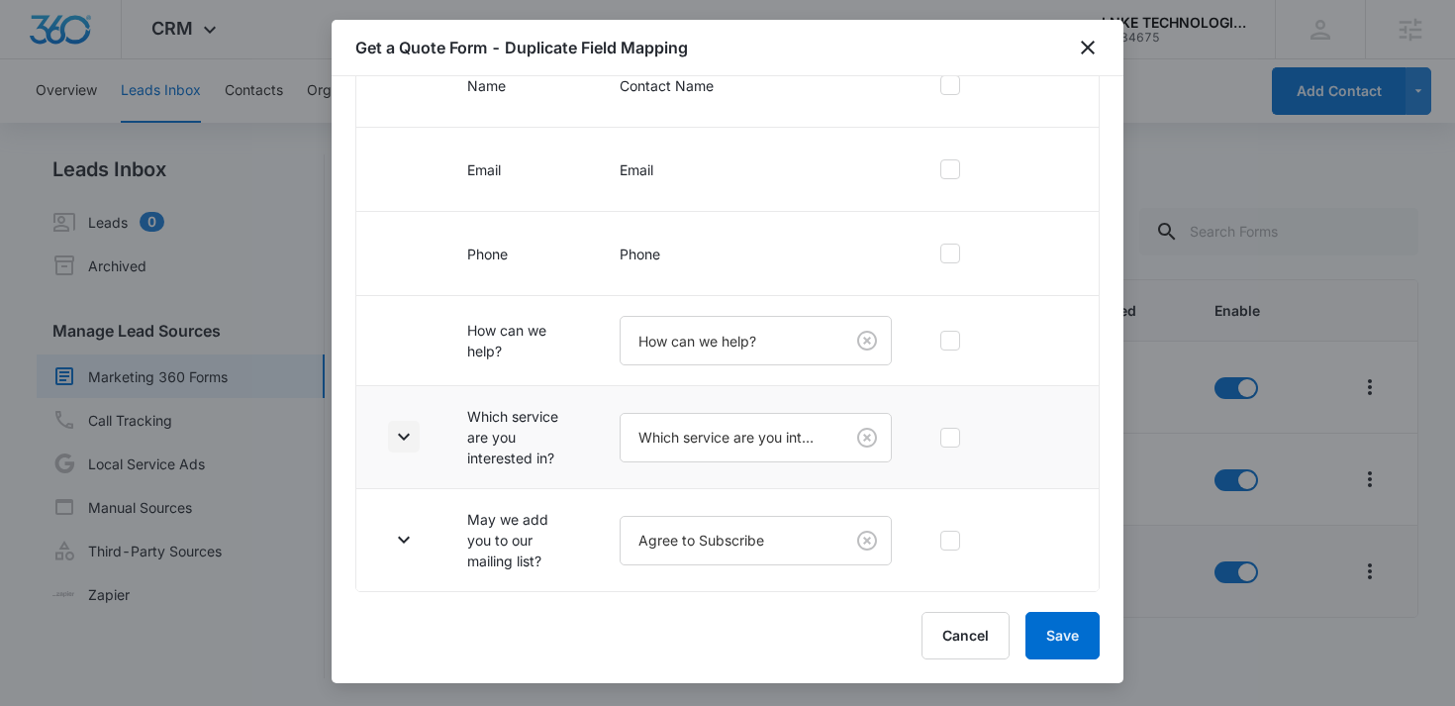
click at [400, 441] on icon "button" at bounding box center [404, 437] width 24 height 24
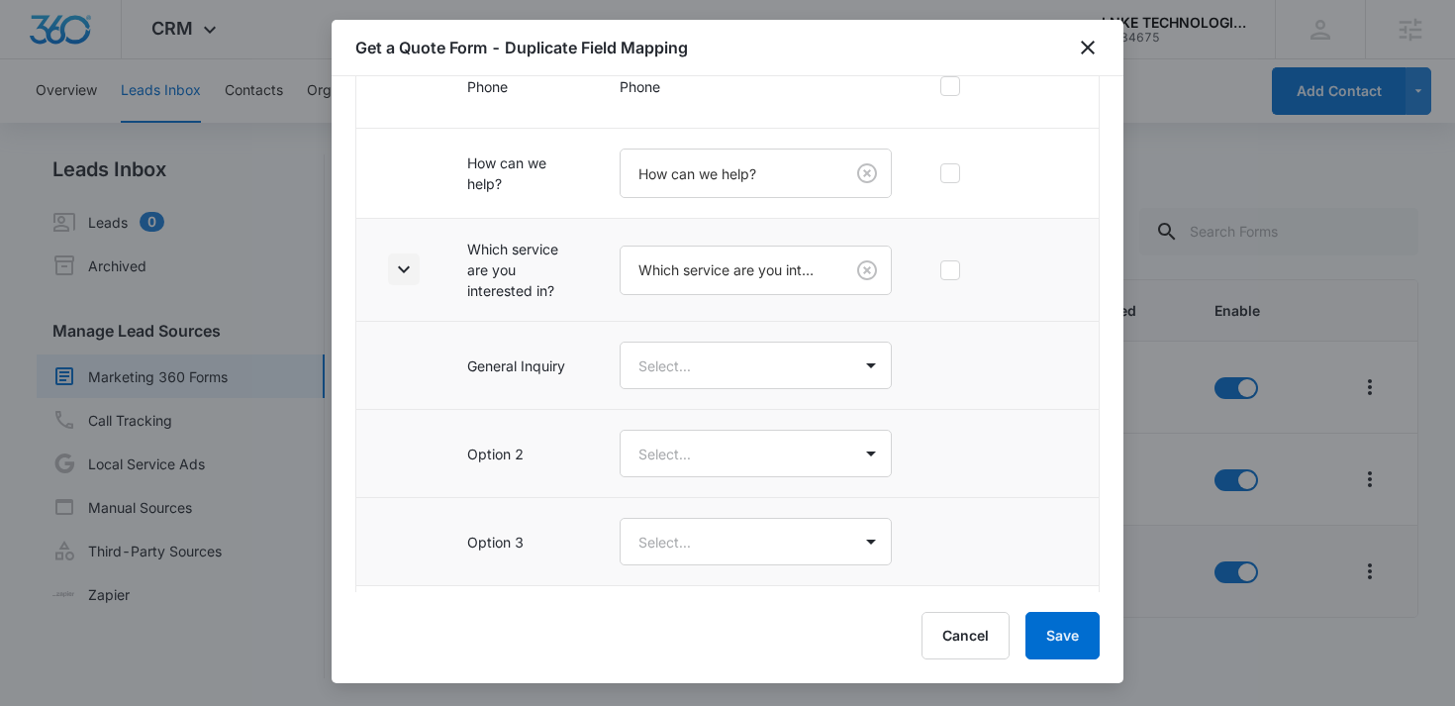
scroll to position [550, 0]
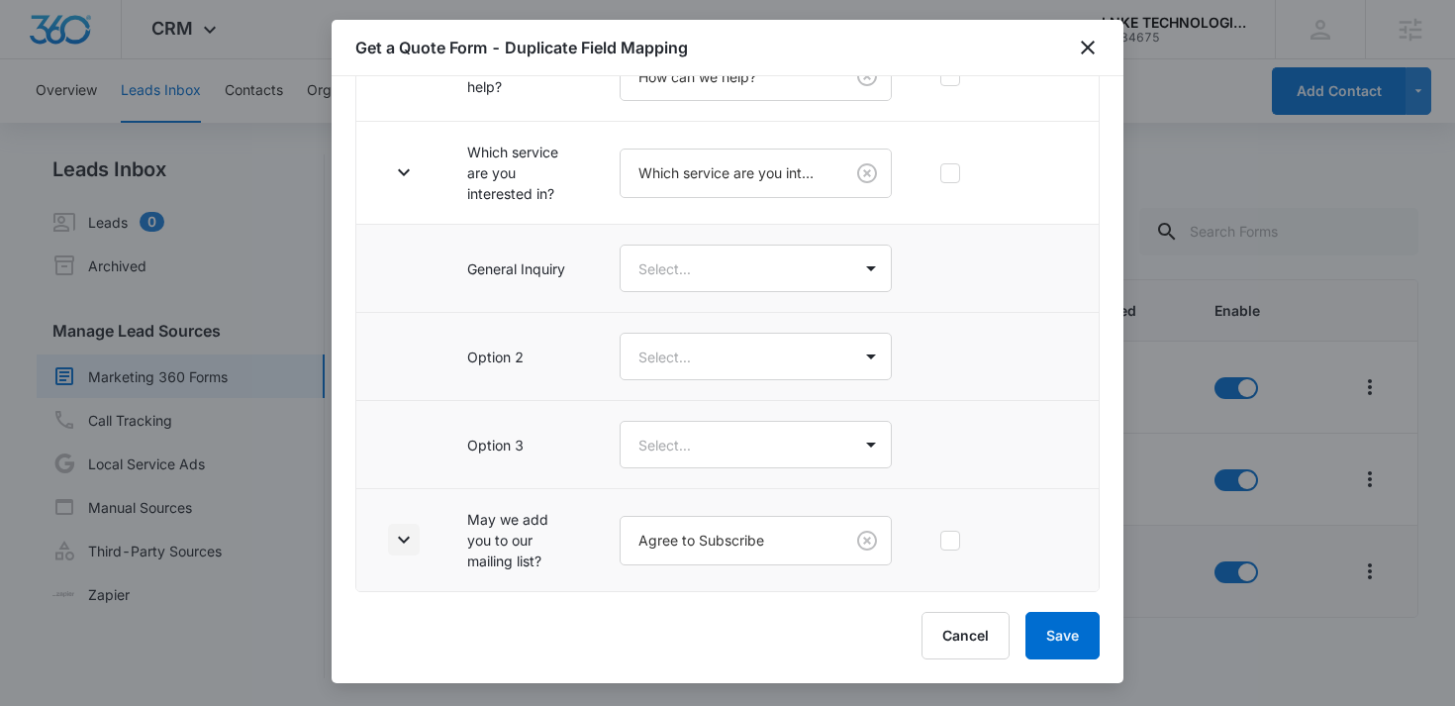
click at [397, 550] on icon "button" at bounding box center [404, 539] width 24 height 24
click at [1080, 52] on icon "close" at bounding box center [1088, 48] width 24 height 24
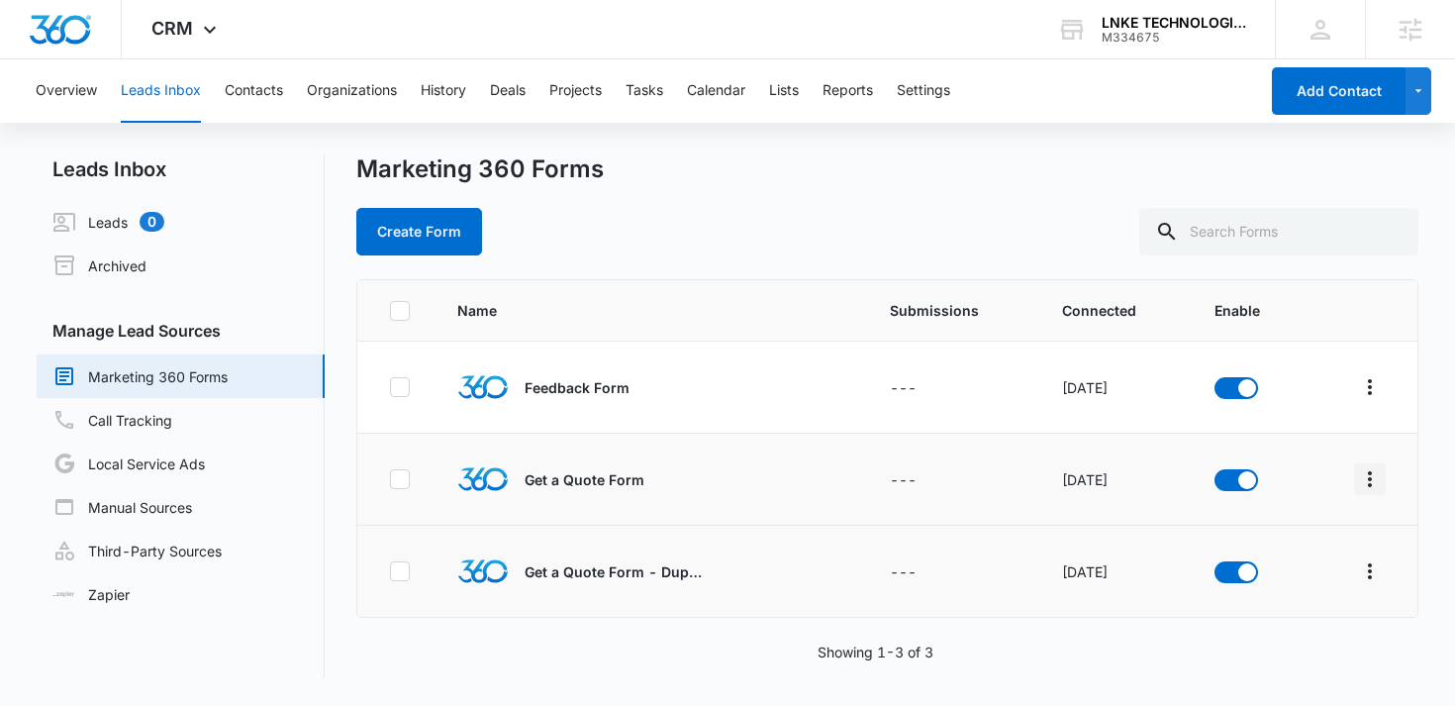
click at [1372, 475] on icon "Overflow Menu" at bounding box center [1370, 479] width 24 height 24
click at [1292, 588] on div "Field Mapping" at bounding box center [1282, 594] width 112 height 14
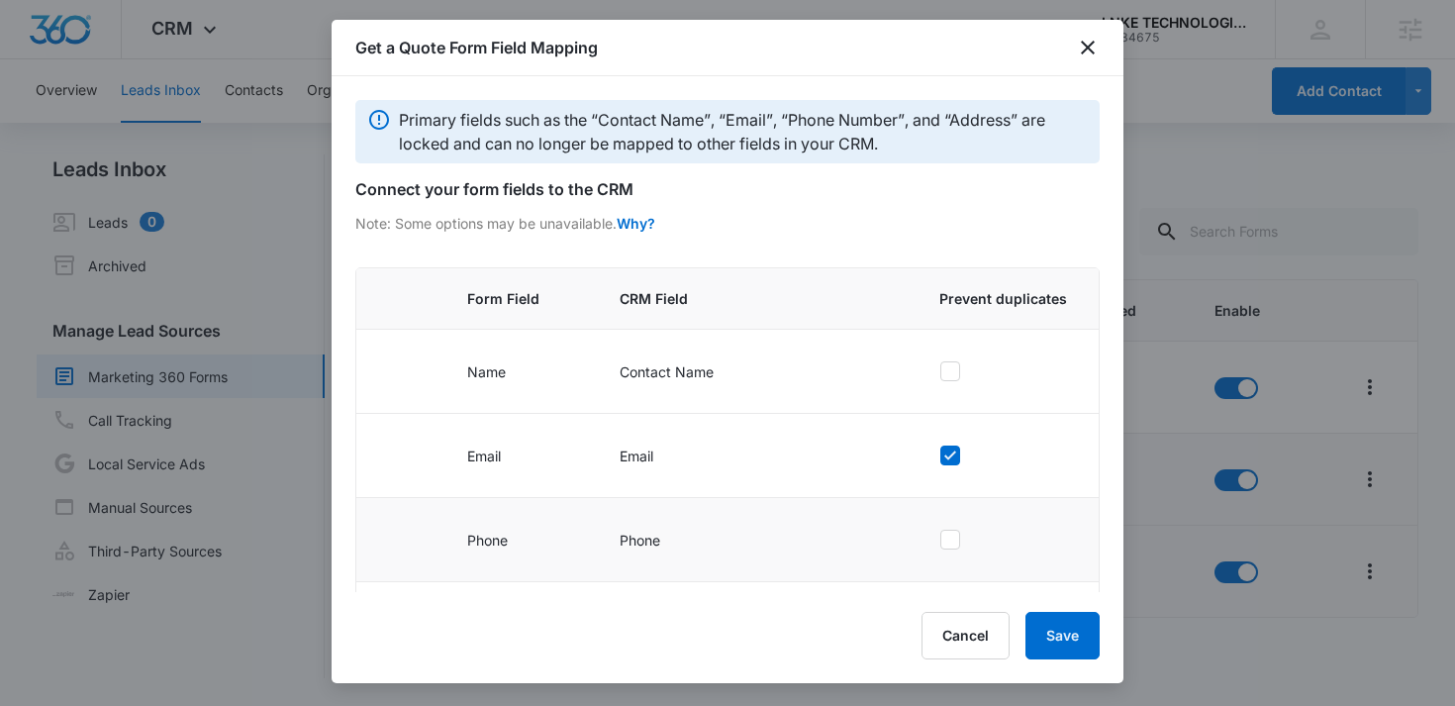
scroll to position [286, 0]
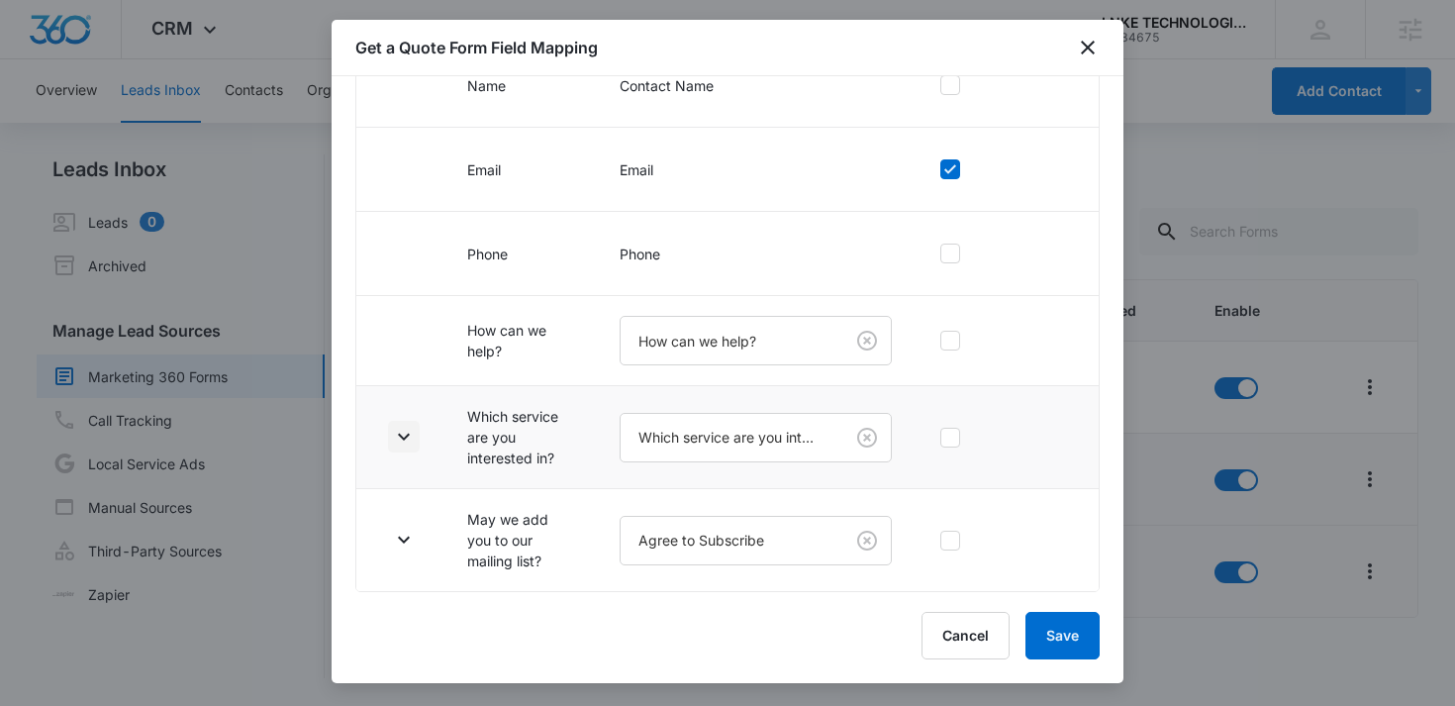
click at [406, 438] on icon "button" at bounding box center [404, 437] width 24 height 24
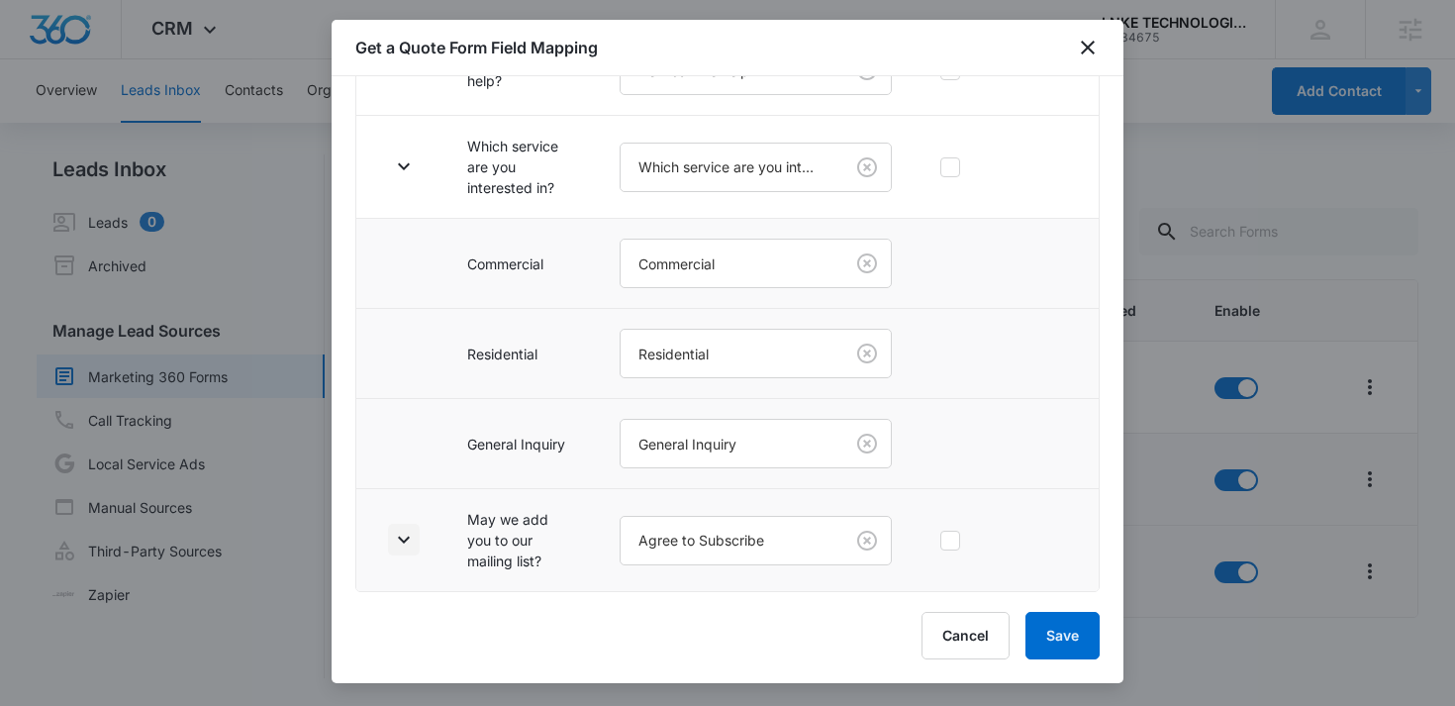
click at [405, 543] on icon "button" at bounding box center [404, 539] width 24 height 24
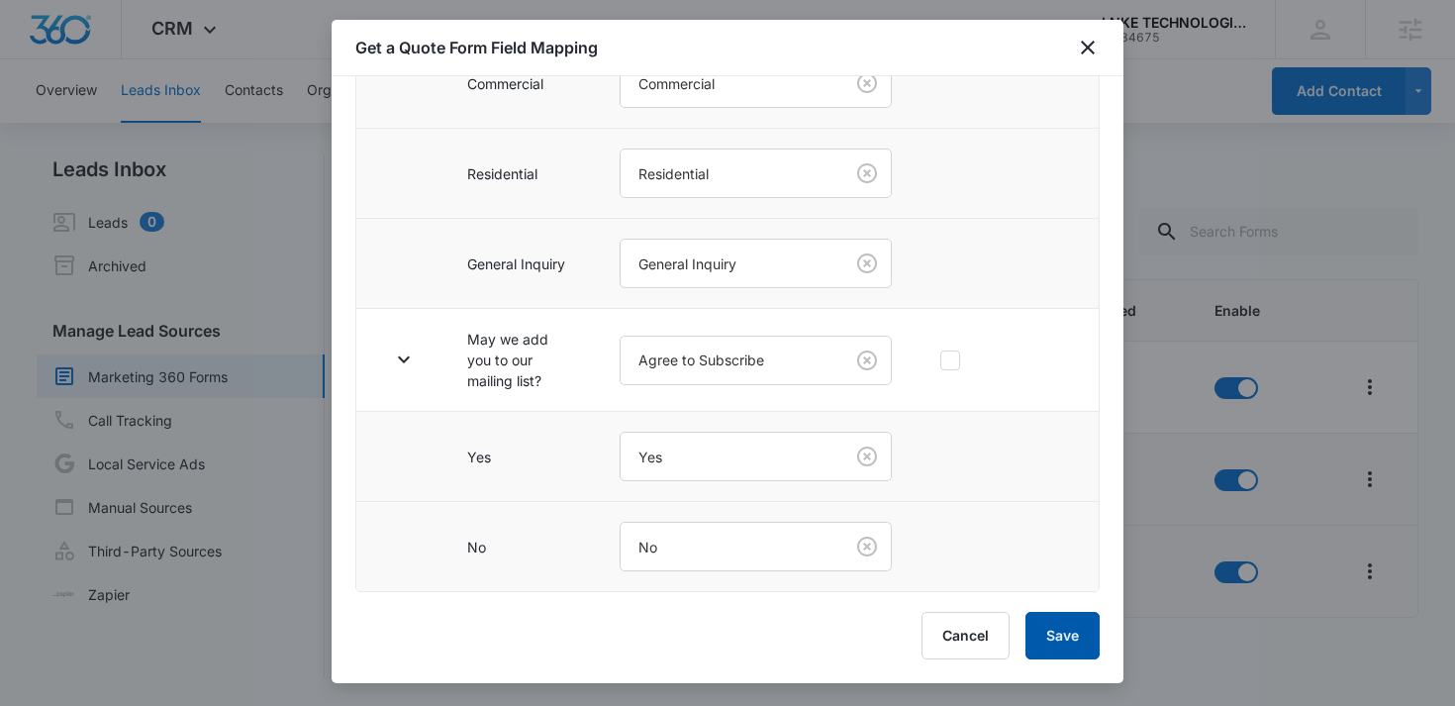
click at [1057, 632] on button "Save" at bounding box center [1062, 636] width 74 height 48
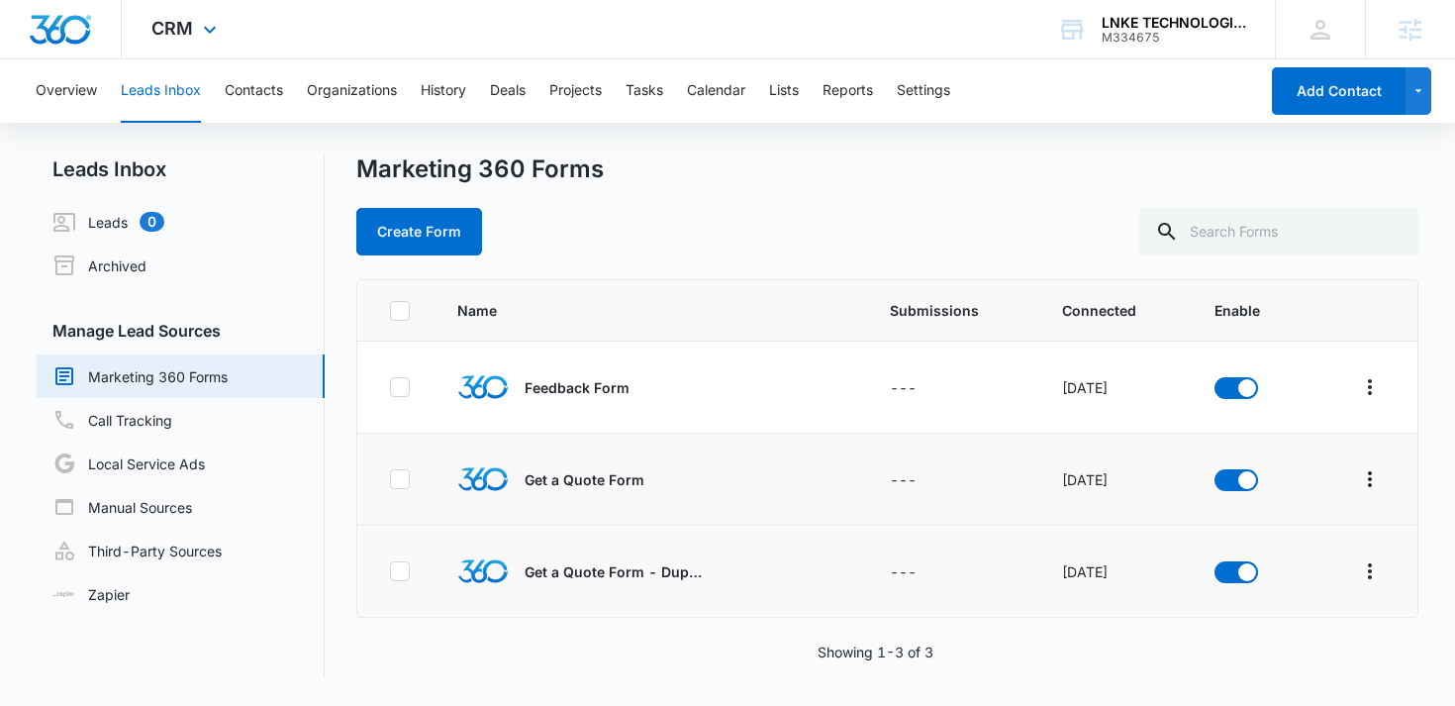
click at [204, 18] on div "CRM Apps Reputation Forms CRM Email Social Content Ads Intelligence Files Brand…" at bounding box center [187, 29] width 130 height 58
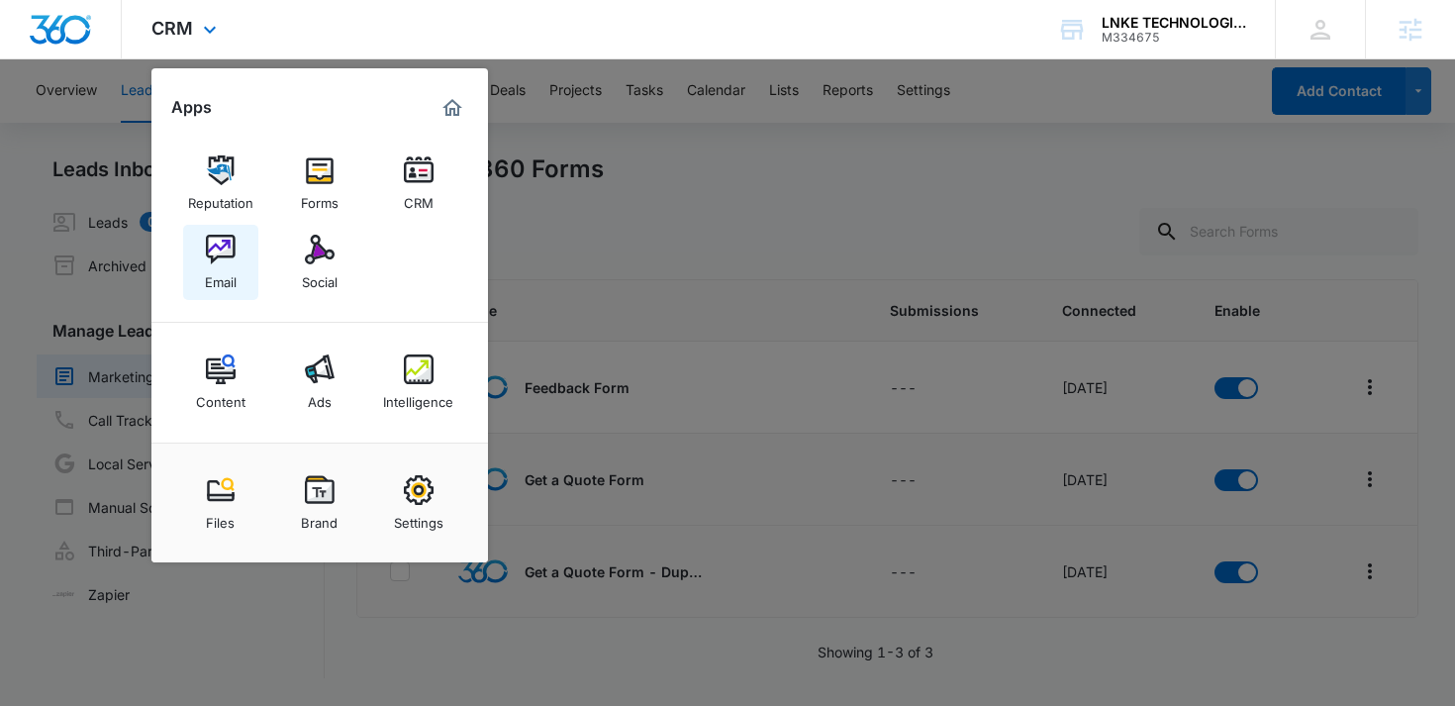
click at [233, 269] on div "Email" at bounding box center [221, 277] width 32 height 26
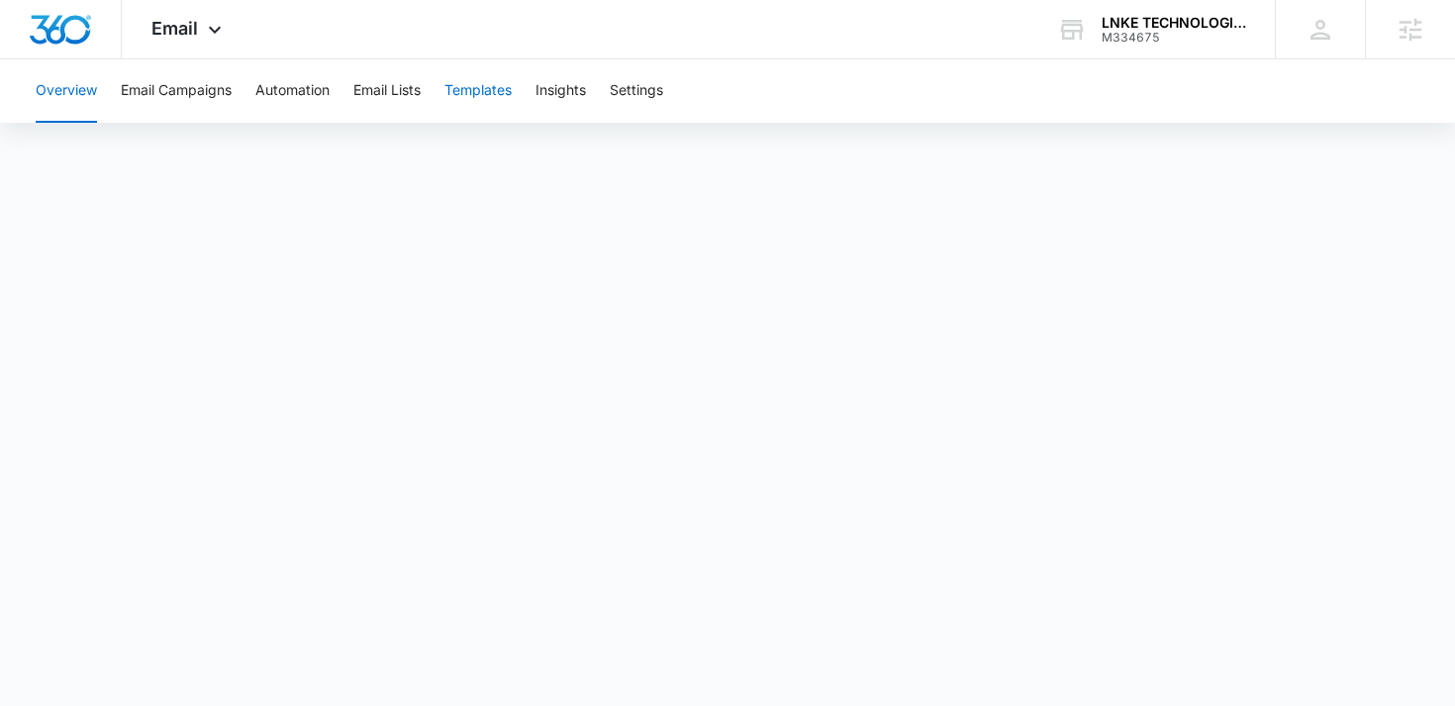
click at [487, 78] on button "Templates" at bounding box center [477, 90] width 67 height 63
